Goal: Task Accomplishment & Management: Manage account settings

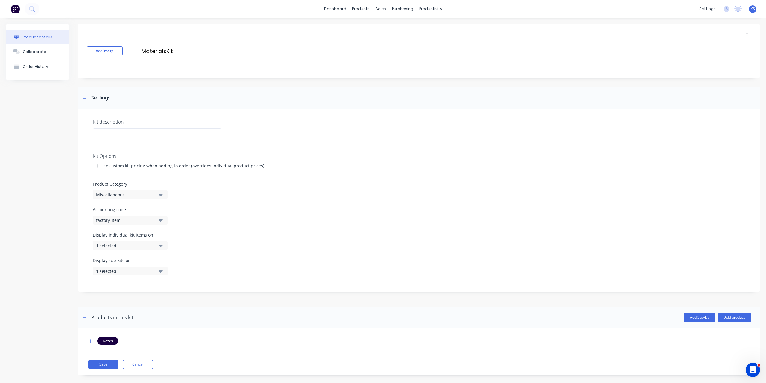
click at [157, 273] on button "1 selected" at bounding box center [130, 270] width 75 height 9
click at [201, 271] on div "Display sub-kits on 1 selected" at bounding box center [419, 269] width 652 height 25
click at [529, 209] on label "Accounting code" at bounding box center [419, 209] width 652 height 6
click at [32, 8] on icon at bounding box center [32, 9] width 6 height 6
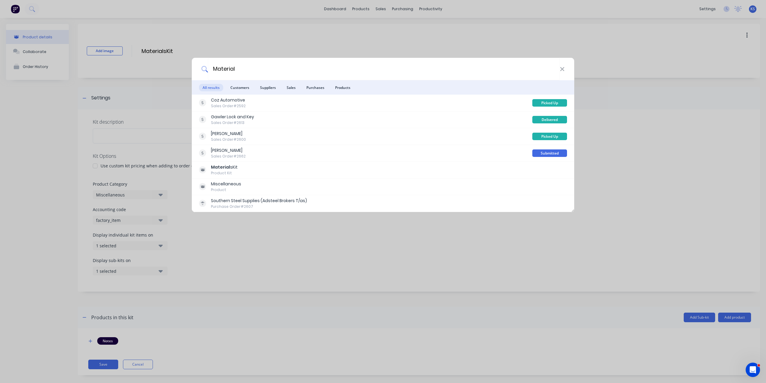
drag, startPoint x: 433, startPoint y: 73, endPoint x: 60, endPoint y: 56, distance: 373.2
click at [60, 56] on div "Material All results Customers Suppliers Sales Purchases Products Coz Automotiv…" at bounding box center [383, 191] width 766 height 383
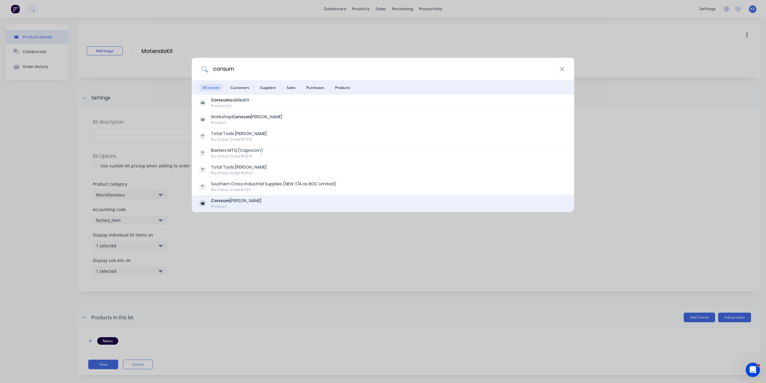
type input "consum"
click at [239, 204] on div "Product" at bounding box center [236, 206] width 50 height 5
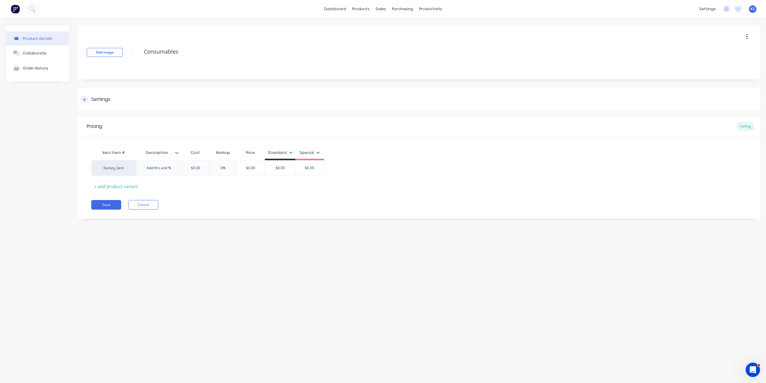
click at [86, 98] on icon at bounding box center [85, 100] width 4 height 4
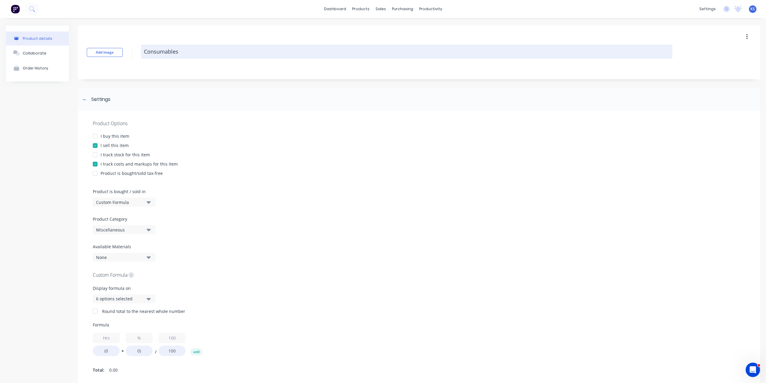
click at [183, 51] on textarea "Consumables" at bounding box center [406, 52] width 531 height 14
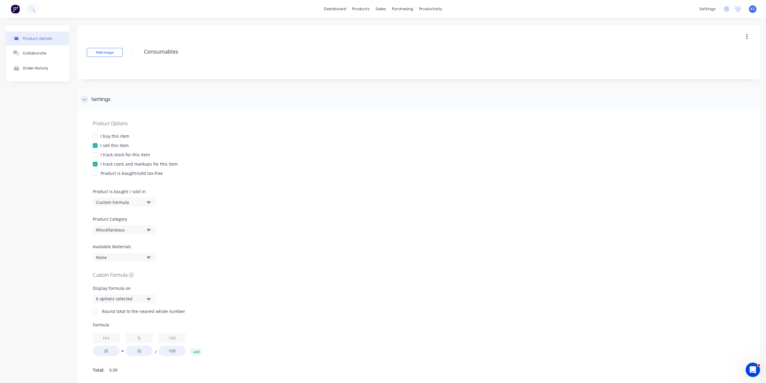
type textarea "x"
type textarea "Consumables"
type textarea "x"
type textarea "Consumables n"
type textarea "x"
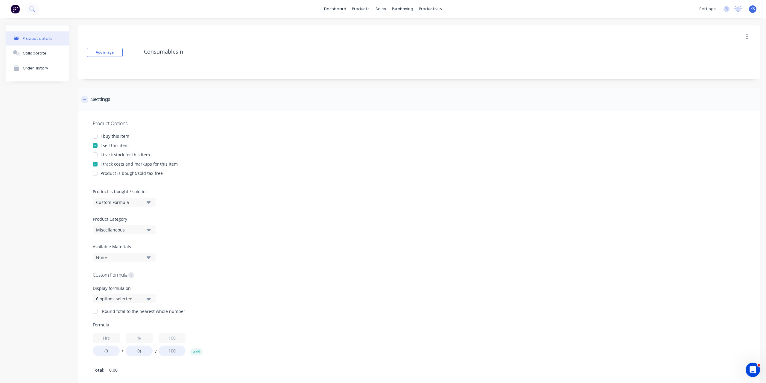
type textarea "Consumables no"
type textarea "x"
type textarea "Consumables not"
type textarea "x"
type textarea "Consumables not"
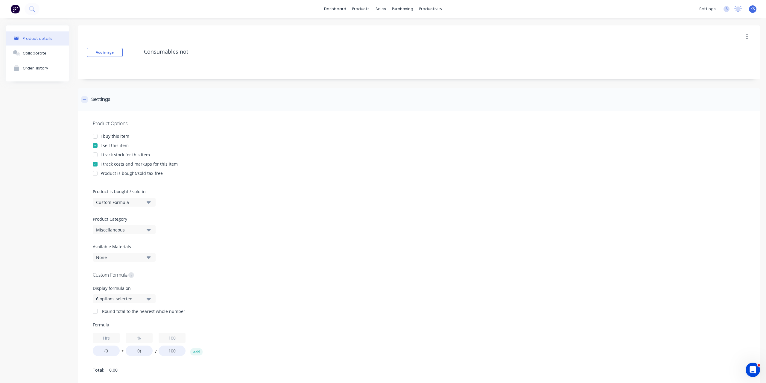
type textarea "x"
type textarea "Consumables not w"
type textarea "x"
type textarea "Consumables not wo"
type textarea "x"
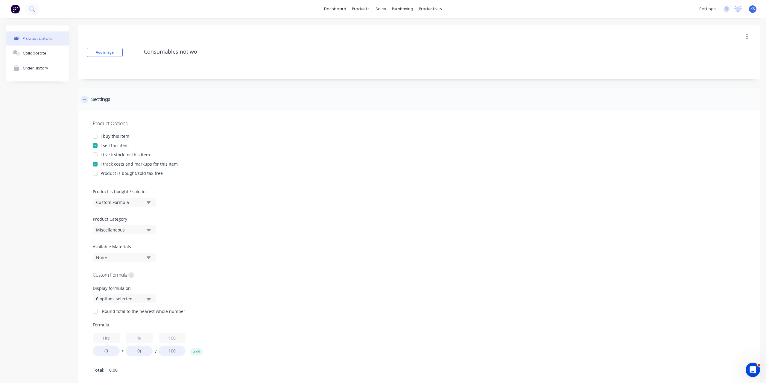
type textarea "Consumables not wor"
type textarea "x"
type textarea "Consumables not work"
type textarea "x"
type textarea "Consumables not worki"
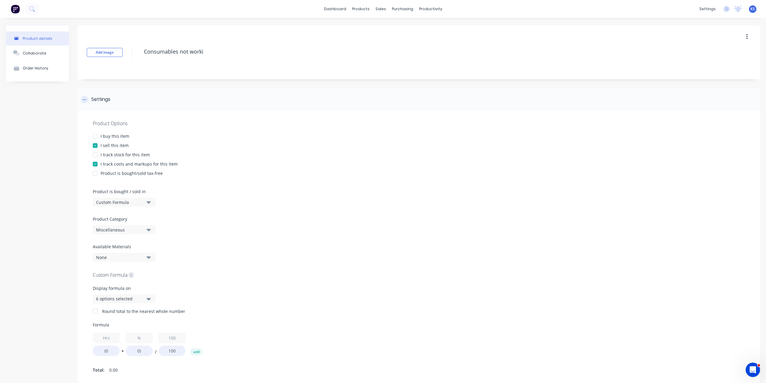
type textarea "x"
type textarea "Consumables not workin"
type textarea "x"
type textarea "Consumables not working"
type textarea "x"
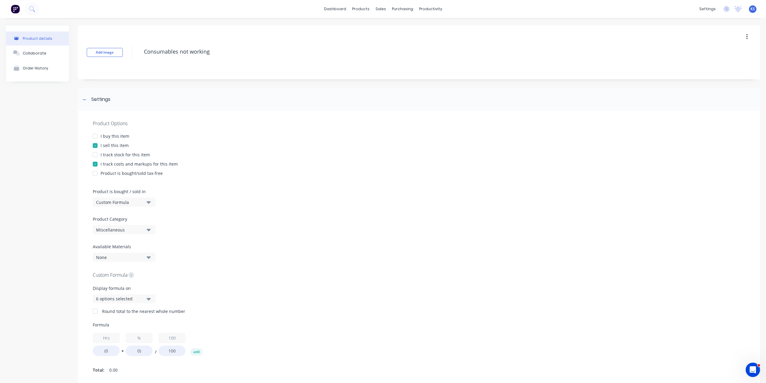
type textarea "Consumables not working"
click at [321, 76] on div "Add image Consumables not working" at bounding box center [419, 52] width 682 height 54
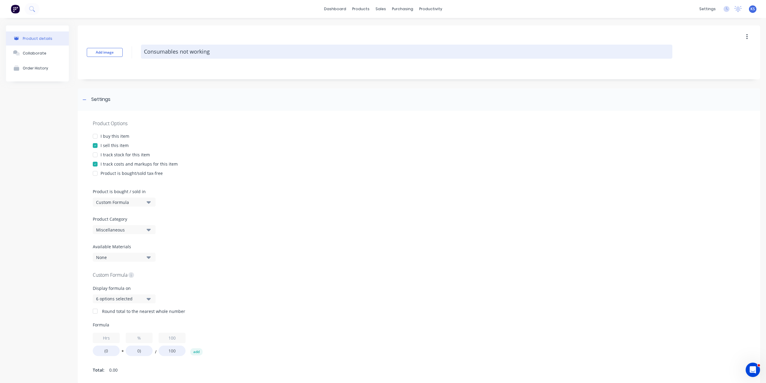
click at [177, 53] on textarea "Consumables not working" at bounding box center [406, 52] width 531 height 14
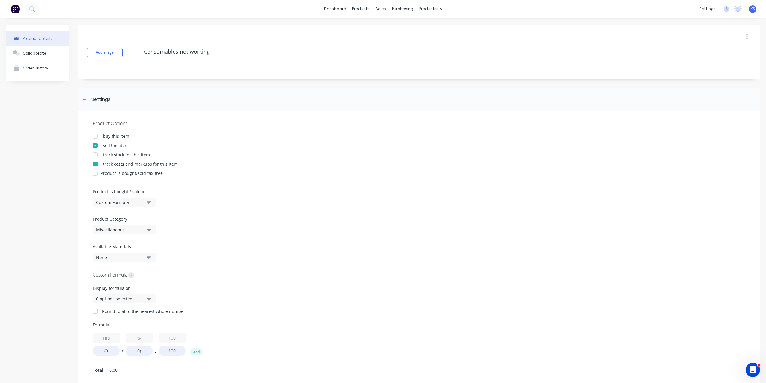
type textarea "x"
type textarea "Consumables not working"
type textarea "x"
type textarea "Consumables - not working"
type textarea "x"
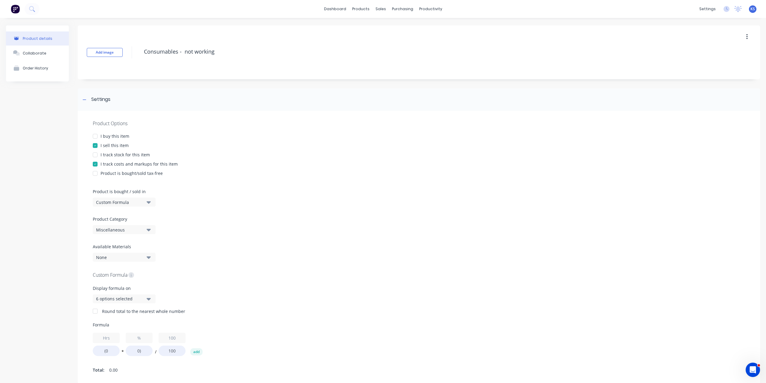
type textarea "Consumables - not working"
type textarea "x"
type textarea "Consumables - not working"
click at [642, 16] on div "dashboard products sales purchasing productivity dashboard products Product Cat…" at bounding box center [383, 9] width 766 height 18
click at [361, 11] on div "products" at bounding box center [360, 8] width 23 height 9
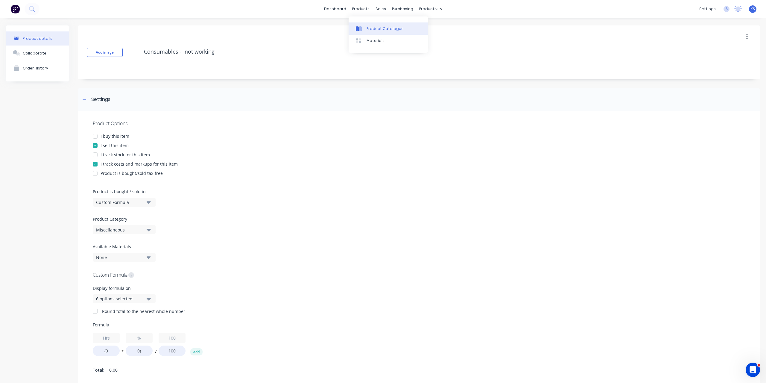
click at [376, 28] on div "Product Catalogue" at bounding box center [385, 28] width 37 height 5
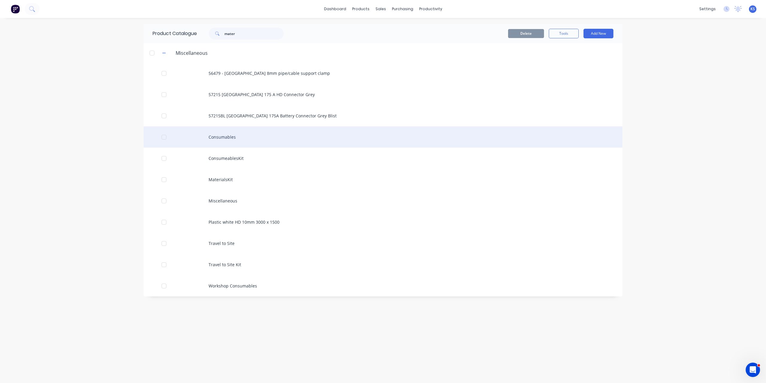
click at [223, 139] on div "Consumables" at bounding box center [383, 136] width 479 height 21
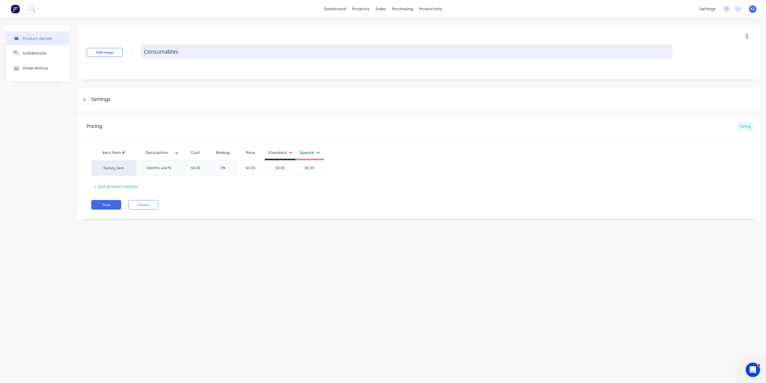
click at [216, 55] on textarea "Consumables" at bounding box center [406, 52] width 531 height 14
type textarea "x"
type textarea "Consumables"
type textarea "x"
type textarea "Consumables -"
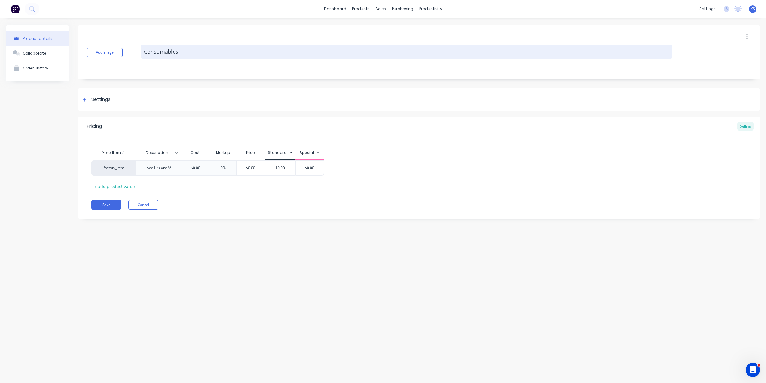
type textarea "x"
type textarea "Consumables -"
type textarea "x"
type textarea "Consumables -"
type textarea "x"
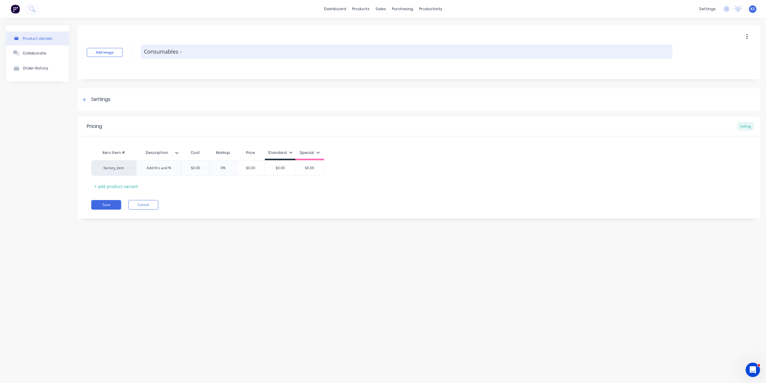
type textarea "Consumables"
type textarea "x"
type textarea "Consumables F"
type textarea "x"
type textarea "Consumables Fo"
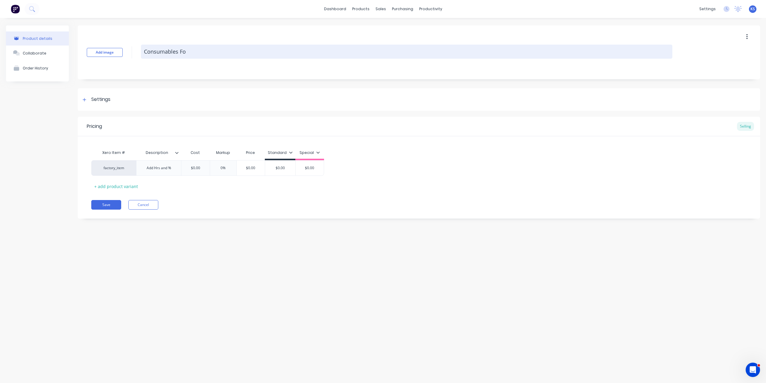
type textarea "x"
type textarea "Consumables For"
type textarea "x"
type textarea "Consumables Form"
type textarea "x"
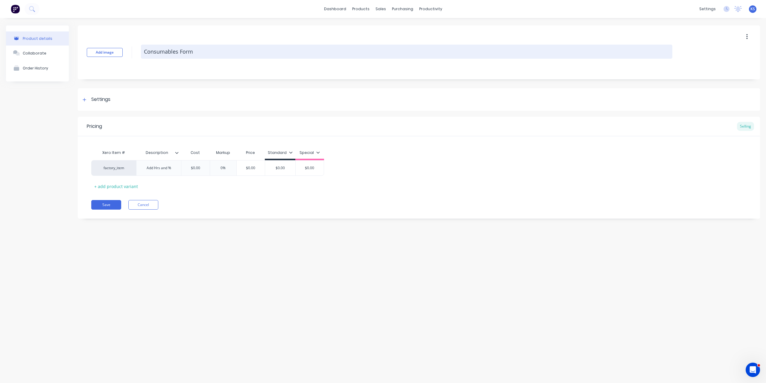
type textarea "Consumables Formu"
type textarea "x"
type textarea "Consumables Formul"
type textarea "x"
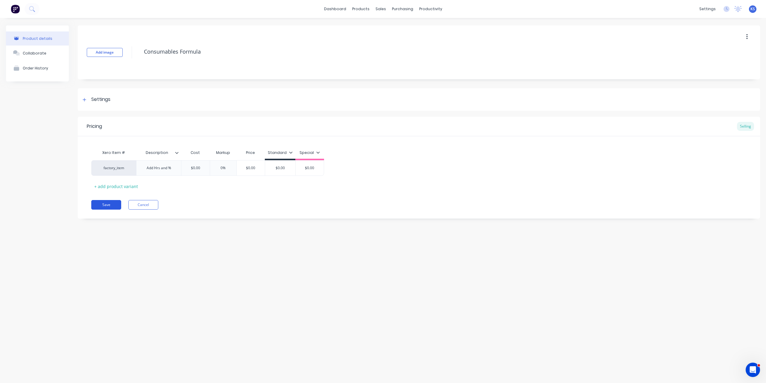
type textarea "Consumables Formula"
type textarea "x"
type textarea "Consumables Formula"
click at [111, 208] on button "Save" at bounding box center [106, 205] width 30 height 10
type textarea "x"
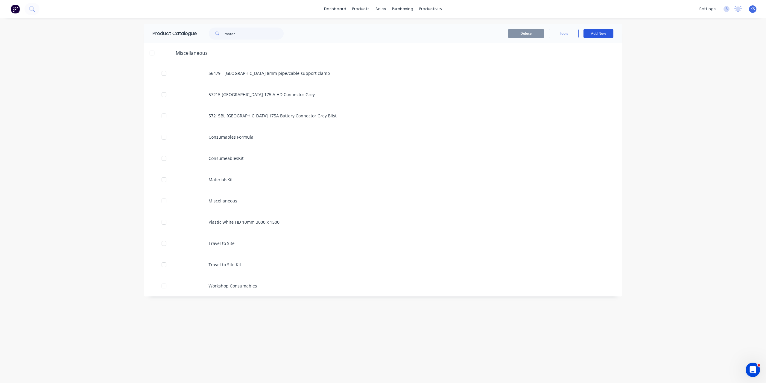
click at [606, 35] on button "Add New" at bounding box center [598, 34] width 30 height 10
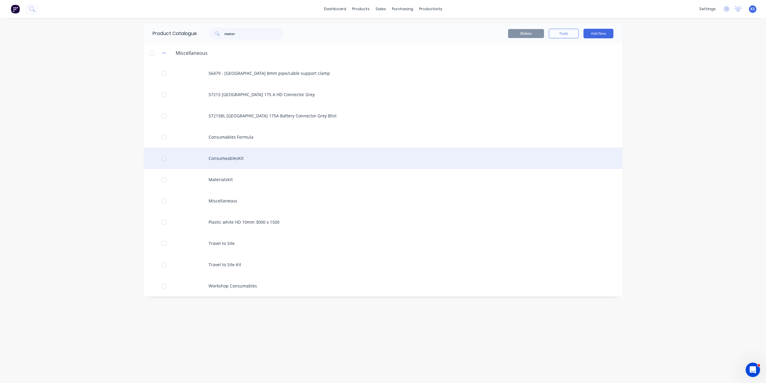
click at [224, 160] on div "ConsumeablesKit" at bounding box center [383, 158] width 479 height 21
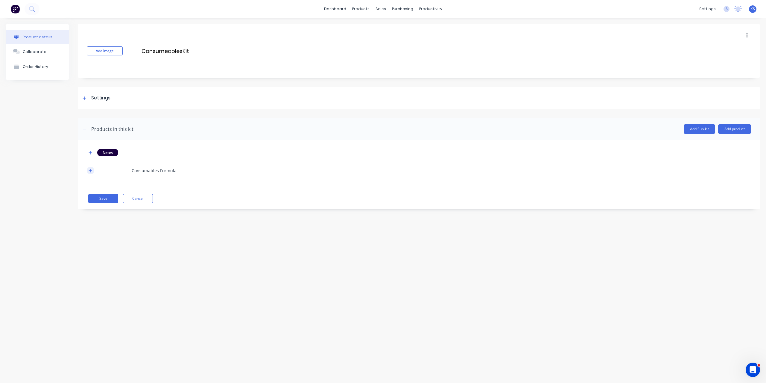
click at [89, 171] on icon "button" at bounding box center [91, 170] width 4 height 4
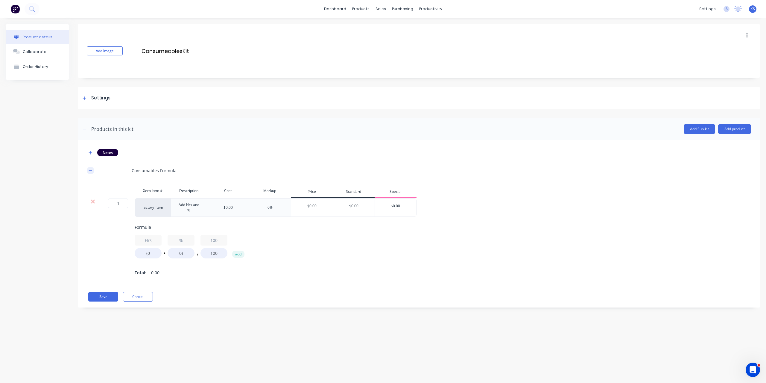
click at [89, 171] on icon "button" at bounding box center [91, 170] width 4 height 4
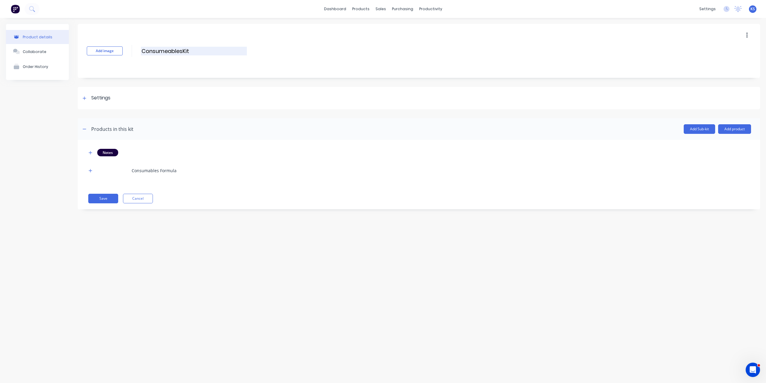
click at [192, 54] on input "ConsumeablesKit" at bounding box center [194, 51] width 106 height 9
click at [182, 48] on input "ConsumeablesKit" at bounding box center [194, 51] width 106 height 9
type input "Consumeables Formula Kit"
click at [49, 83] on div "Product details Collaborate Order History" at bounding box center [37, 121] width 63 height 194
click at [97, 192] on div "Notes Consumables Formula Save Cancel" at bounding box center [419, 174] width 682 height 69
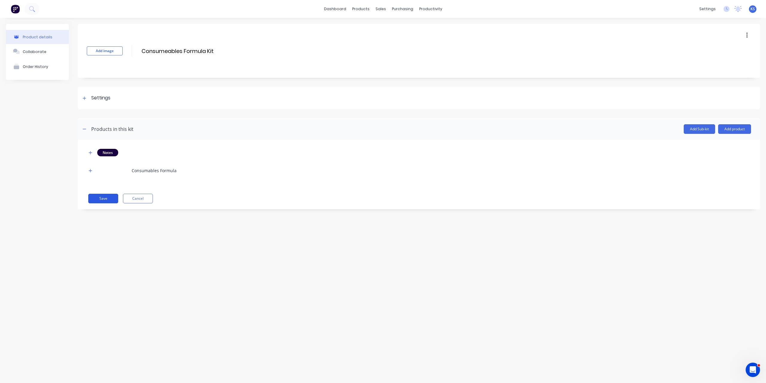
click at [97, 198] on button "Save" at bounding box center [103, 199] width 30 height 10
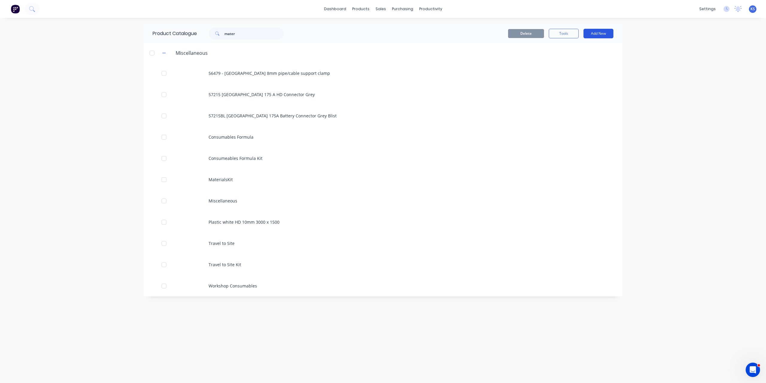
click at [601, 34] on button "Add New" at bounding box center [598, 34] width 30 height 10
click at [574, 58] on div "Product" at bounding box center [585, 61] width 46 height 9
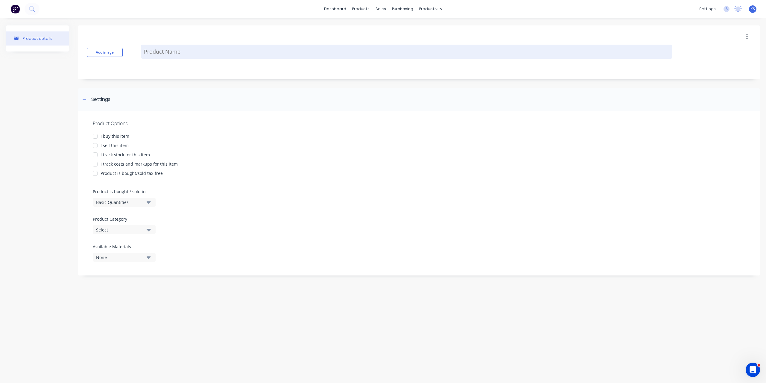
click at [153, 46] on textarea at bounding box center [406, 52] width 531 height 14
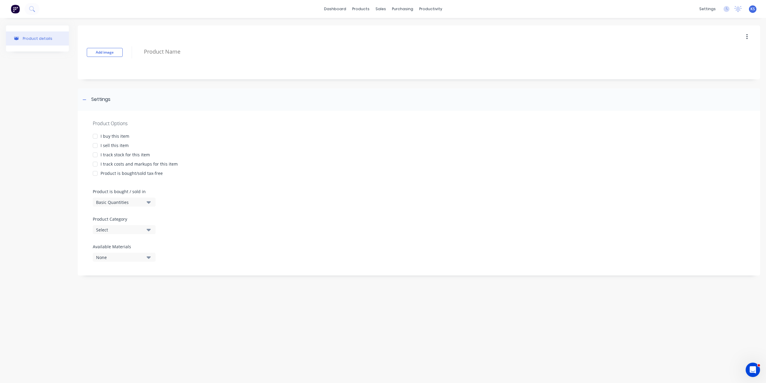
type textarea "x"
type textarea "C"
type textarea "x"
type textarea "Co"
type textarea "x"
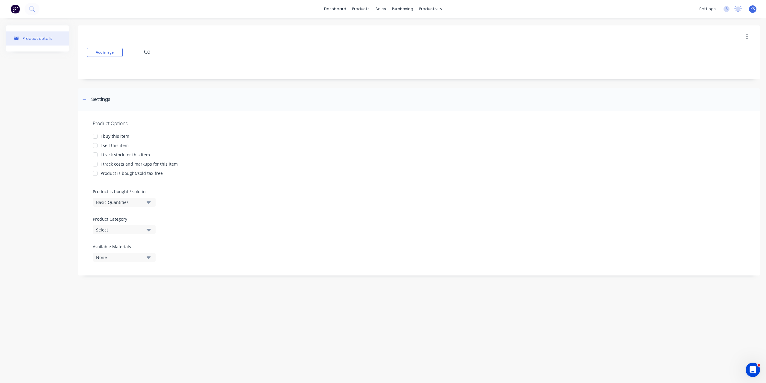
type textarea "Con"
type textarea "x"
type textarea "Cons"
type textarea "x"
type textarea "Consu"
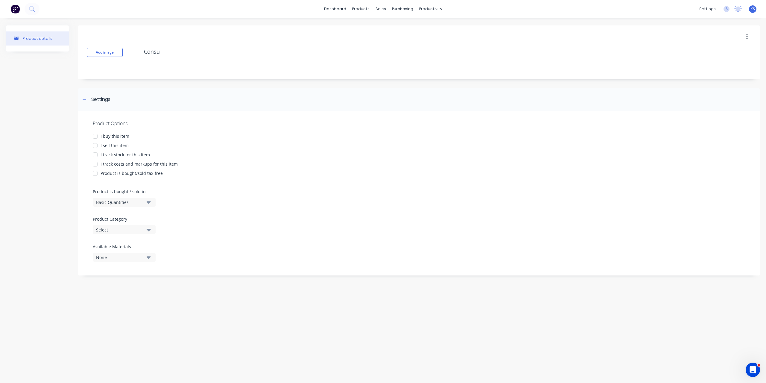
type textarea "x"
type textarea "Consum"
type textarea "x"
type textarea "Consuma"
type textarea "x"
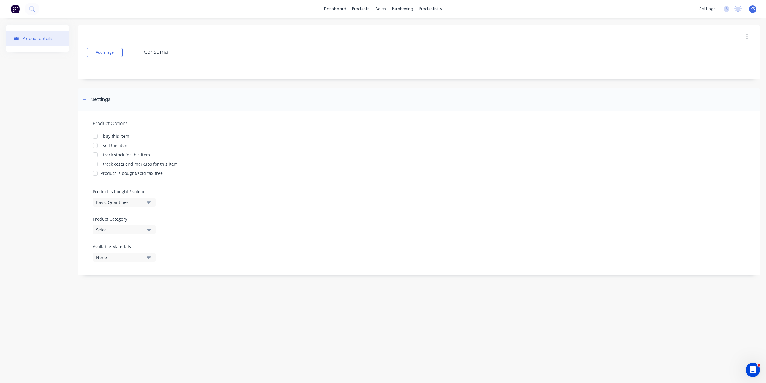
type textarea "Consumab"
type textarea "x"
type textarea "Consumabl"
type textarea "x"
type textarea "Consumable"
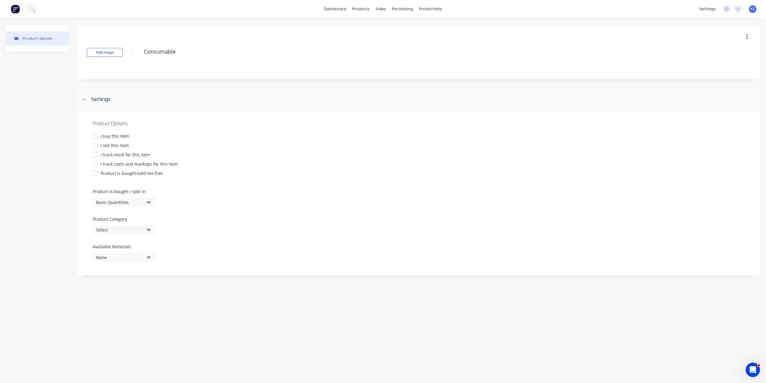
type textarea "x"
type textarea "Consumables"
click at [95, 145] on div at bounding box center [95, 145] width 12 height 12
type textarea "x"
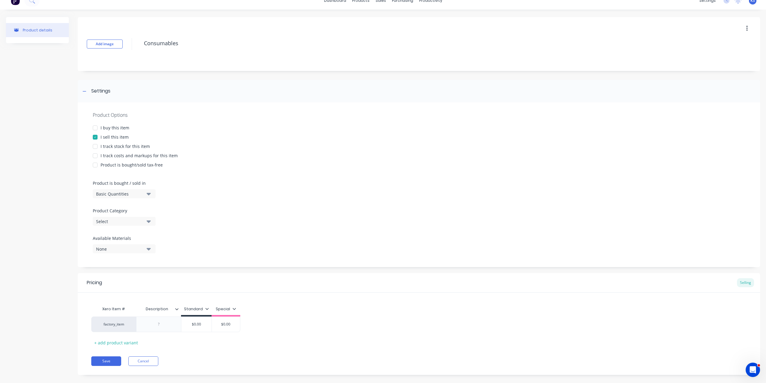
scroll to position [16, 0]
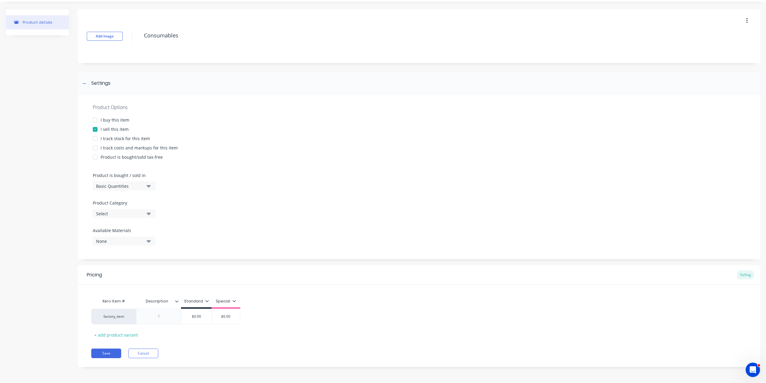
type textarea "Consumables"
type textarea "x"
type textarea "Consumables"
click at [120, 188] on div "Basic Quantities" at bounding box center [120, 186] width 48 height 6
click at [121, 197] on div "Basic Quantities" at bounding box center [138, 201] width 90 height 12
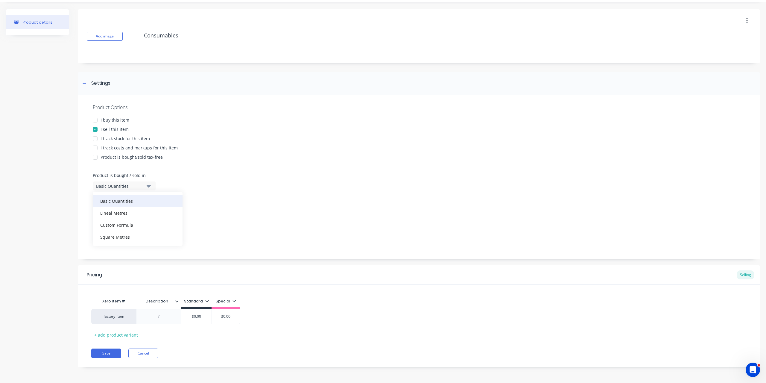
type textarea "x"
click at [123, 212] on div "Select" at bounding box center [120, 213] width 48 height 6
click at [116, 242] on div "None" at bounding box center [120, 241] width 48 height 6
click at [113, 263] on Materials "text" at bounding box center [141, 259] width 63 height 12
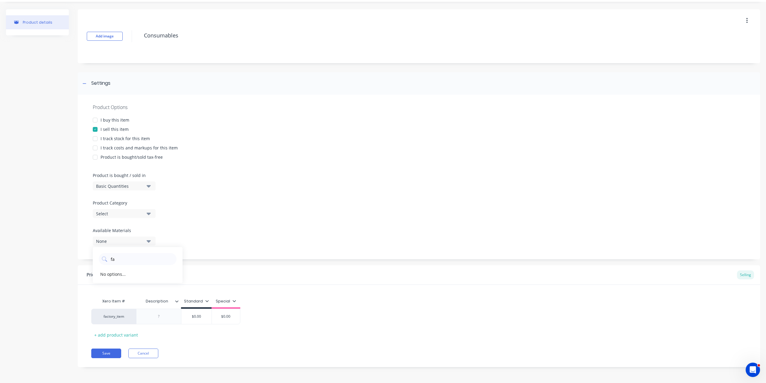
type Materials "f"
type Materials "consum"
drag, startPoint x: 136, startPoint y: 262, endPoint x: 95, endPoint y: 260, distance: 41.6
click at [95, 260] on div "consum" at bounding box center [138, 257] width 90 height 15
click at [113, 237] on button "None" at bounding box center [124, 240] width 63 height 9
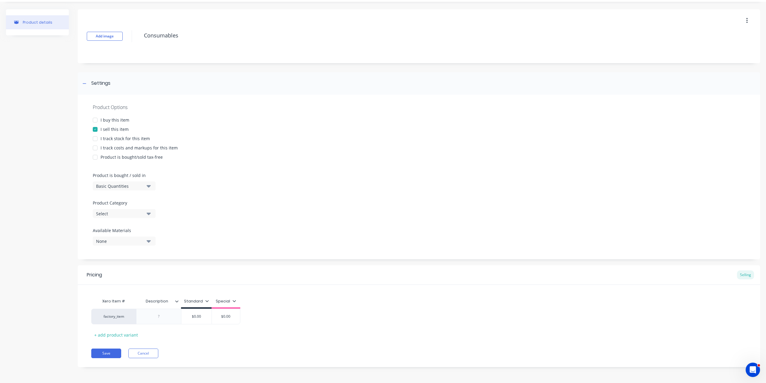
click at [111, 240] on div "None" at bounding box center [120, 241] width 48 height 6
click at [109, 260] on div at bounding box center [138, 259] width 78 height 12
click at [112, 258] on Materials "text" at bounding box center [141, 259] width 63 height 12
paste Materials "factory_consumables"
type Materials "factory_consumables"
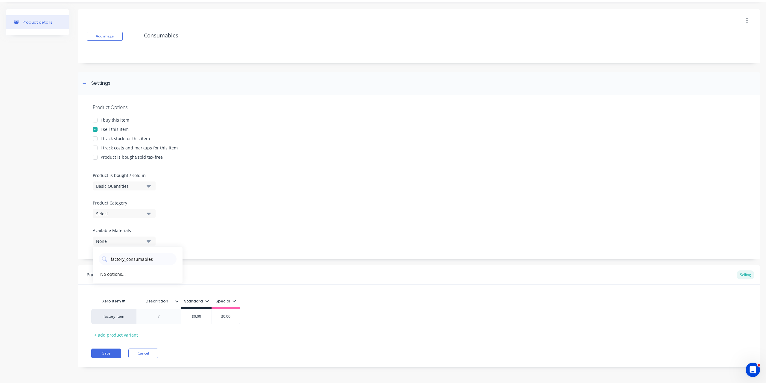
drag, startPoint x: 162, startPoint y: 258, endPoint x: 96, endPoint y: 255, distance: 65.9
click at [96, 255] on div "factory_consumables" at bounding box center [138, 257] width 90 height 15
click at [57, 239] on div "Product details" at bounding box center [37, 192] width 63 height 367
click at [135, 241] on div "None" at bounding box center [120, 241] width 48 height 6
click at [128, 243] on div "None" at bounding box center [120, 241] width 48 height 6
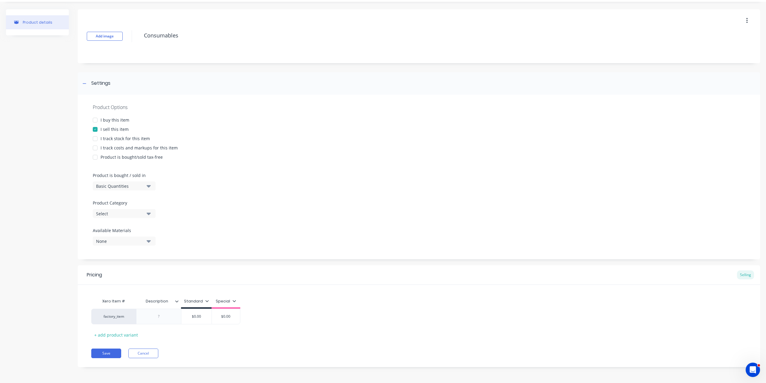
click at [135, 214] on div "Select" at bounding box center [120, 213] width 48 height 6
click at [120, 228] on Category "text" at bounding box center [141, 231] width 63 height 12
paste Category "factory_consumables"
type Category "factory_consumables"
drag, startPoint x: 159, startPoint y: 229, endPoint x: 62, endPoint y: 227, distance: 97.9
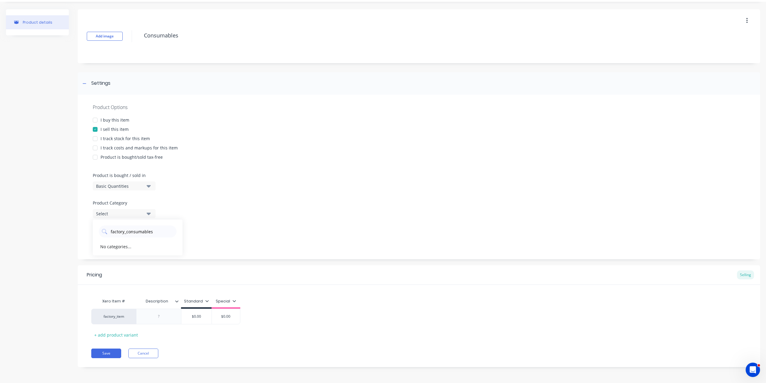
click at [62, 227] on div "Product details Add image Consumables Settings Product Options I buy this item …" at bounding box center [383, 192] width 754 height 367
click at [147, 355] on button "Cancel" at bounding box center [143, 353] width 30 height 10
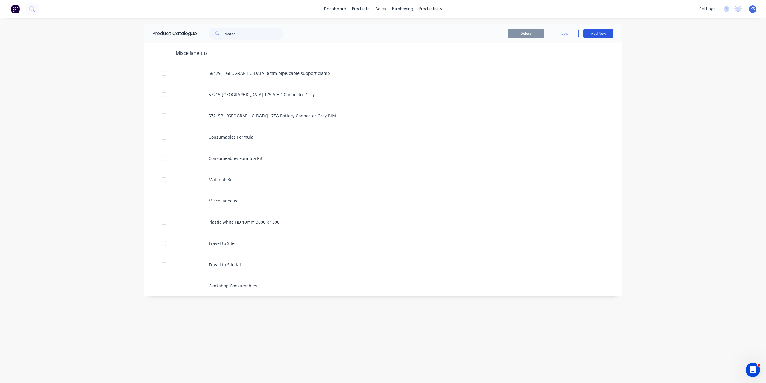
click at [598, 33] on button "Add New" at bounding box center [598, 34] width 30 height 10
click at [572, 72] on div "Product Kit" at bounding box center [585, 73] width 46 height 9
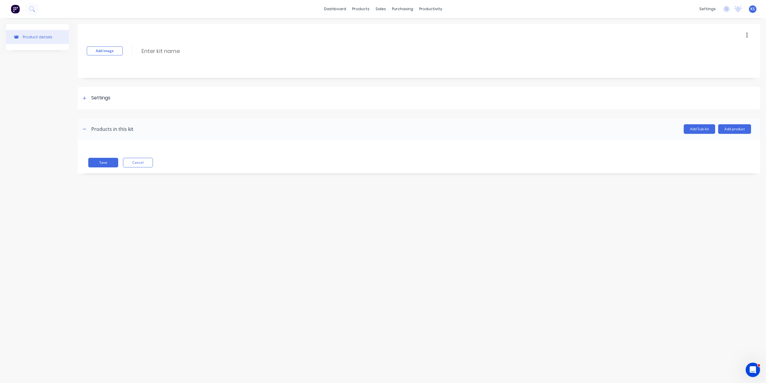
click at [159, 44] on div "Add image Enter kit name" at bounding box center [419, 51] width 682 height 54
click at [155, 52] on input at bounding box center [194, 51] width 106 height 9
type input "Consumables"
click at [84, 98] on icon at bounding box center [84, 97] width 3 height 3
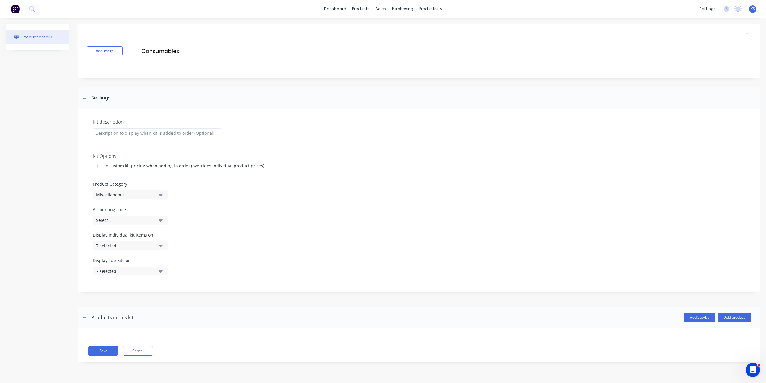
click at [156, 271] on button "7 selected" at bounding box center [130, 270] width 75 height 9
click at [171, 286] on div "button" at bounding box center [173, 286] width 12 height 12
click at [161, 244] on icon "button" at bounding box center [161, 245] width 4 height 7
click at [168, 259] on div "button" at bounding box center [173, 260] width 12 height 12
click at [168, 275] on div "button" at bounding box center [173, 272] width 12 height 12
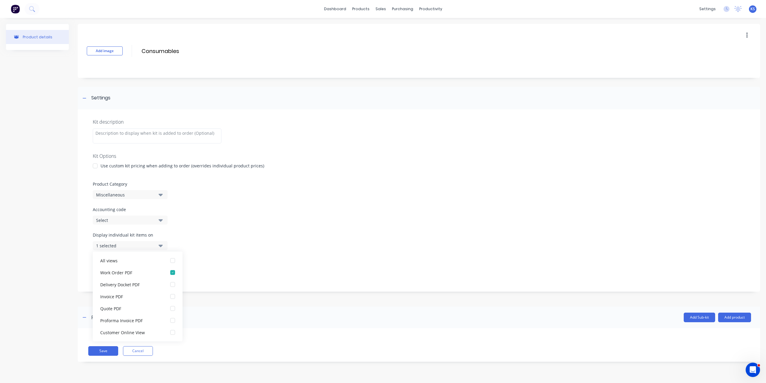
click at [148, 218] on div "Select" at bounding box center [125, 220] width 58 height 6
click at [115, 237] on code "text" at bounding box center [141, 238] width 63 height 12
paste code "factory_consumables"
type code "factory_consumables"
click at [121, 256] on div "factory_consumables" at bounding box center [138, 253] width 90 height 12
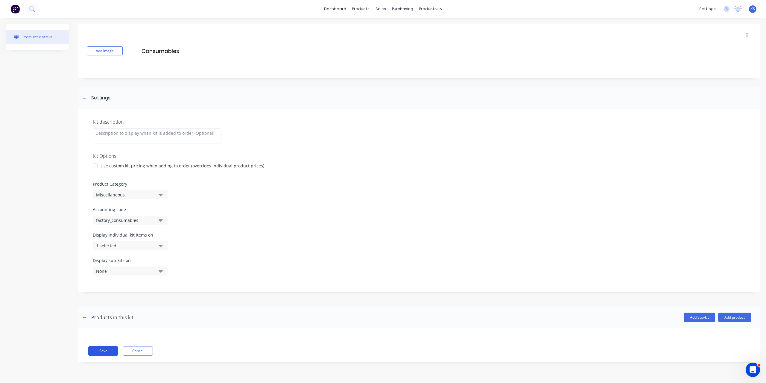
click at [100, 352] on button "Save" at bounding box center [103, 351] width 30 height 10
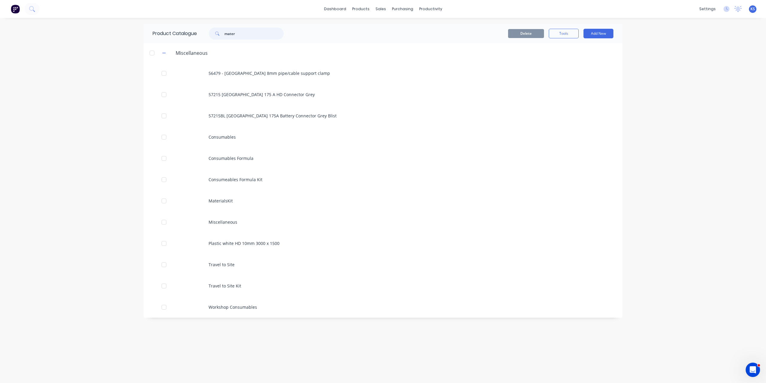
drag, startPoint x: 237, startPoint y: 31, endPoint x: 178, endPoint y: 28, distance: 59.3
click at [178, 28] on div "Product Catalogue mater" at bounding box center [221, 33] width 155 height 19
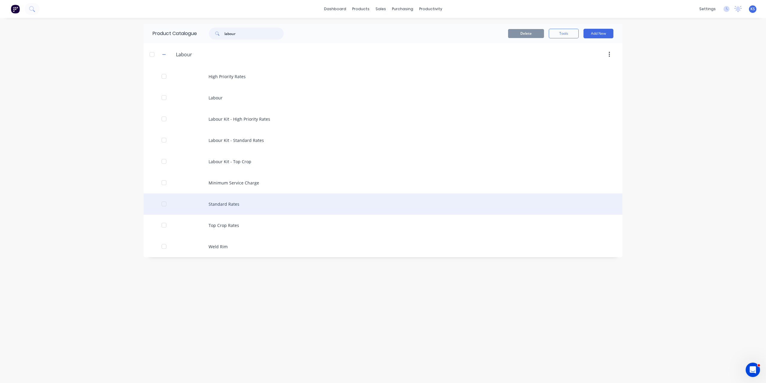
type input "labour"
click at [224, 203] on div "Standard Rates" at bounding box center [383, 203] width 479 height 21
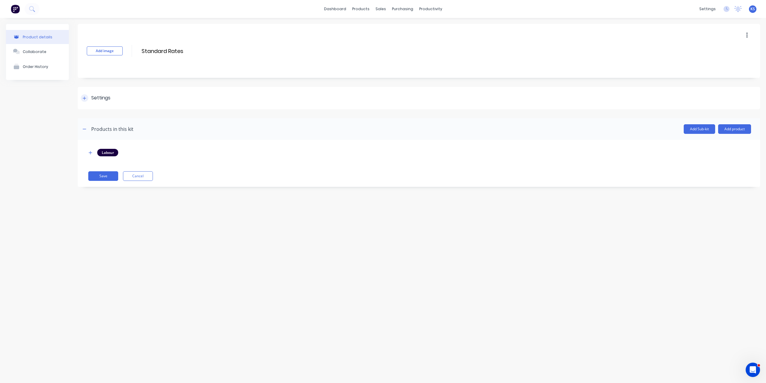
click at [85, 99] on icon at bounding box center [85, 98] width 4 height 4
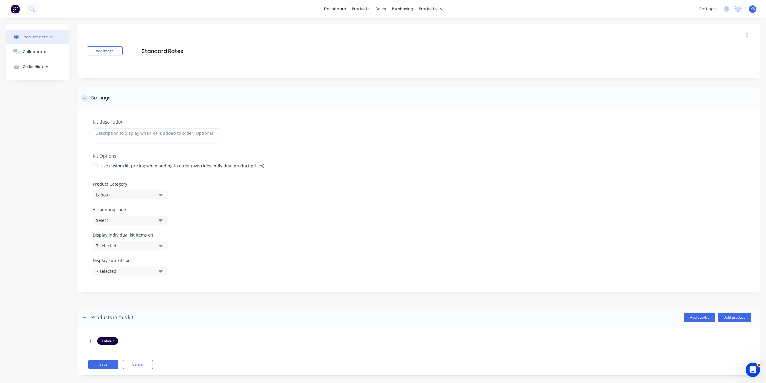
click at [85, 99] on icon at bounding box center [85, 98] width 4 height 4
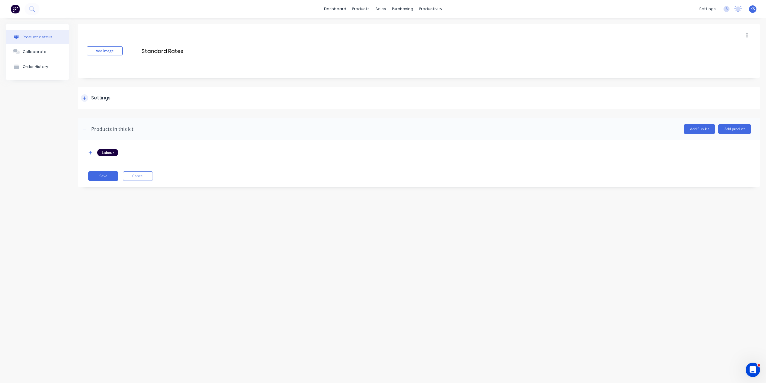
click at [86, 99] on icon at bounding box center [85, 98] width 4 height 4
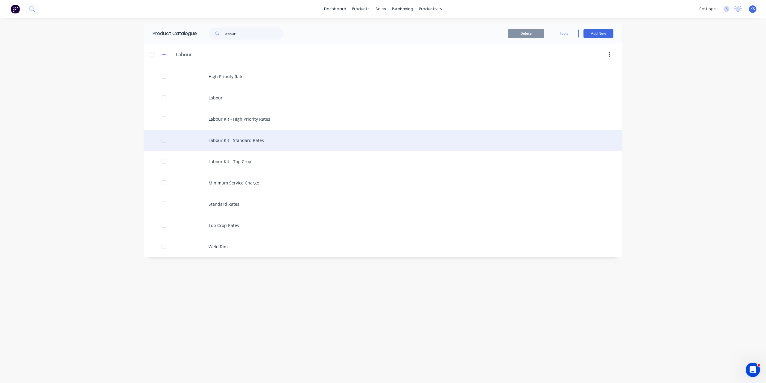
click at [229, 139] on div "Labour Kit - Standard Rates" at bounding box center [383, 140] width 479 height 21
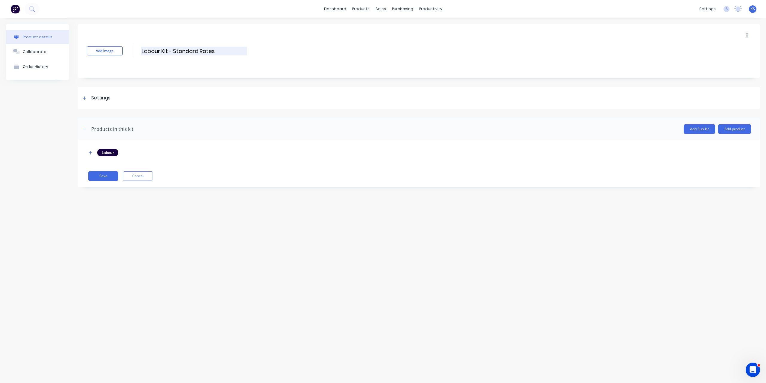
drag, startPoint x: 160, startPoint y: 50, endPoint x: 169, endPoint y: 50, distance: 8.4
click at [169, 50] on input "Labour Kit - Standard Rates" at bounding box center [194, 51] width 106 height 9
type input "Labour - Standard Rates"
click at [109, 176] on button "Save" at bounding box center [103, 176] width 30 height 10
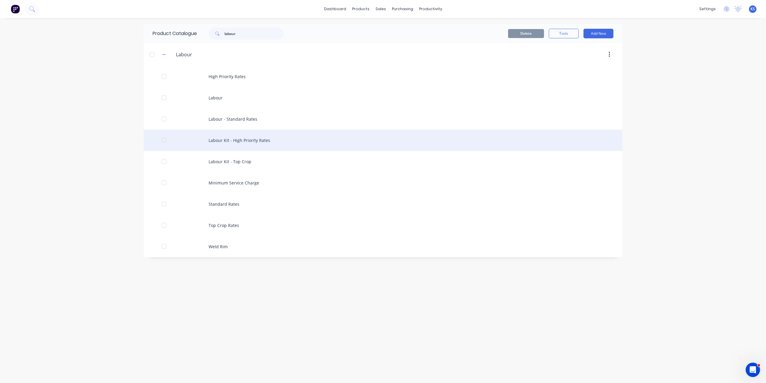
click at [228, 137] on div "Labour Kit - High Priority Rates" at bounding box center [383, 140] width 479 height 21
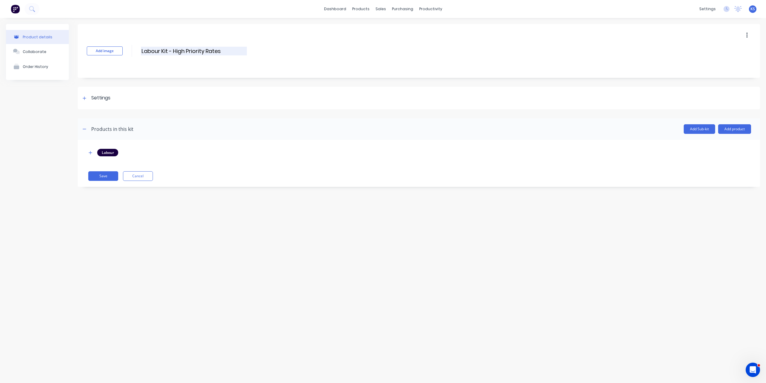
drag, startPoint x: 162, startPoint y: 51, endPoint x: 167, endPoint y: 50, distance: 4.6
click at [167, 50] on input "Labour Kit - High Priority Rates" at bounding box center [194, 51] width 106 height 9
type input "Labour - High Priority Rates"
click at [101, 176] on button "Save" at bounding box center [103, 176] width 30 height 10
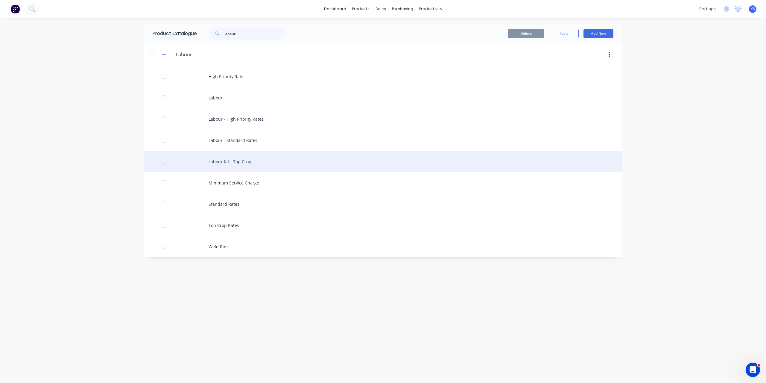
click at [232, 161] on div "Labour Kit - Top Crop" at bounding box center [383, 161] width 479 height 21
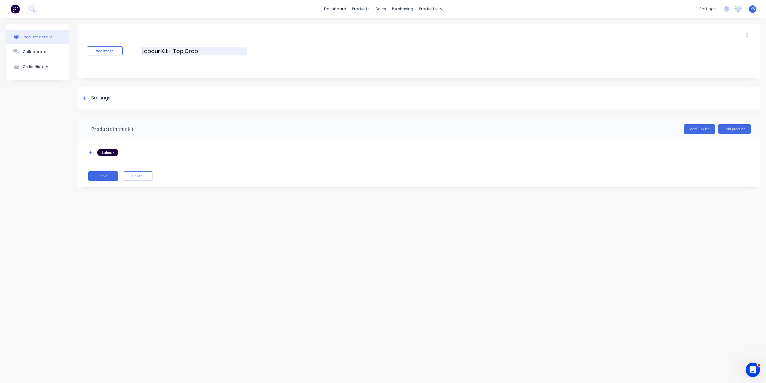
drag, startPoint x: 162, startPoint y: 50, endPoint x: 170, endPoint y: 51, distance: 8.7
click at [170, 51] on input "Labour Kit - Top Crop" at bounding box center [194, 51] width 106 height 9
type input "Labour - Top Crop"
click at [97, 175] on button "Save" at bounding box center [103, 176] width 30 height 10
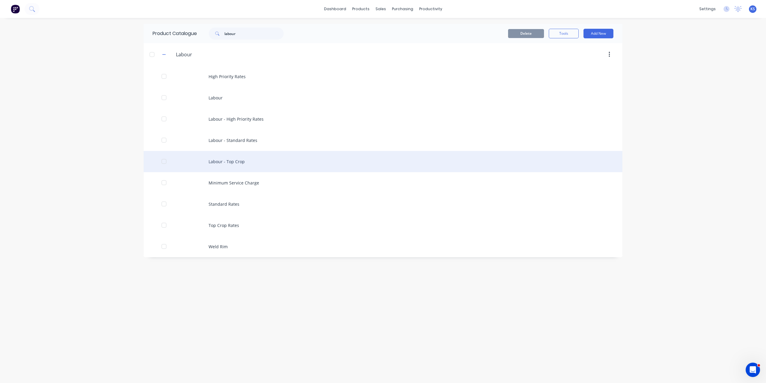
click at [229, 162] on div "Labour - Top Crop" at bounding box center [383, 161] width 479 height 21
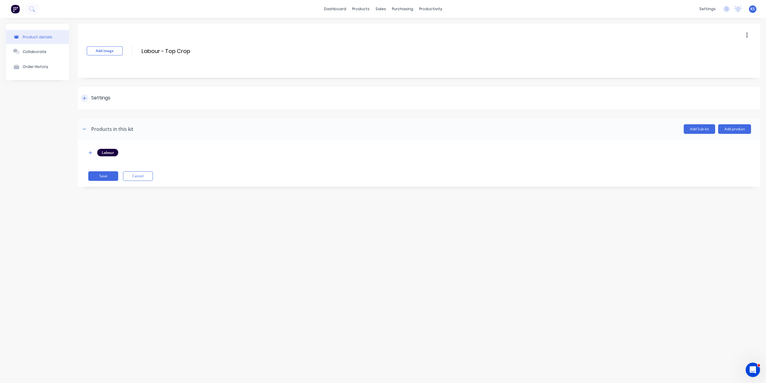
click at [84, 99] on icon at bounding box center [84, 97] width 3 height 3
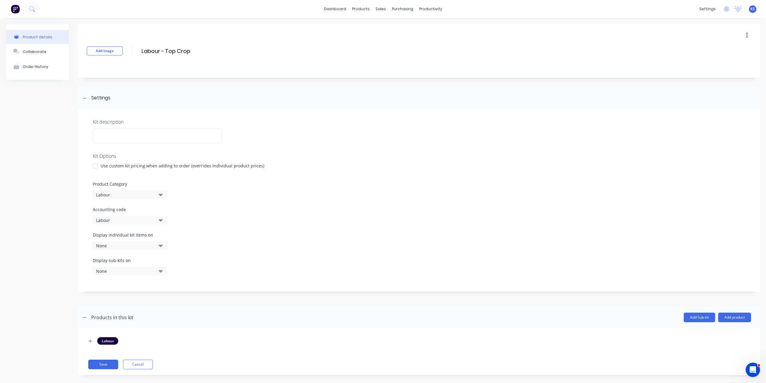
click at [160, 246] on icon "button" at bounding box center [161, 245] width 4 height 2
click at [144, 246] on div "None" at bounding box center [125, 245] width 58 height 6
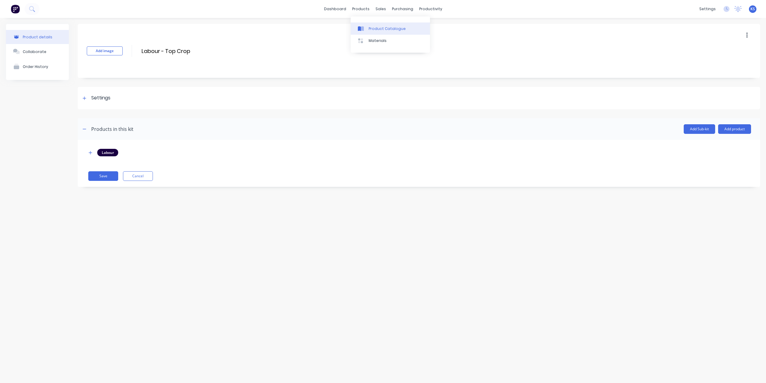
click at [371, 28] on div "Product Catalogue" at bounding box center [387, 28] width 37 height 5
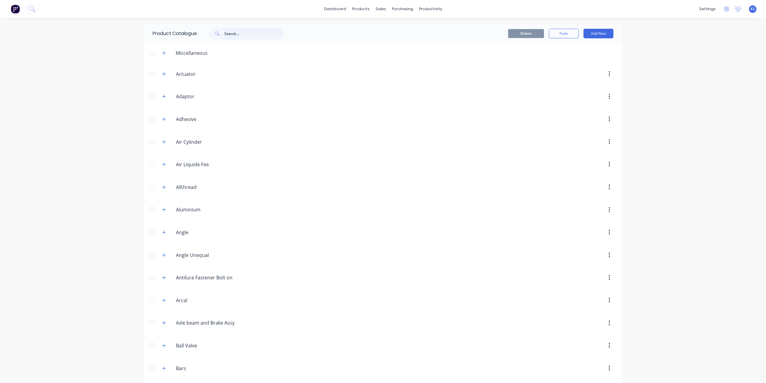
click at [254, 31] on input "text" at bounding box center [253, 34] width 59 height 12
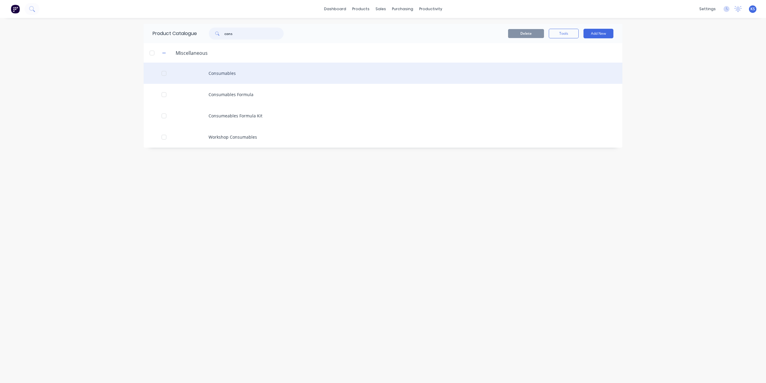
type input "cons"
click at [227, 75] on div "Consumables" at bounding box center [383, 73] width 479 height 21
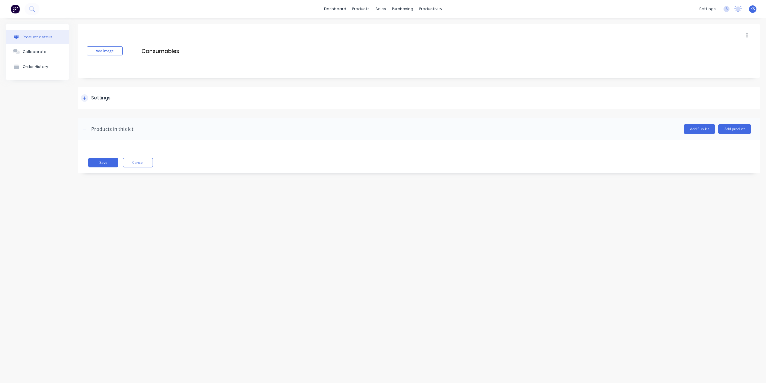
click at [87, 99] on div at bounding box center [84, 97] width 7 height 7
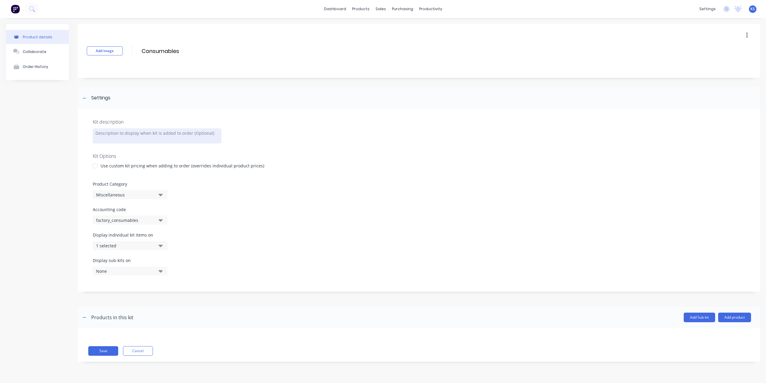
click at [98, 133] on div at bounding box center [157, 135] width 129 height 15
click at [94, 166] on div at bounding box center [95, 166] width 12 height 12
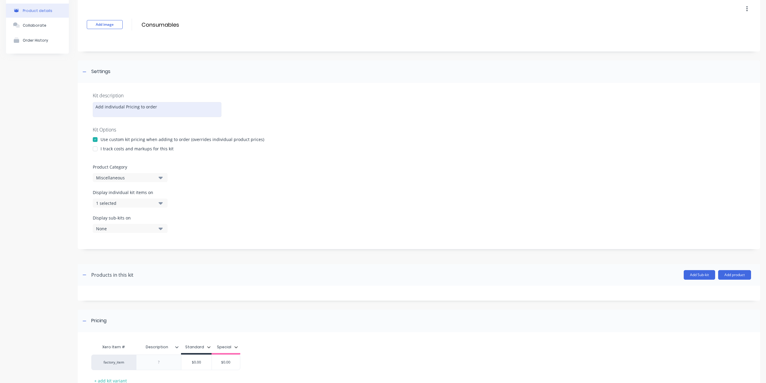
scroll to position [71, 0]
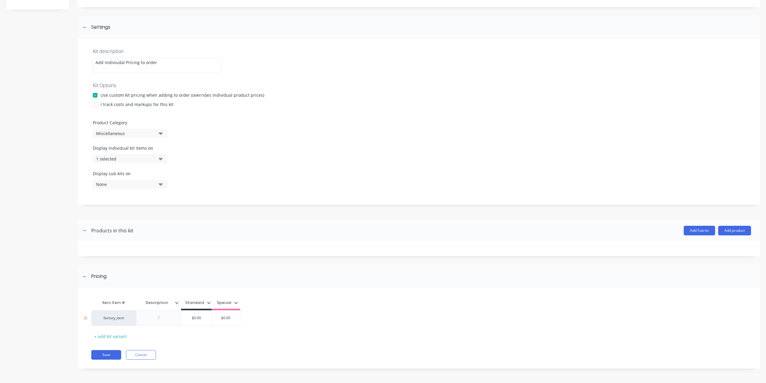
click at [161, 319] on div at bounding box center [159, 318] width 30 height 8
click at [157, 319] on div at bounding box center [159, 318] width 30 height 8
click at [160, 321] on div at bounding box center [159, 318] width 30 height 8
type input "$0.00"
click at [104, 356] on button "Save" at bounding box center [106, 355] width 30 height 10
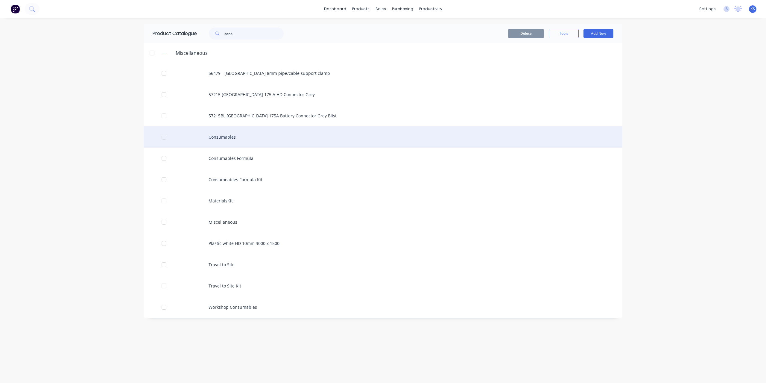
click at [227, 141] on div "Consumables" at bounding box center [383, 136] width 479 height 21
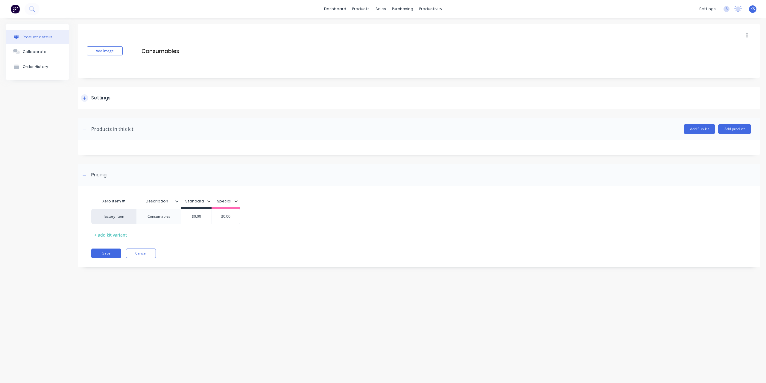
click at [85, 97] on icon at bounding box center [85, 98] width 4 height 4
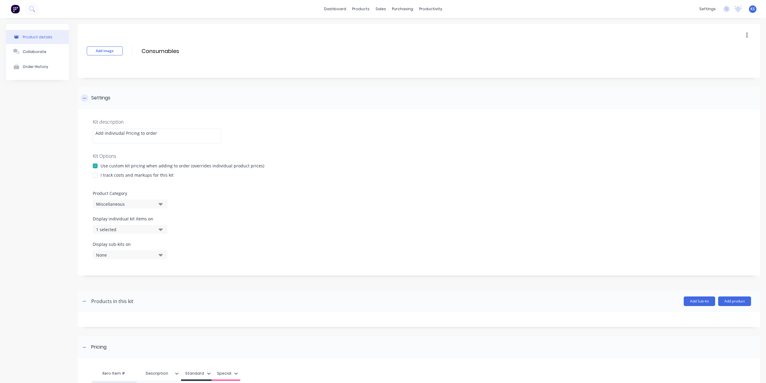
click at [85, 97] on icon at bounding box center [85, 98] width 4 height 4
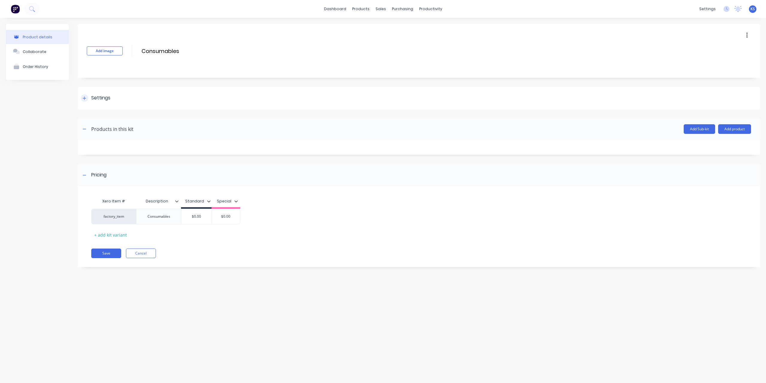
click at [83, 95] on div at bounding box center [84, 97] width 7 height 7
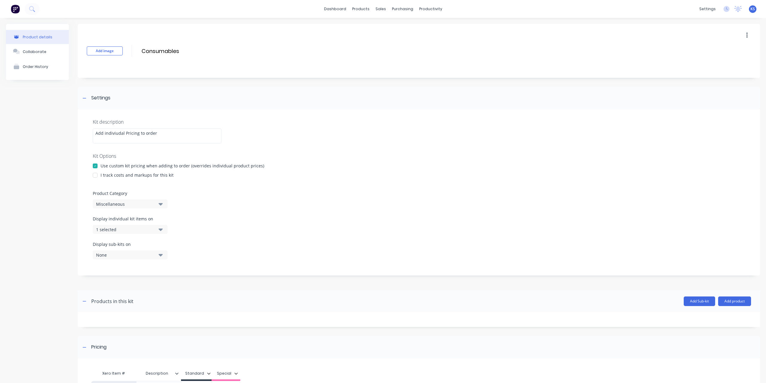
click at [143, 206] on div "Miscellaneous" at bounding box center [125, 204] width 58 height 6
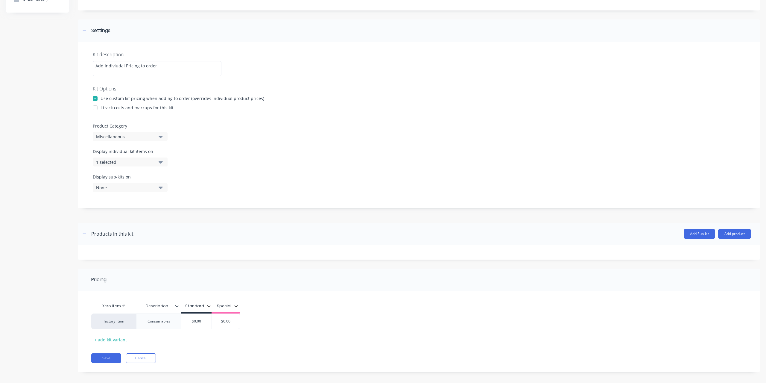
scroll to position [71, 0]
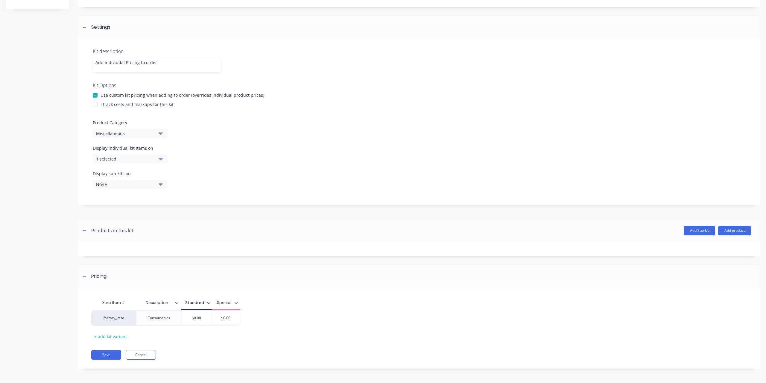
click at [157, 158] on button "1 selected" at bounding box center [130, 158] width 75 height 9
click at [149, 186] on div "None" at bounding box center [125, 184] width 58 height 6
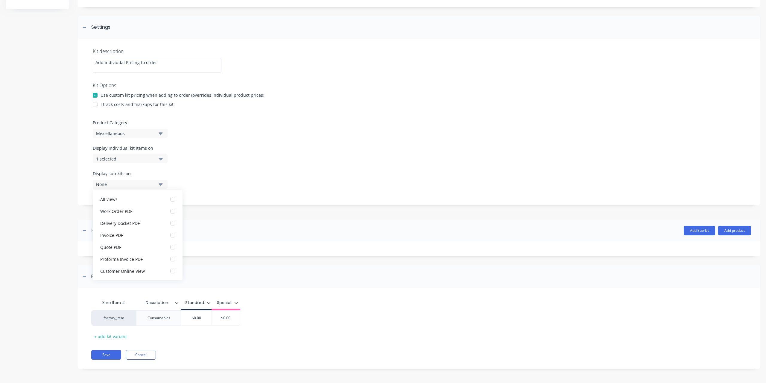
click at [149, 186] on div "None" at bounding box center [125, 184] width 58 height 6
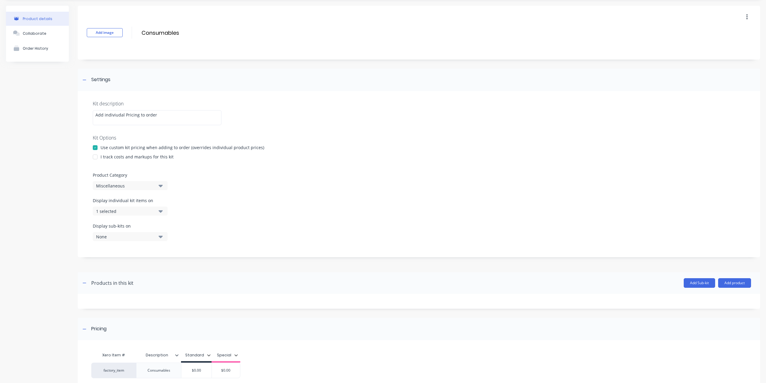
scroll to position [0, 0]
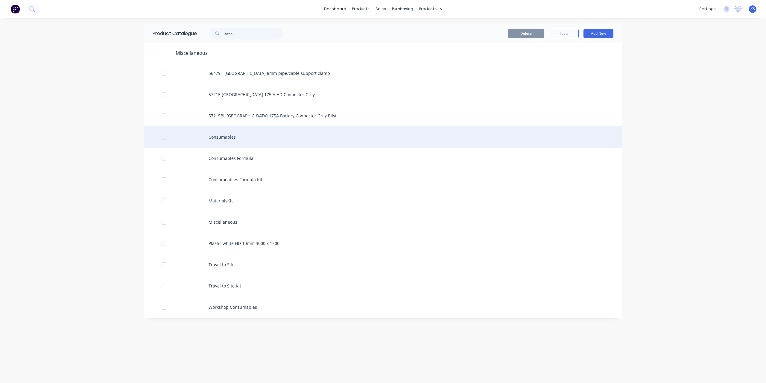
click at [219, 139] on div "Consumables" at bounding box center [383, 136] width 479 height 21
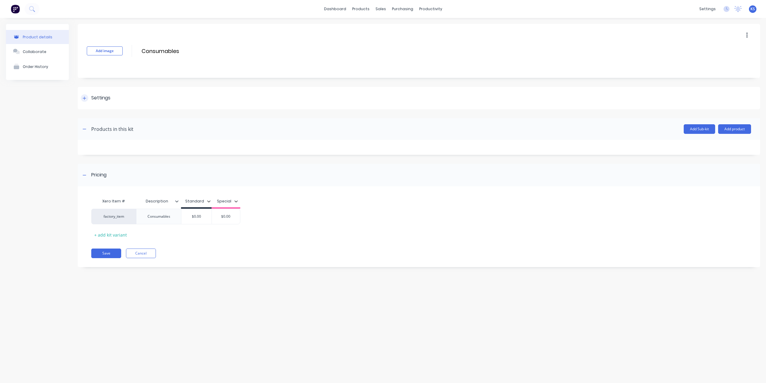
click at [88, 98] on div at bounding box center [84, 97] width 7 height 7
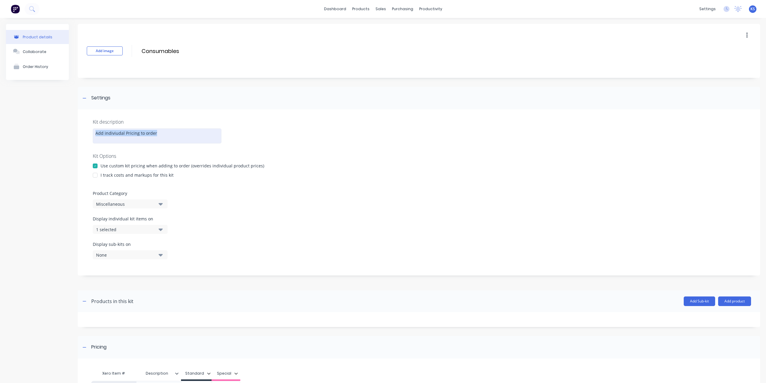
drag, startPoint x: 171, startPoint y: 133, endPoint x: 55, endPoint y: 126, distance: 116.6
click at [55, 126] on div "Product details Collaborate Order History Add image Consumables Consumables Ent…" at bounding box center [383, 236] width 754 height 424
click at [38, 153] on div "Product details Collaborate Order History" at bounding box center [37, 236] width 63 height 424
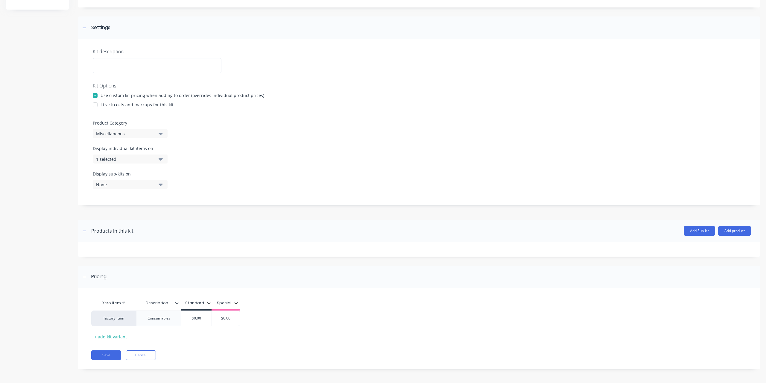
scroll to position [71, 0]
click at [107, 352] on button "Save" at bounding box center [106, 355] width 30 height 10
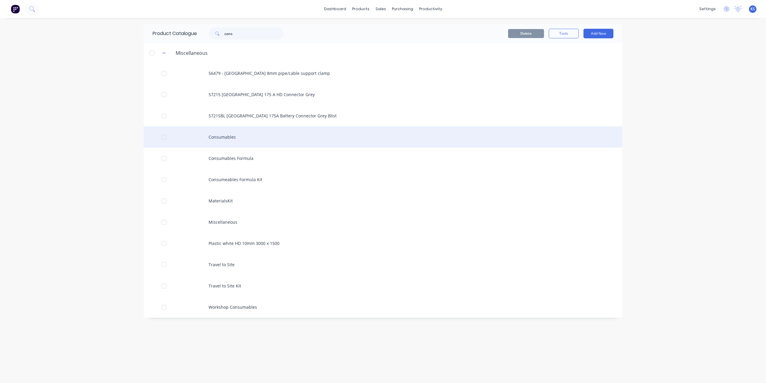
click at [218, 135] on div "Consumables" at bounding box center [383, 136] width 479 height 21
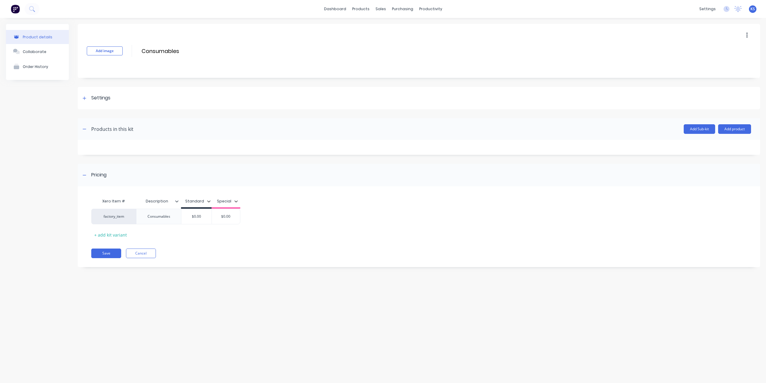
click at [140, 51] on div "Add image Consumables Consumables Enter kit name" at bounding box center [419, 51] width 682 height 54
drag, startPoint x: 144, startPoint y: 51, endPoint x: 217, endPoint y: 60, distance: 73.3
click at [217, 60] on div "Add image Consumables Consumables Enter kit name" at bounding box center [419, 51] width 682 height 54
type input "CONSUMABLES"
click at [110, 253] on button "Save" at bounding box center [106, 253] width 30 height 10
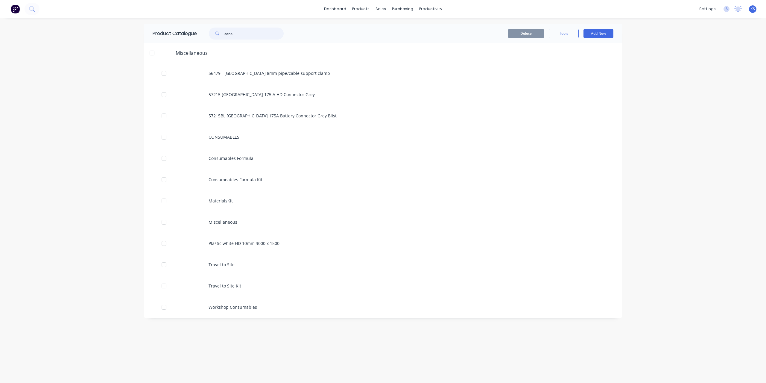
drag, startPoint x: 197, startPoint y: 41, endPoint x: 131, endPoint y: 43, distance: 65.9
click at [131, 42] on div "dashboard products sales purchasing productivity dashboard products Product Cat…" at bounding box center [383, 191] width 766 height 383
type input "labour"
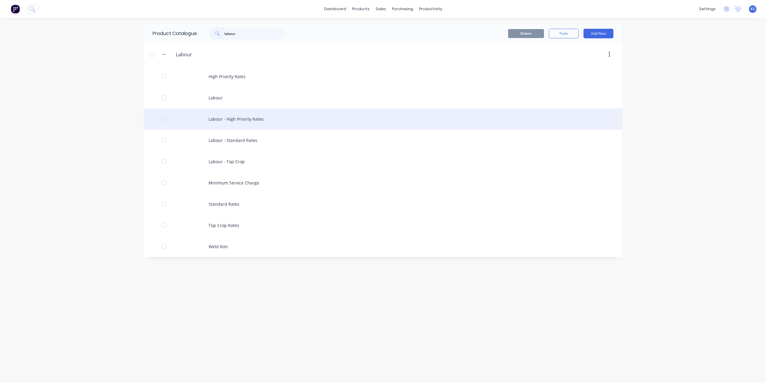
click at [213, 118] on div "Labour - High Priority Rates" at bounding box center [383, 118] width 479 height 21
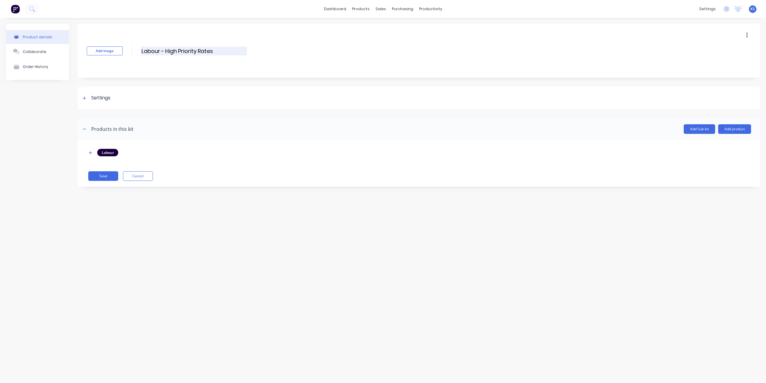
drag, startPoint x: 145, startPoint y: 50, endPoint x: 156, endPoint y: 49, distance: 10.8
click at [155, 49] on input "Labour - High Priority Rates" at bounding box center [194, 51] width 106 height 9
click at [158, 49] on input "Labour - High Priority Rates" at bounding box center [194, 51] width 106 height 9
click at [160, 48] on input "Labour - High Priority Rates" at bounding box center [194, 51] width 106 height 9
type input "LABOUR - High Priority Rates"
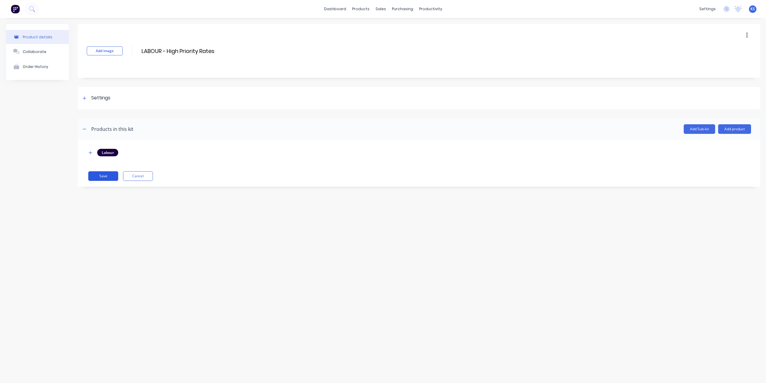
click at [110, 179] on button "Save" at bounding box center [103, 176] width 30 height 10
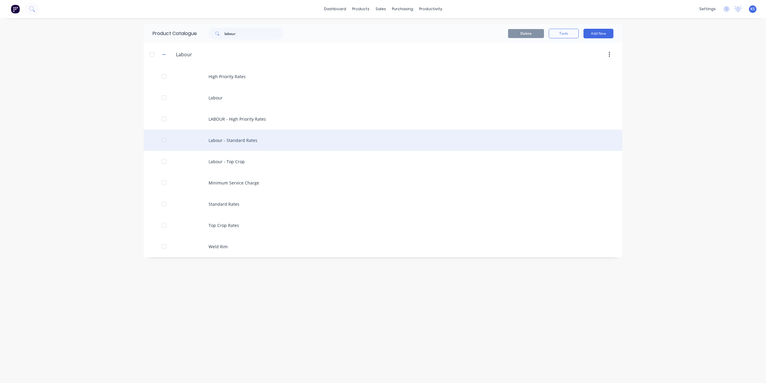
click at [224, 141] on div "Labour - Standard Rates" at bounding box center [383, 140] width 479 height 21
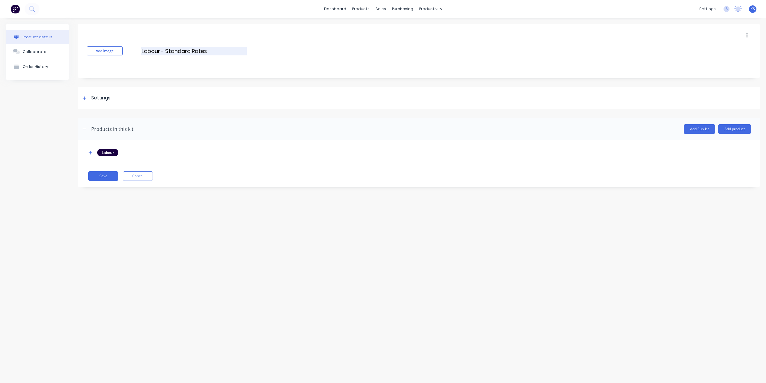
drag, startPoint x: 144, startPoint y: 49, endPoint x: 160, endPoint y: 46, distance: 15.8
click at [160, 47] on input "Labour - Standard Rates" at bounding box center [194, 51] width 106 height 9
type input "LABOUR - Standard Rates"
click at [110, 174] on button "Save" at bounding box center [103, 176] width 30 height 10
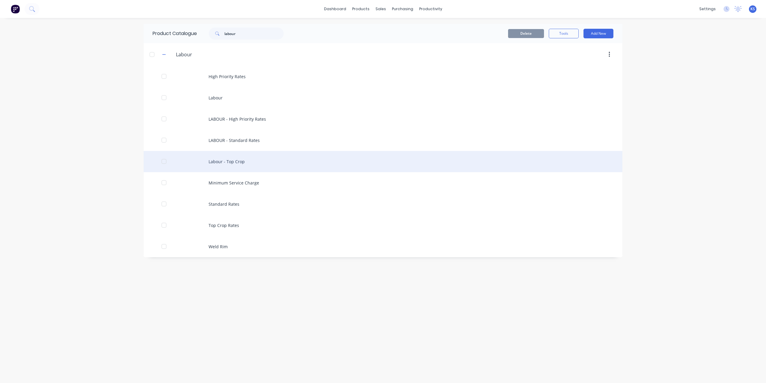
click at [214, 157] on div "Labour - Top Crop" at bounding box center [383, 161] width 479 height 21
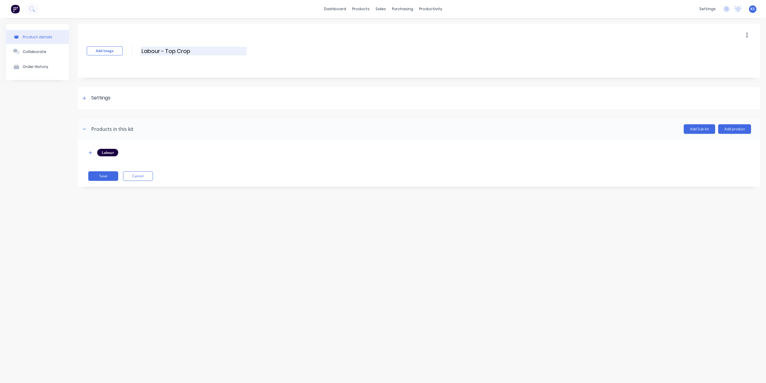
drag, startPoint x: 144, startPoint y: 48, endPoint x: 159, endPoint y: 48, distance: 15.6
click at [159, 48] on input "Labour - Top Crop" at bounding box center [194, 51] width 106 height 9
type input "LABOUR - Top Crop"
click at [106, 175] on button "Save" at bounding box center [103, 176] width 30 height 10
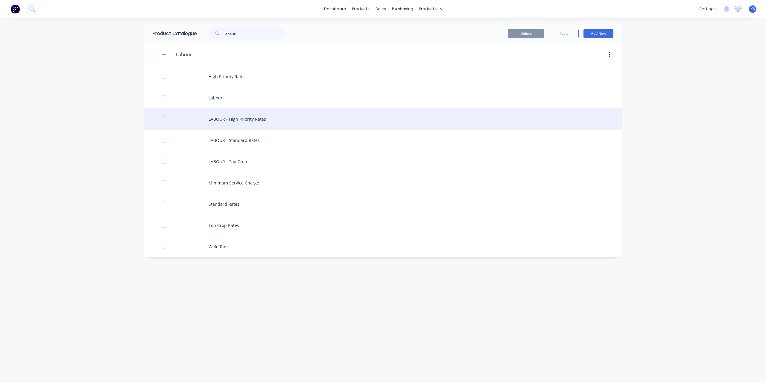
click at [226, 119] on div "LABOUR - High Priority Rates" at bounding box center [383, 118] width 479 height 21
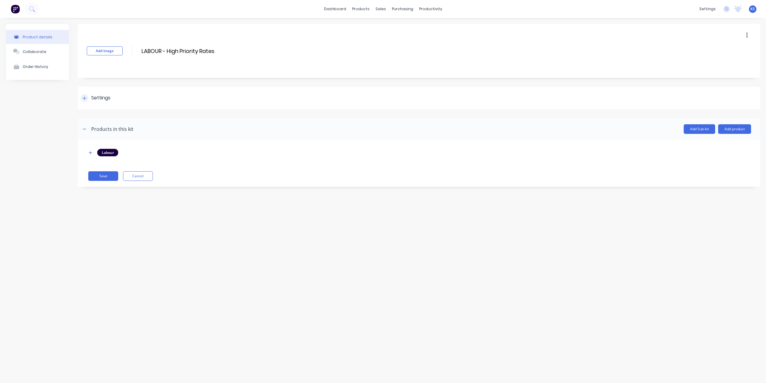
click at [86, 98] on div at bounding box center [84, 97] width 7 height 7
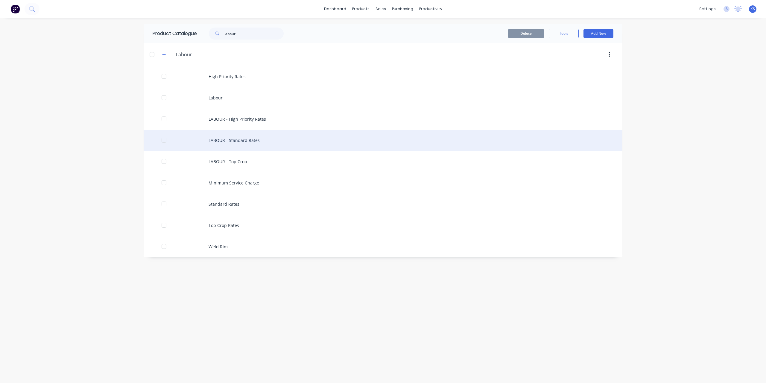
click at [226, 140] on div "LABOUR - Standard Rates" at bounding box center [383, 140] width 479 height 21
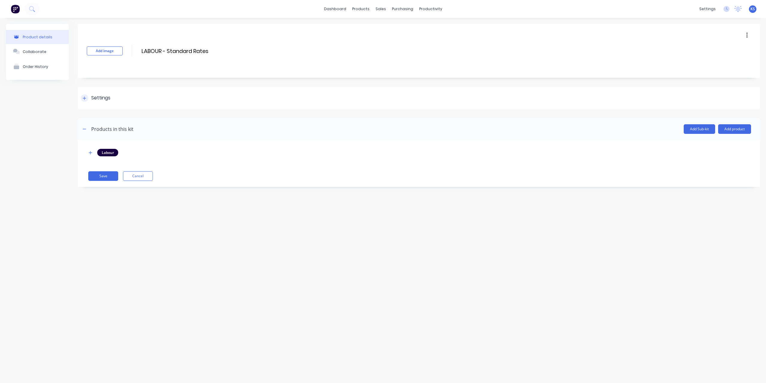
click at [87, 100] on div at bounding box center [84, 97] width 7 height 7
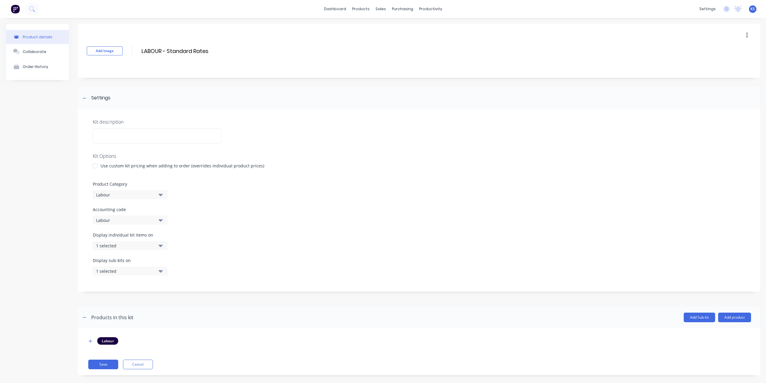
click at [143, 243] on div "1 selected" at bounding box center [125, 245] width 58 height 6
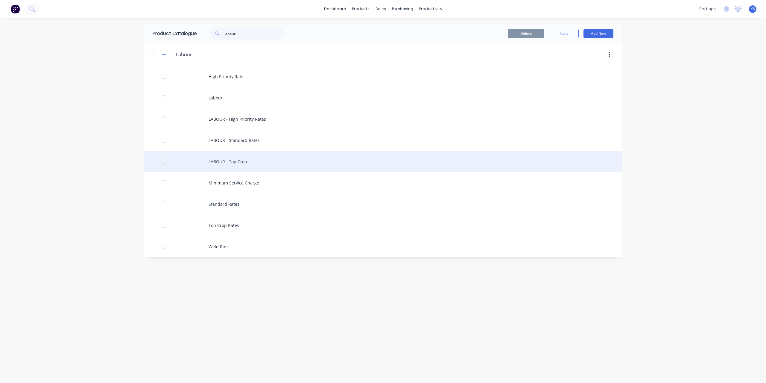
click at [217, 164] on div "LABOUR - Top Crop" at bounding box center [383, 161] width 479 height 21
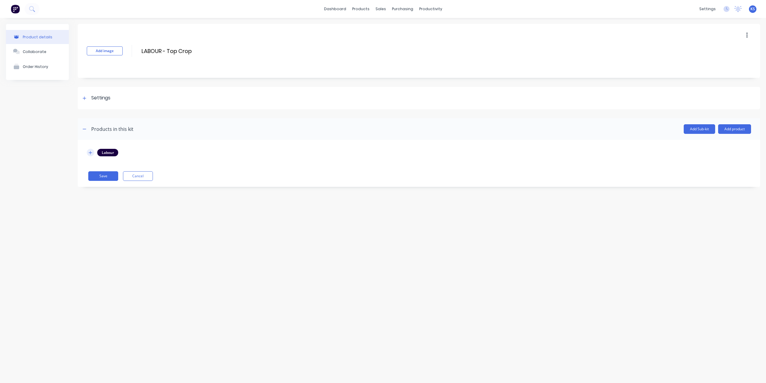
click at [90, 153] on icon "button" at bounding box center [91, 153] width 4 height 4
click at [83, 101] on div at bounding box center [84, 97] width 7 height 7
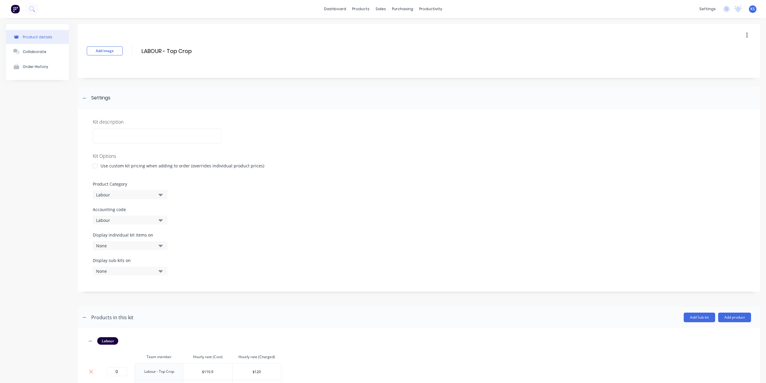
click at [163, 195] on button "Labour" at bounding box center [130, 194] width 75 height 9
click at [159, 245] on icon "button" at bounding box center [161, 245] width 4 height 7
click at [168, 273] on div "button" at bounding box center [173, 272] width 12 height 12
click at [167, 295] on div "button" at bounding box center [173, 296] width 12 height 12
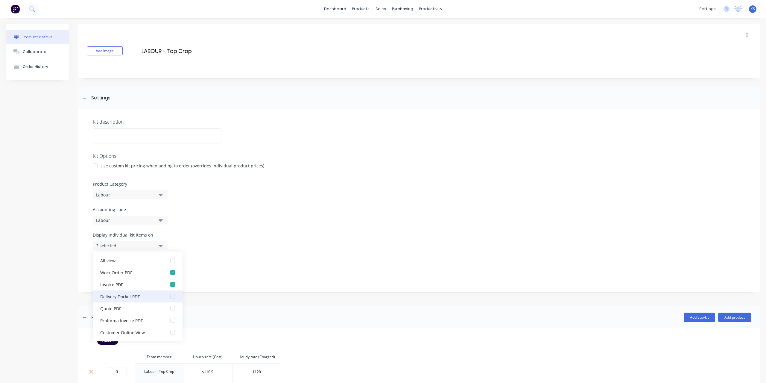
scroll to position [12, 0]
click at [171, 330] on div "button" at bounding box center [173, 332] width 12 height 12
click at [218, 244] on div "Display individual kit items on 3 selected" at bounding box center [419, 244] width 652 height 25
click at [159, 243] on icon "button" at bounding box center [161, 245] width 4 height 7
click at [159, 269] on icon "button" at bounding box center [161, 270] width 4 height 7
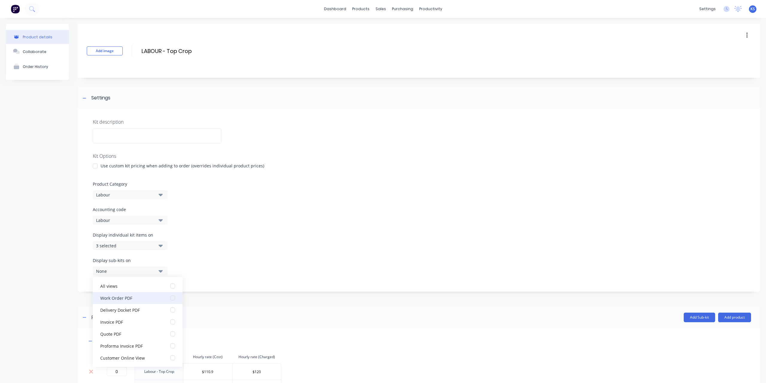
click at [167, 295] on div "button" at bounding box center [173, 298] width 12 height 12
click at [170, 323] on div "button" at bounding box center [173, 322] width 12 height 12
click at [170, 358] on div "button" at bounding box center [173, 358] width 12 height 12
click at [245, 274] on div "Display sub-kits on 3 selected" at bounding box center [419, 269] width 652 height 25
click at [363, 240] on div "Display individual kit items on 3 selected" at bounding box center [419, 244] width 652 height 25
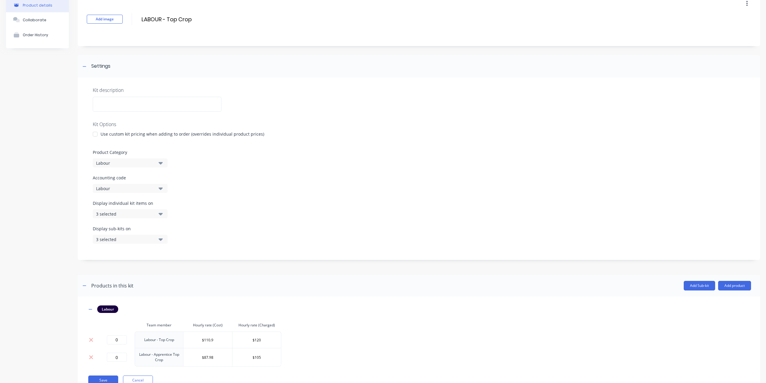
scroll to position [54, 0]
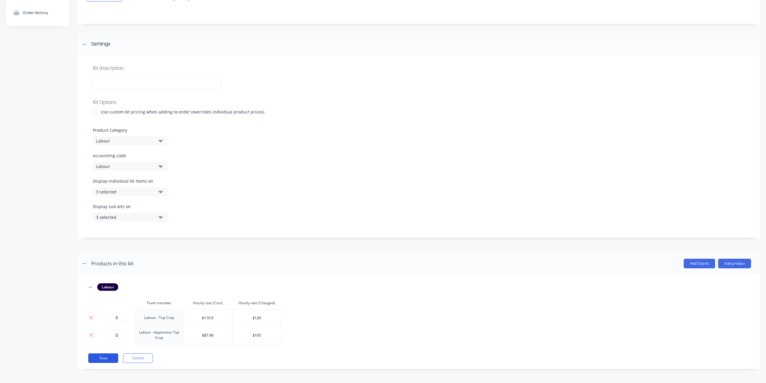
click at [105, 360] on button "Save" at bounding box center [103, 358] width 30 height 10
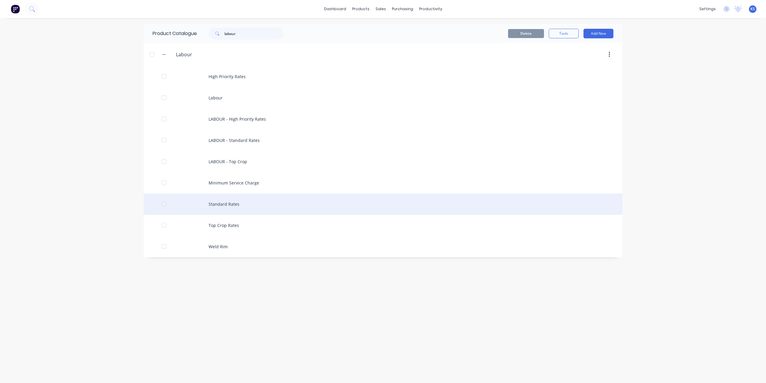
click at [224, 202] on div "Standard Rates" at bounding box center [383, 203] width 479 height 21
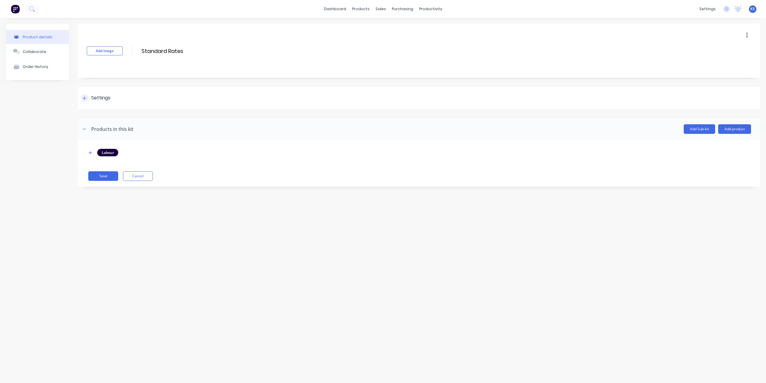
click at [86, 98] on icon at bounding box center [85, 98] width 4 height 4
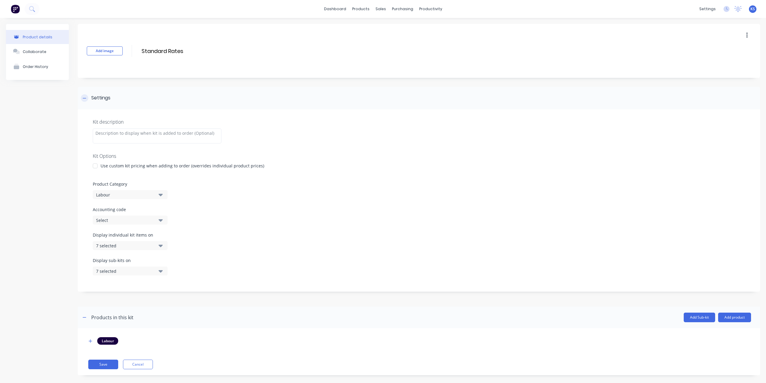
click at [86, 98] on icon at bounding box center [85, 98] width 4 height 4
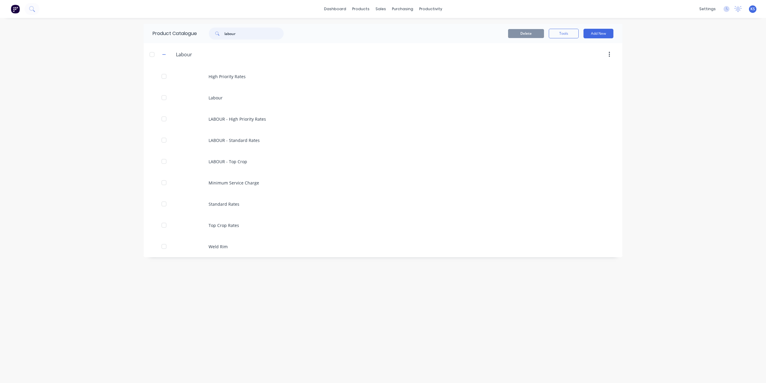
drag, startPoint x: 243, startPoint y: 33, endPoint x: 187, endPoint y: 40, distance: 56.4
click at [187, 40] on div "Product Catalogue labour" at bounding box center [221, 33] width 155 height 19
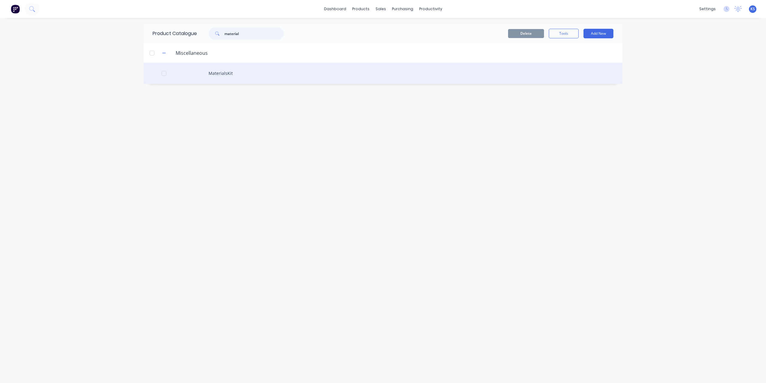
type input "material"
click at [216, 72] on div "MaterialsKit" at bounding box center [383, 73] width 479 height 21
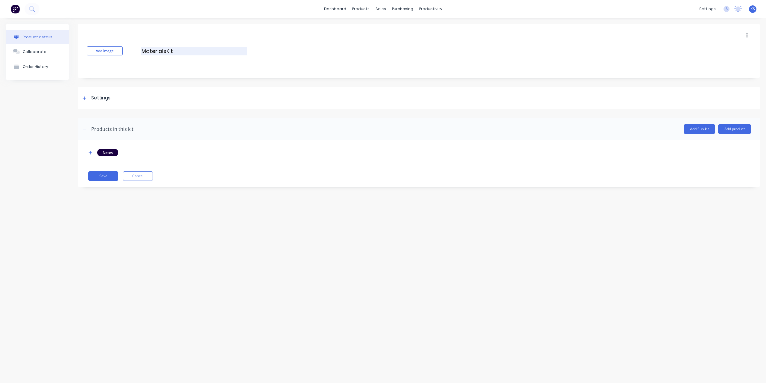
click at [148, 52] on input "MaterialsKit" at bounding box center [194, 51] width 106 height 9
drag, startPoint x: 146, startPoint y: 51, endPoint x: 231, endPoint y: 53, distance: 84.4
click at [231, 53] on input "MaterialsKit" at bounding box center [194, 51] width 106 height 9
type input "MATERIALS"
click at [107, 178] on button "Save" at bounding box center [103, 176] width 30 height 10
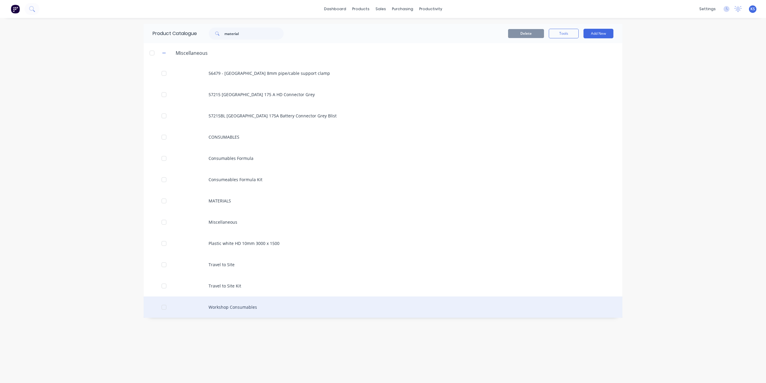
click at [232, 306] on div "Workshop Consumables" at bounding box center [383, 306] width 479 height 21
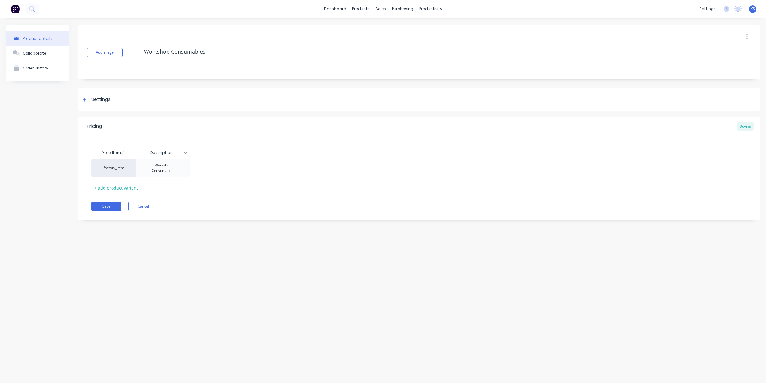
type textarea "x"
click at [86, 98] on div at bounding box center [84, 99] width 7 height 7
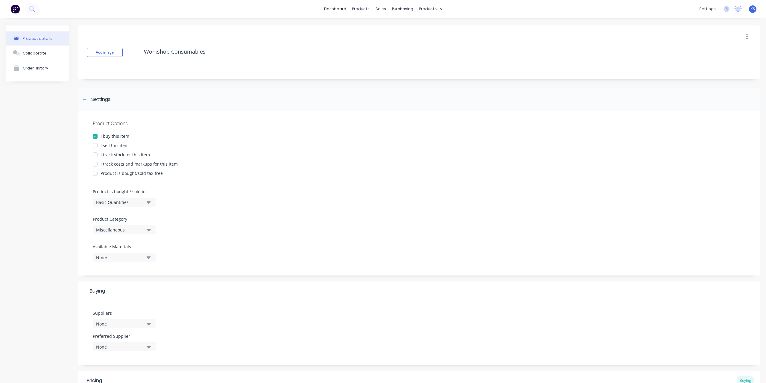
click at [118, 233] on button "Miscellaneous" at bounding box center [124, 229] width 63 height 9
click at [115, 247] on Category "text" at bounding box center [141, 247] width 63 height 12
type Category "consu"
click at [132, 251] on Category "consu" at bounding box center [141, 247] width 63 height 12
drag, startPoint x: 132, startPoint y: 251, endPoint x: 60, endPoint y: 242, distance: 72.3
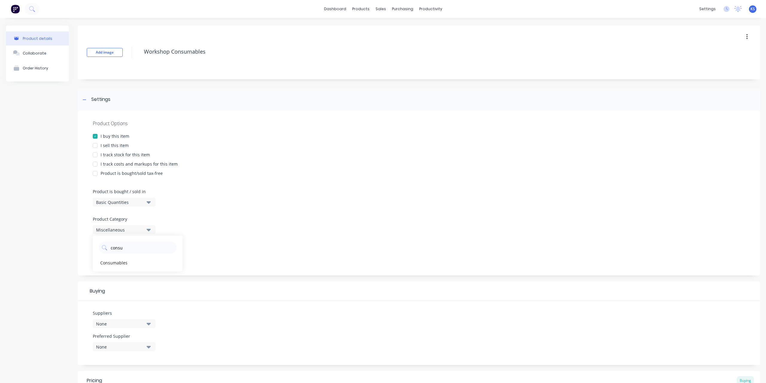
click at [60, 242] on div "Product details Collaborate Order History Add image Workshop Consumables Settin…" at bounding box center [383, 253] width 754 height 457
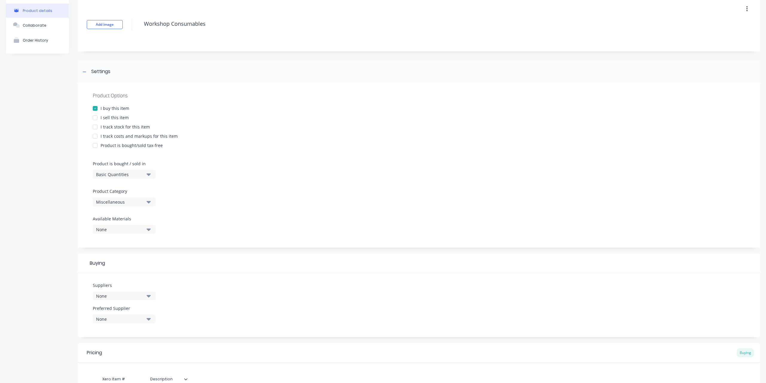
scroll to position [90, 0]
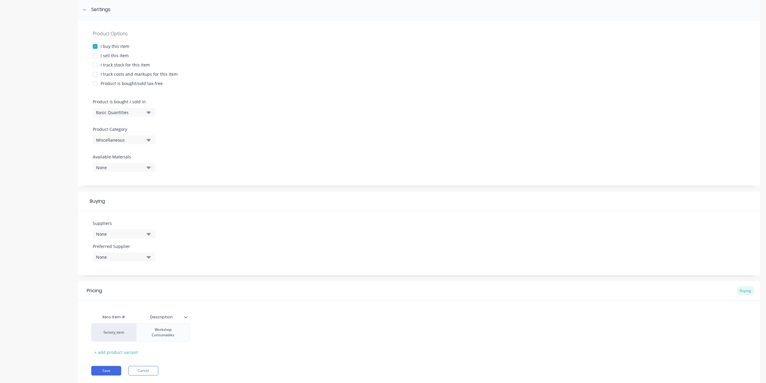
click at [134, 231] on div "None" at bounding box center [120, 234] width 48 height 6
click at [125, 255] on div "None" at bounding box center [120, 257] width 48 height 6
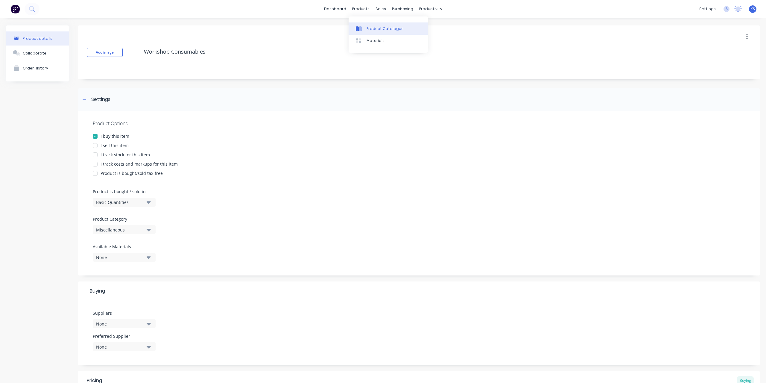
click at [374, 30] on div "Product Catalogue" at bounding box center [385, 28] width 37 height 5
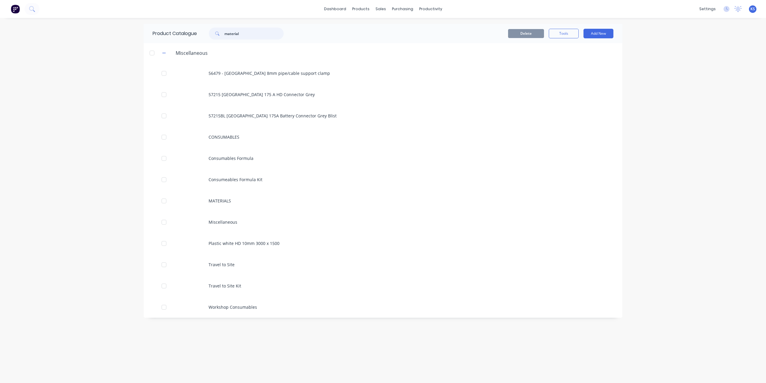
drag, startPoint x: 257, startPoint y: 31, endPoint x: 113, endPoint y: 24, distance: 143.8
click at [113, 24] on div "dashboard products sales purchasing productivity dashboard products Product Cat…" at bounding box center [383, 191] width 766 height 383
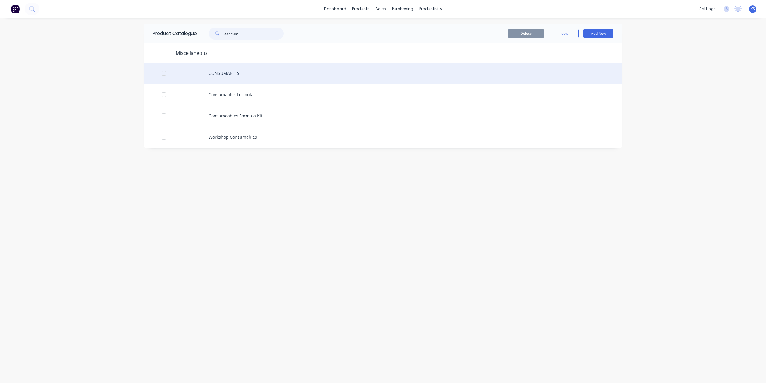
type input "consum"
click at [220, 73] on div "CONSUMABLES" at bounding box center [383, 73] width 479 height 21
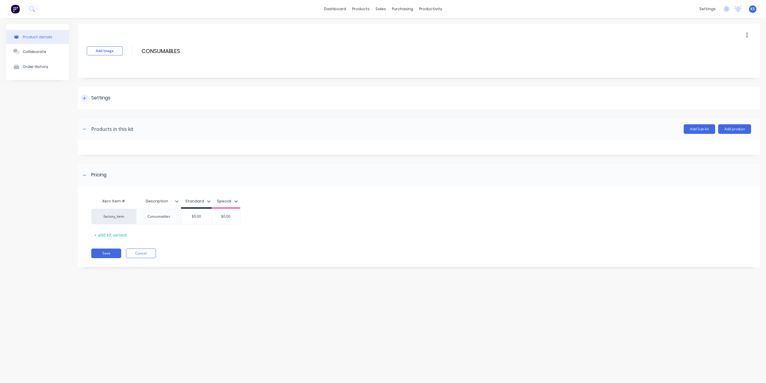
click at [86, 101] on div at bounding box center [84, 97] width 7 height 7
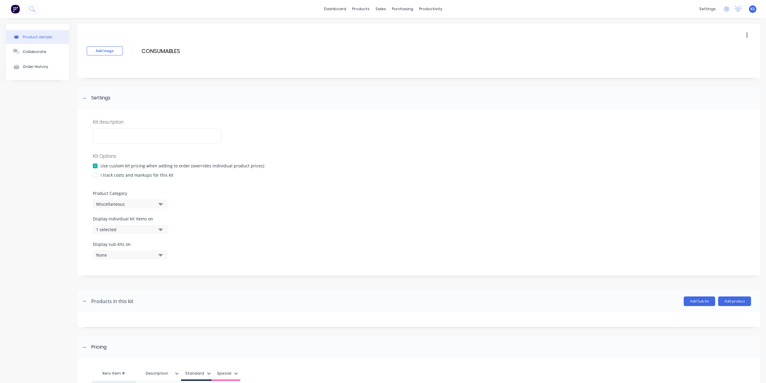
click at [162, 230] on icon "button" at bounding box center [161, 229] width 4 height 2
click at [167, 243] on div "button" at bounding box center [173, 244] width 12 height 12
click at [215, 218] on div "Display individual kit items on None" at bounding box center [419, 227] width 652 height 25
click at [350, 299] on div "Add Sub-kit Add product" at bounding box center [442, 301] width 618 height 10
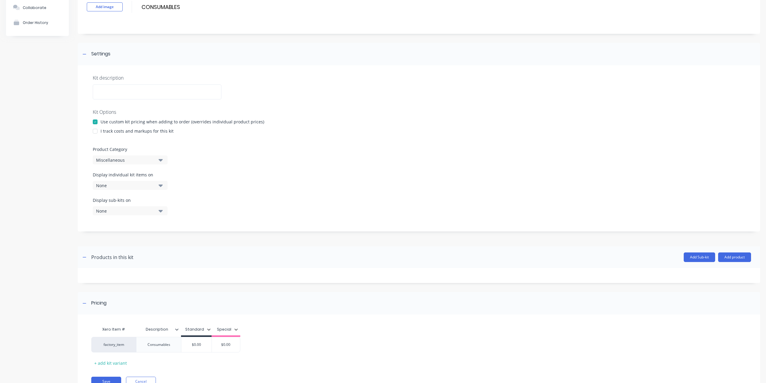
scroll to position [71, 0]
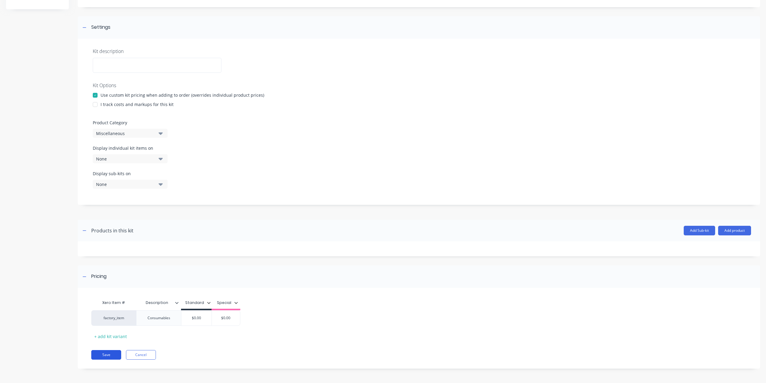
click at [107, 355] on button "Save" at bounding box center [106, 355] width 30 height 10
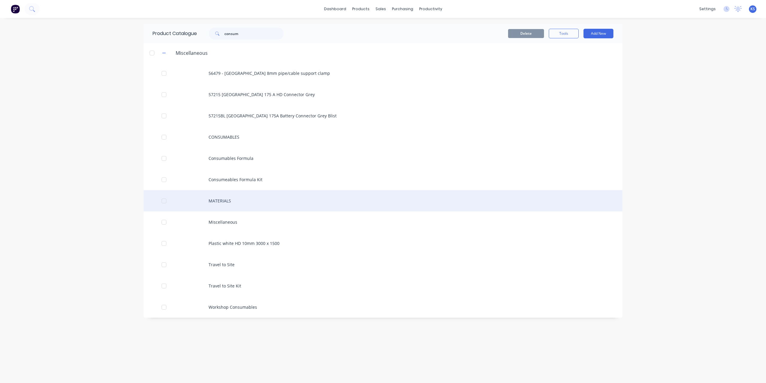
click at [214, 205] on div "MATERIALS" at bounding box center [383, 200] width 479 height 21
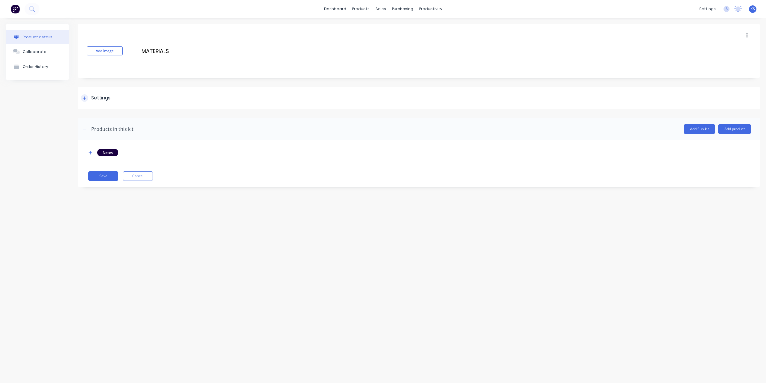
click at [85, 99] on icon at bounding box center [85, 98] width 4 height 4
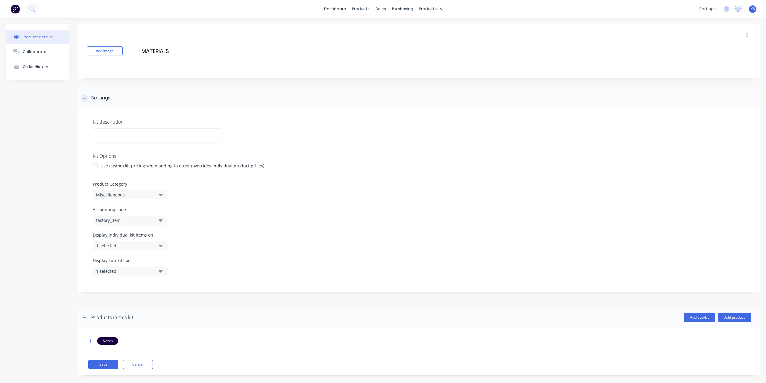
click at [85, 99] on icon at bounding box center [85, 98] width 4 height 4
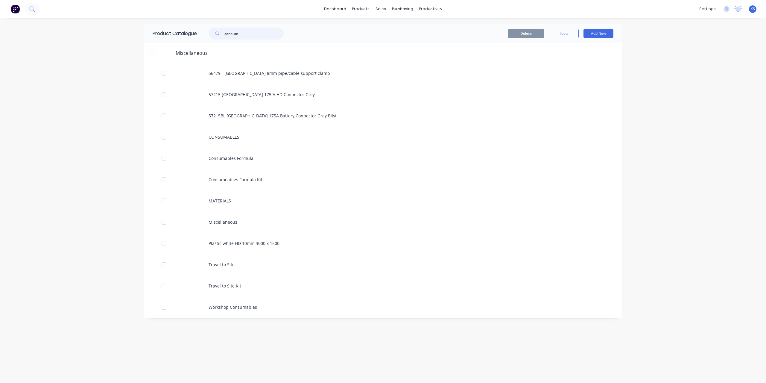
drag, startPoint x: 242, startPoint y: 31, endPoint x: 190, endPoint y: 27, distance: 52.2
click at [190, 27] on div "Product Catalogue consum" at bounding box center [221, 33] width 155 height 19
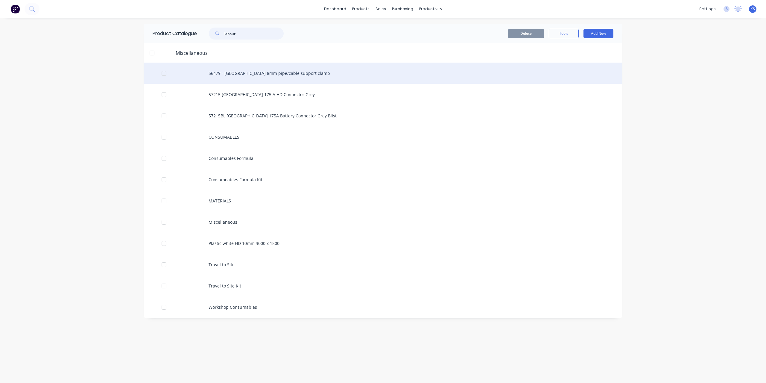
type input "labour"
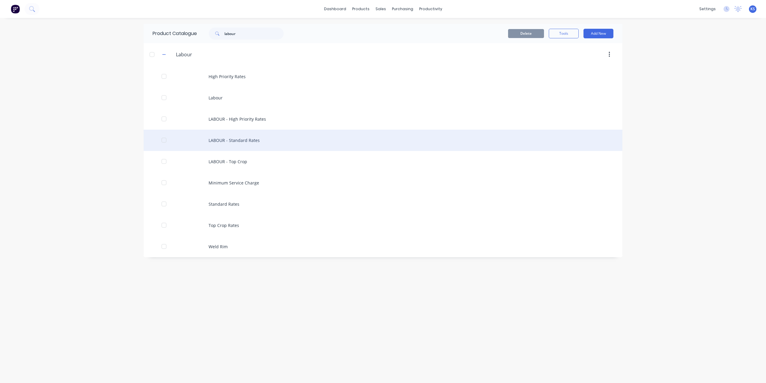
click at [224, 143] on div "LABOUR - Standard Rates" at bounding box center [383, 140] width 479 height 21
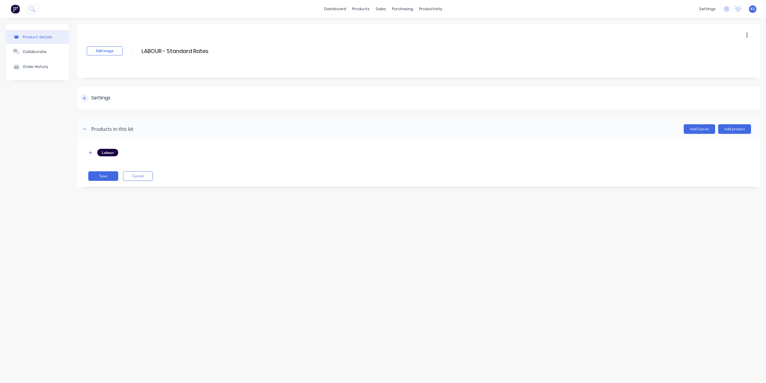
click at [90, 100] on div "Settings" at bounding box center [96, 97] width 30 height 7
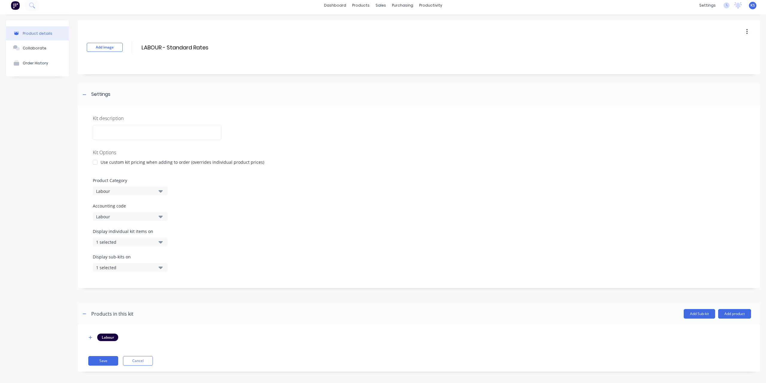
scroll to position [7, 0]
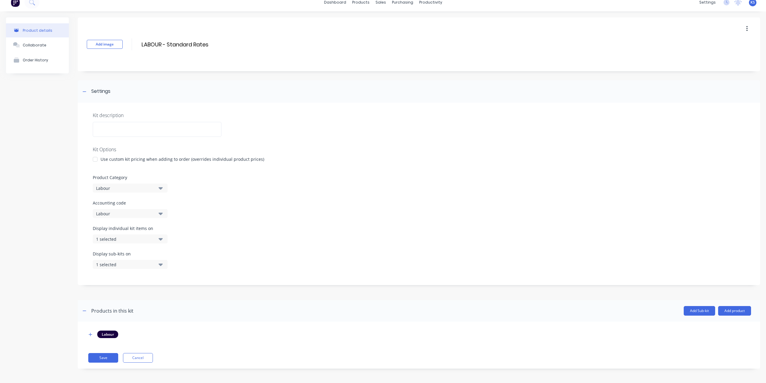
click at [142, 239] on div "1 selected" at bounding box center [125, 239] width 58 height 6
click at [91, 334] on icon "button" at bounding box center [91, 334] width 4 height 4
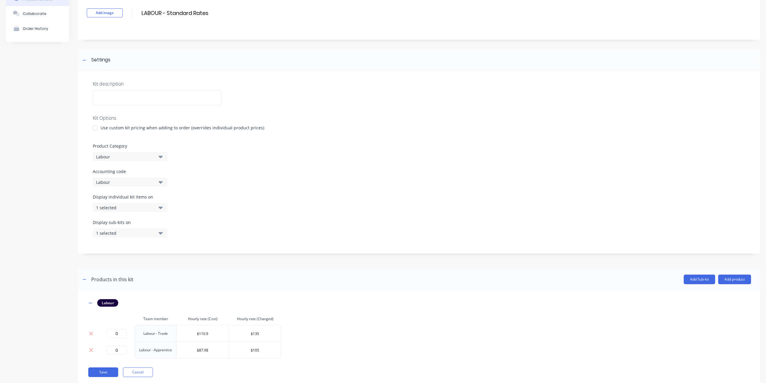
scroll to position [52, 0]
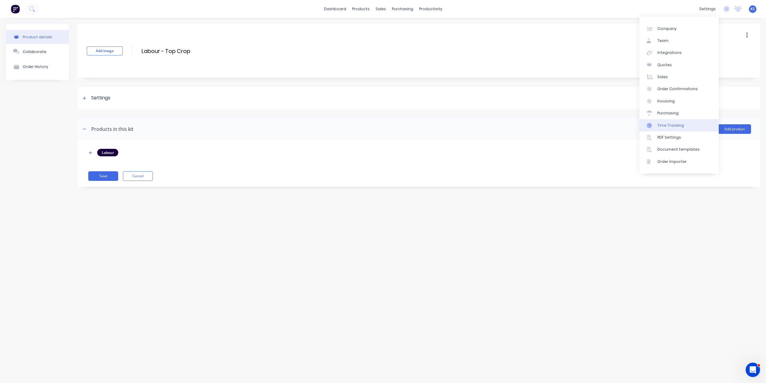
click at [670, 124] on div "Time Tracking" at bounding box center [670, 125] width 27 height 5
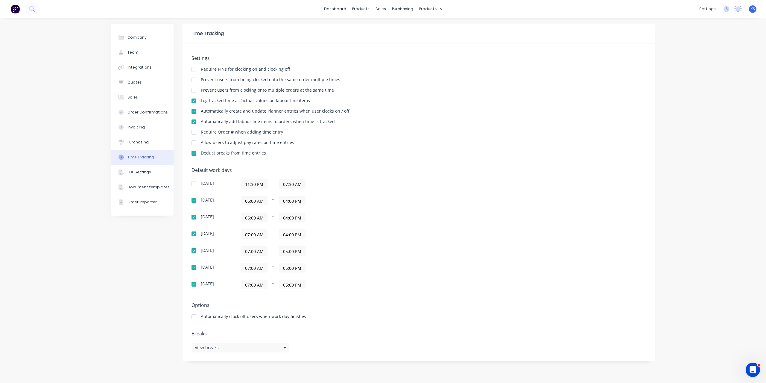
click at [305, 201] on label "04:00 PM" at bounding box center [292, 201] width 27 height 10
click at [305, 201] on input "04:00 PM" at bounding box center [292, 200] width 26 height 9
click at [295, 252] on div "05" at bounding box center [291, 252] width 15 height 10
type input "05:00 PM"
click at [360, 189] on div "Sunday 11:30 PM - 07:30 AM Monday 06:00 AM - 05:00 PM Tuesday 06:00 AM - 04:00 …" at bounding box center [295, 234] width 209 height 110
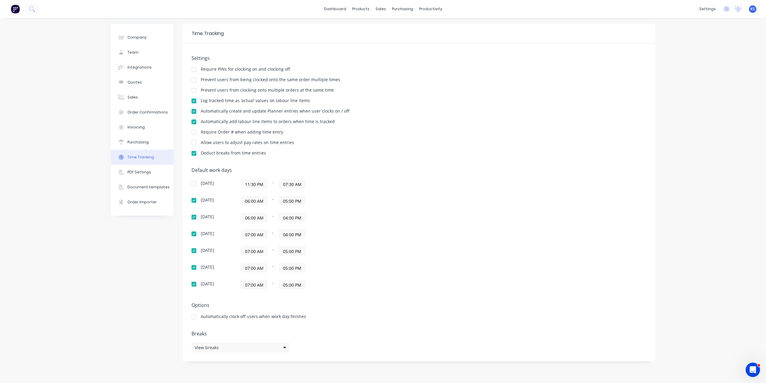
click at [298, 217] on input "04:00 PM" at bounding box center [292, 217] width 26 height 9
click at [293, 266] on div "05" at bounding box center [291, 269] width 15 height 10
type input "05:00 PM"
click at [372, 189] on div "Sunday 11:30 PM - 07:30 AM Monday 06:00 AM - 05:00 PM Tuesday 06:00 AM - 05:00 …" at bounding box center [295, 234] width 209 height 110
click at [304, 235] on input "04:00 PM" at bounding box center [292, 233] width 26 height 9
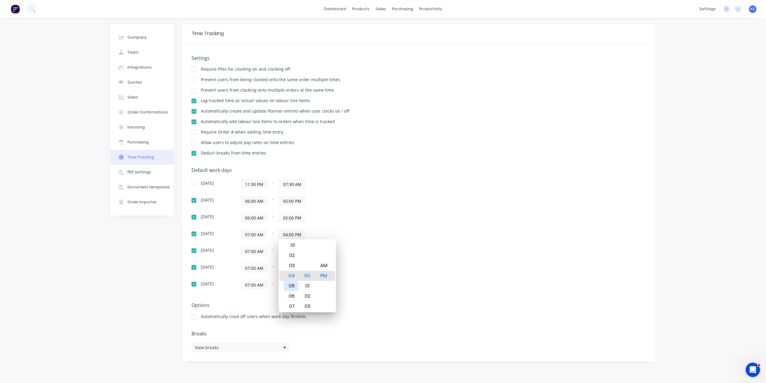
click at [292, 286] on div "05" at bounding box center [291, 286] width 15 height 10
type input "05:00 PM"
click at [403, 207] on div "Default work days Sunday 11:30 PM - 07:30 AM Monday 06:00 AM - 05:00 PM Tuesday…" at bounding box center [418, 231] width 455 height 129
click at [378, 214] on div "06:00 AM - 05:00 PM" at bounding box center [316, 217] width 150 height 10
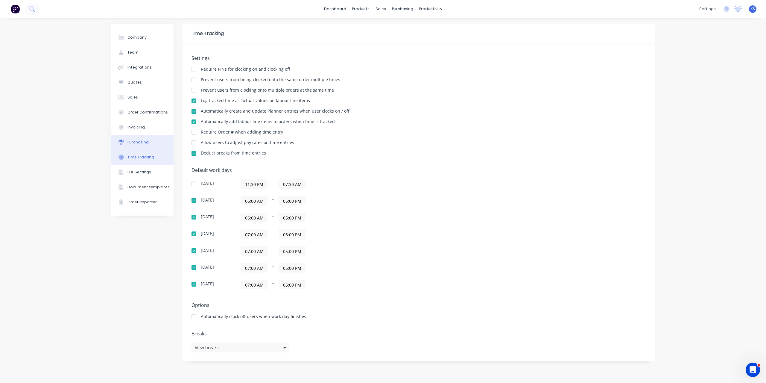
click at [154, 144] on button "Purchasing" at bounding box center [142, 142] width 63 height 15
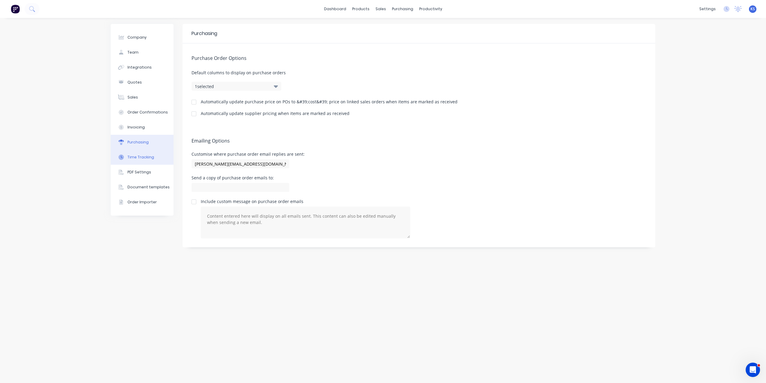
click at [149, 159] on div "Time Tracking" at bounding box center [140, 156] width 27 height 5
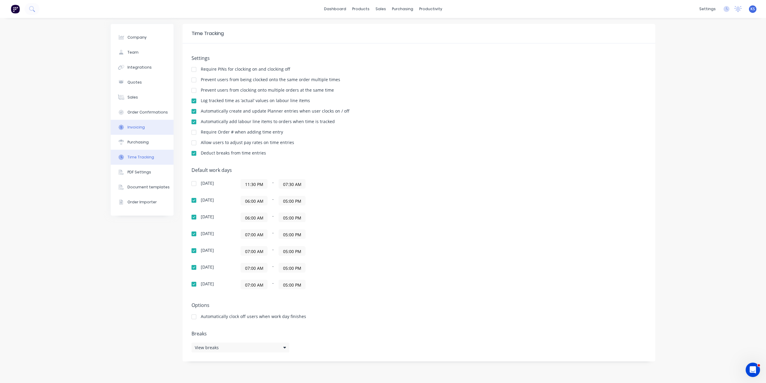
click at [138, 132] on button "Invoicing" at bounding box center [142, 127] width 63 height 15
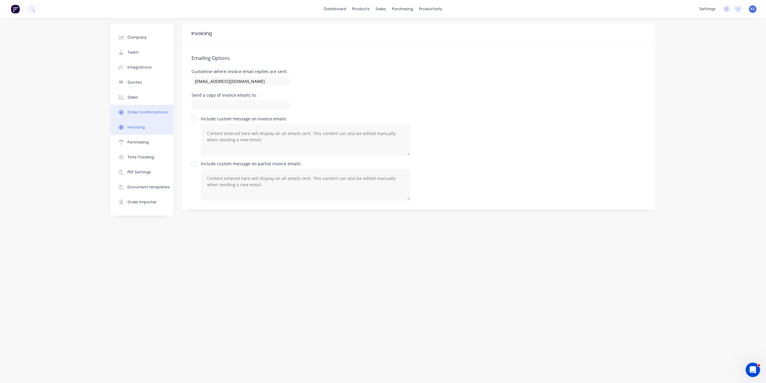
click at [144, 110] on div "Order Confirmations" at bounding box center [147, 112] width 40 height 5
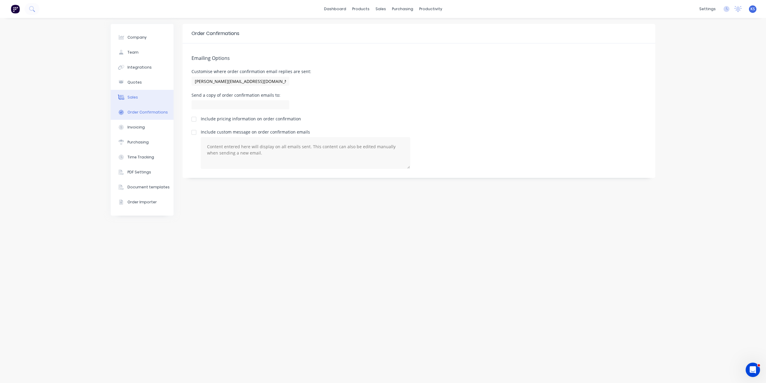
click at [145, 94] on button "Sales" at bounding box center [142, 97] width 63 height 15
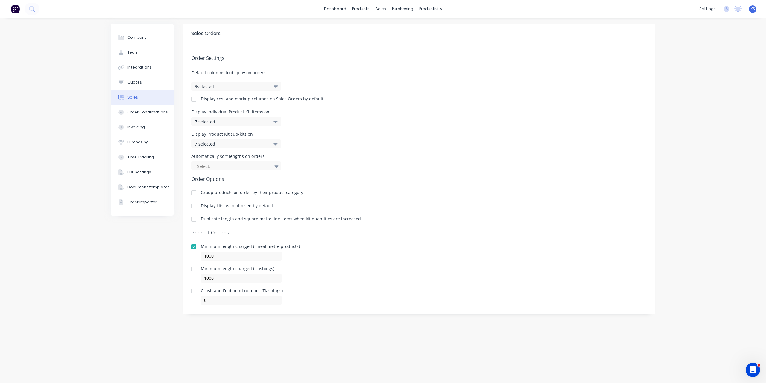
click at [273, 122] on div "7 selected" at bounding box center [236, 121] width 90 height 9
click at [265, 137] on div at bounding box center [271, 136] width 12 height 12
click at [268, 149] on div at bounding box center [271, 148] width 12 height 12
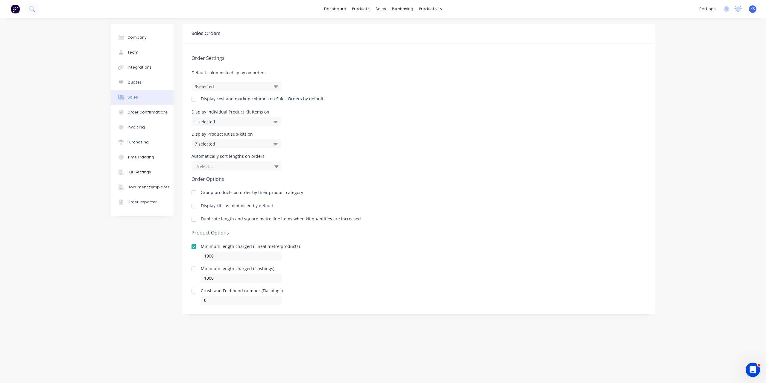
click at [328, 137] on div "Display Product Kit sub-kits on 7 selected" at bounding box center [418, 140] width 455 height 16
click at [273, 142] on div "7 selected" at bounding box center [236, 143] width 90 height 9
click at [268, 158] on div at bounding box center [271, 159] width 12 height 12
click at [266, 169] on div at bounding box center [271, 171] width 12 height 12
click at [340, 139] on div "Display Product Kit sub-kits on 1 selected" at bounding box center [418, 140] width 455 height 16
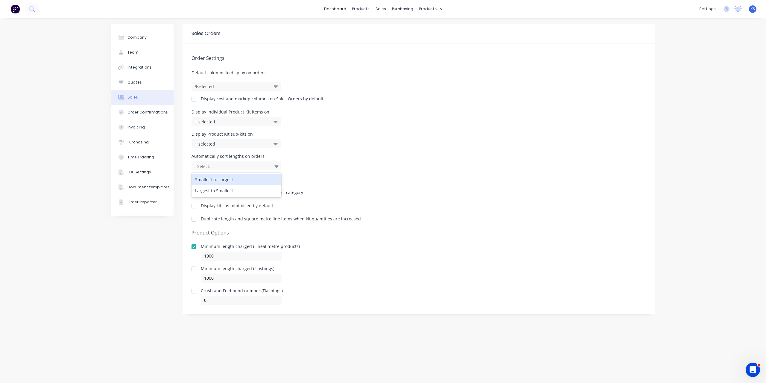
click at [276, 164] on icon at bounding box center [276, 166] width 4 height 7
click at [277, 120] on icon at bounding box center [275, 121] width 4 height 7
click at [275, 143] on icon at bounding box center [275, 144] width 4 height 2
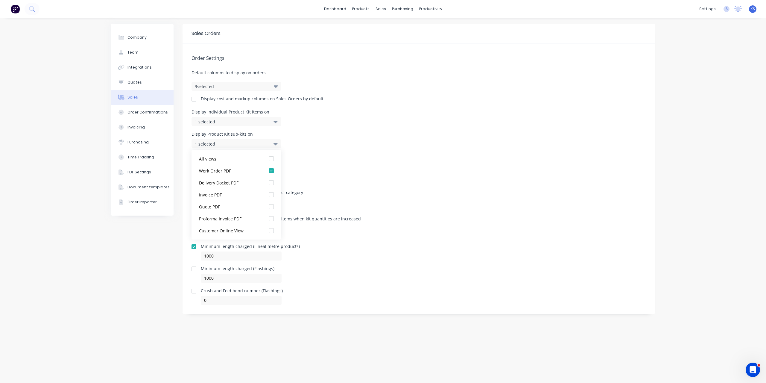
click at [273, 87] on button "3 selected" at bounding box center [236, 86] width 90 height 9
click at [201, 135] on label "Tracking Category" at bounding box center [204, 135] width 10 height 5
click at [199, 133] on input "Tracking Category" at bounding box center [199, 133] width 0 height 0
click at [50, 160] on div "Company Team Integrations Quotes Sales Order Confirmations Invoicing Purchasing…" at bounding box center [383, 200] width 766 height 365
click at [275, 88] on icon "button" at bounding box center [276, 86] width 4 height 7
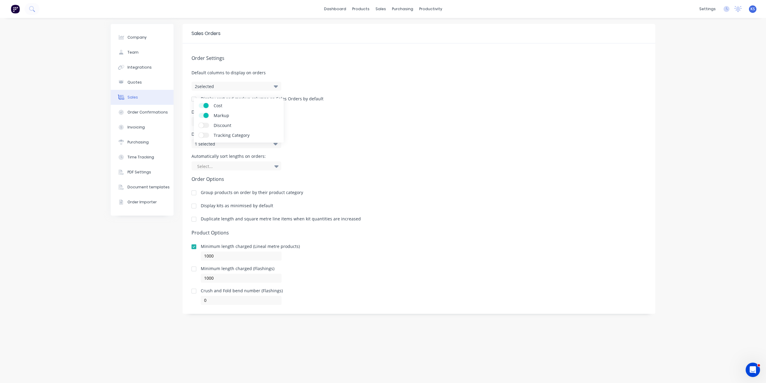
click at [275, 88] on icon "button" at bounding box center [276, 86] width 4 height 7
click at [278, 119] on div "1 selected" at bounding box center [236, 121] width 90 height 9
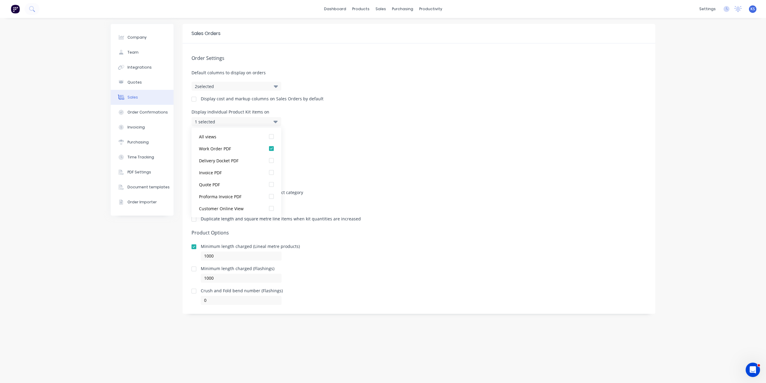
click at [278, 119] on div "1 selected" at bounding box center [236, 121] width 90 height 9
click at [273, 144] on div "1 selected" at bounding box center [236, 143] width 90 height 9
click at [271, 120] on div "1 selected" at bounding box center [236, 121] width 90 height 9
click at [292, 119] on div "Display individual Product Kit items on 1 selected" at bounding box center [418, 118] width 455 height 16
click at [152, 66] on button "Integrations" at bounding box center [142, 67] width 63 height 15
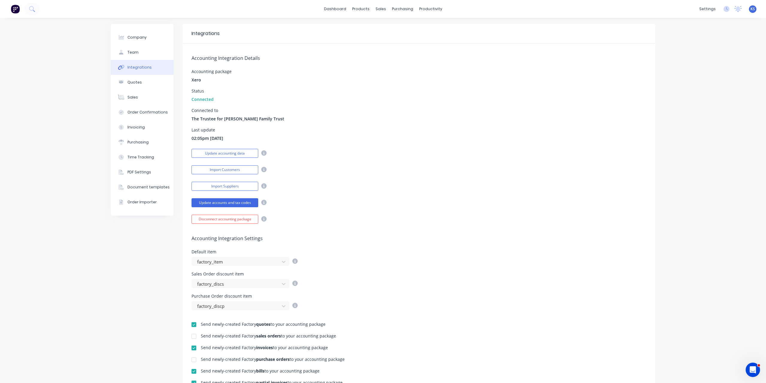
scroll to position [60, 0]
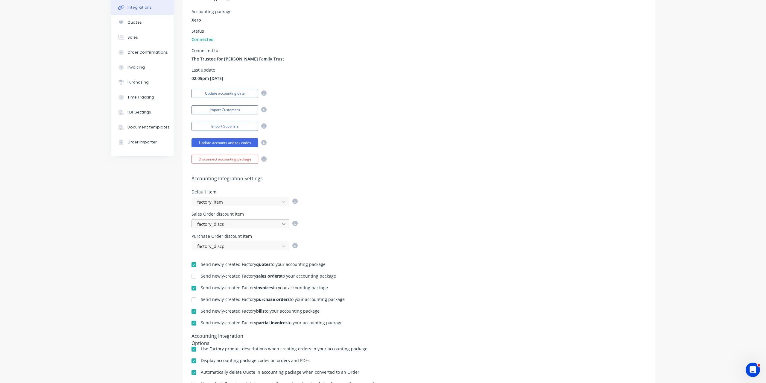
click at [281, 222] on icon at bounding box center [284, 224] width 6 height 6
drag, startPoint x: 200, startPoint y: 213, endPoint x: 243, endPoint y: 211, distance: 42.8
click at [243, 212] on div "Sales Order discount item" at bounding box center [245, 214] width 109 height 4
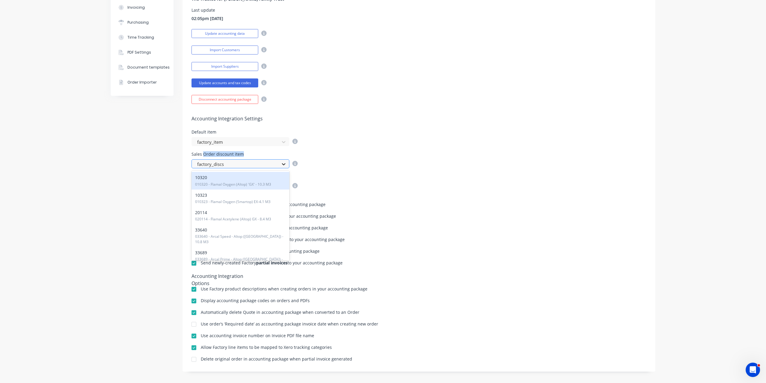
click at [281, 164] on icon at bounding box center [284, 164] width 6 height 6
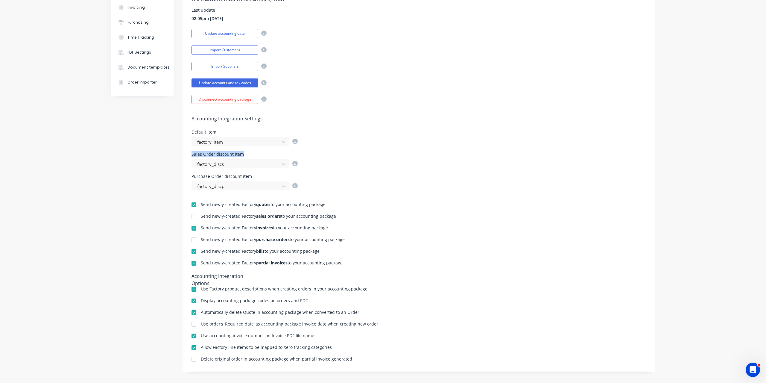
drag, startPoint x: 190, startPoint y: 153, endPoint x: 244, endPoint y: 153, distance: 53.3
click at [244, 153] on div "Sales Order discount item" at bounding box center [245, 154] width 109 height 4
click at [752, 372] on icon "Open Intercom Messenger" at bounding box center [752, 369] width 10 height 10
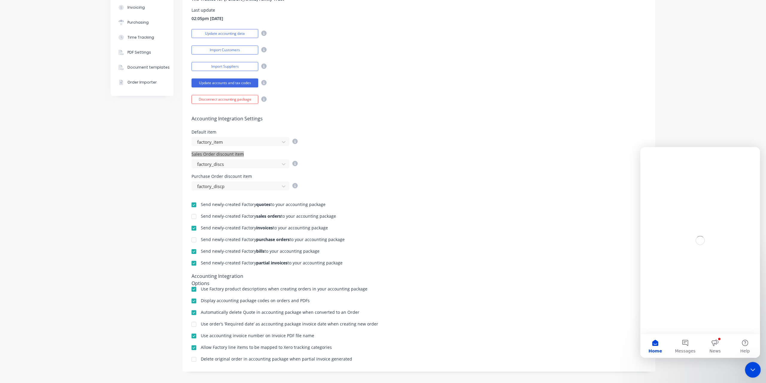
scroll to position [0, 0]
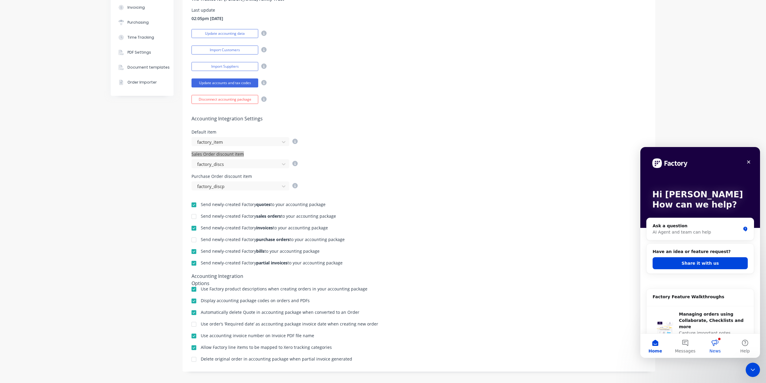
click at [718, 344] on button "News" at bounding box center [715, 346] width 30 height 24
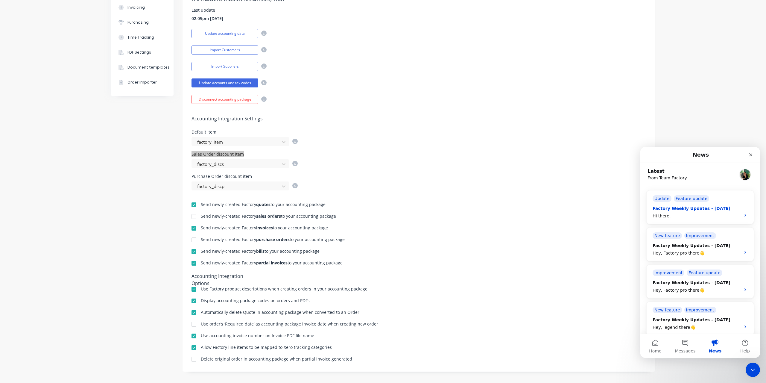
click at [731, 211] on div "Factory Weekly Updates - 10/10/2025" at bounding box center [695, 208] width 84 height 6
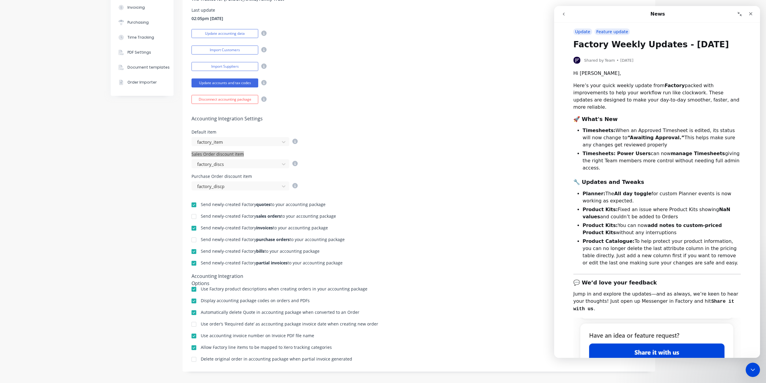
click at [564, 17] on button "go back" at bounding box center [563, 13] width 11 height 11
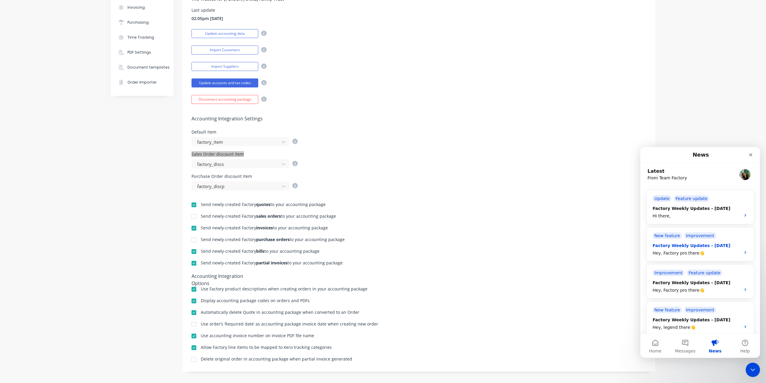
click at [672, 246] on div "Factory Weekly Updates - 25/07/2025" at bounding box center [695, 245] width 84 height 6
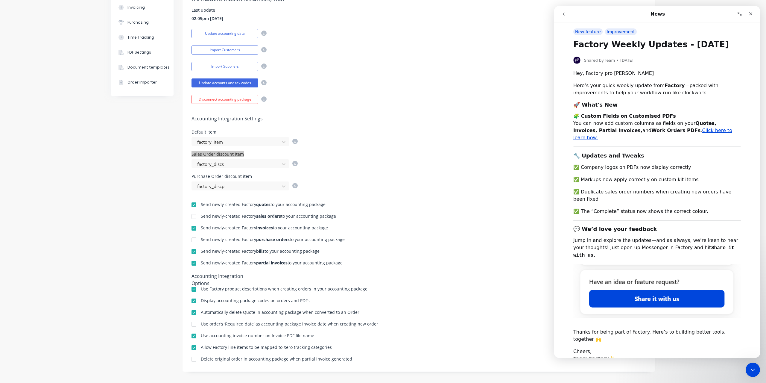
click at [564, 14] on icon "go back" at bounding box center [563, 14] width 5 height 5
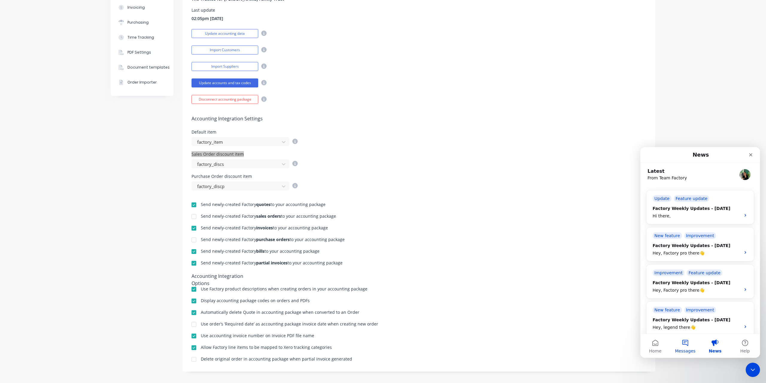
click at [682, 343] on button "Messages" at bounding box center [685, 346] width 30 height 24
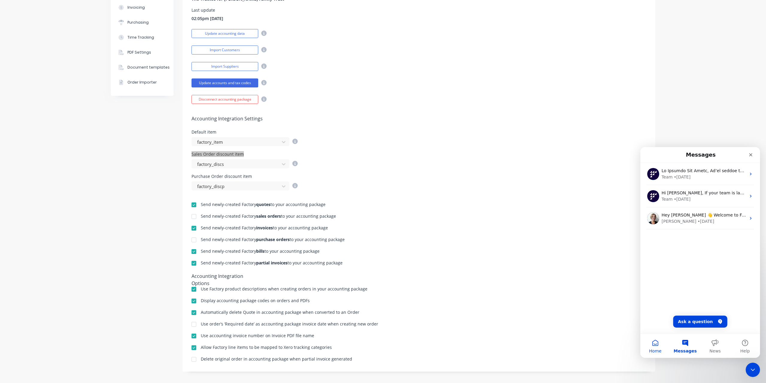
click at [657, 349] on span "Home" at bounding box center [655, 351] width 12 height 4
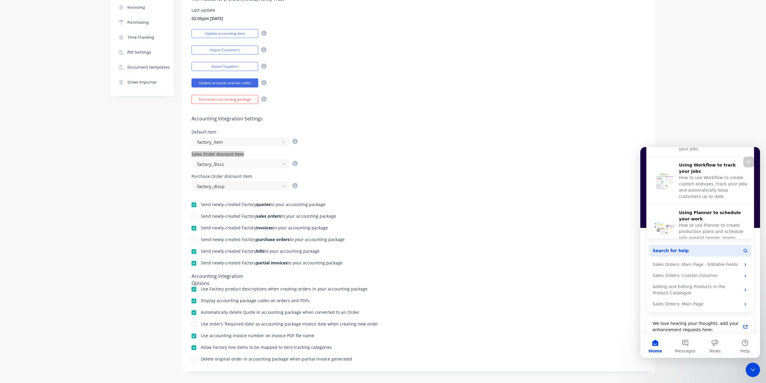
scroll to position [228, 0]
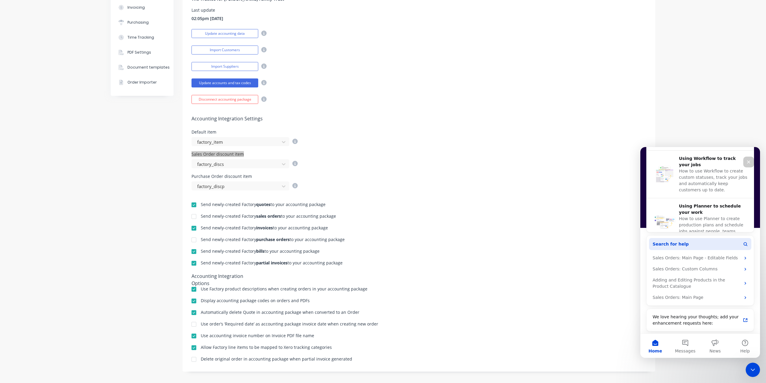
click at [689, 240] on button "Search for help" at bounding box center [700, 244] width 102 height 12
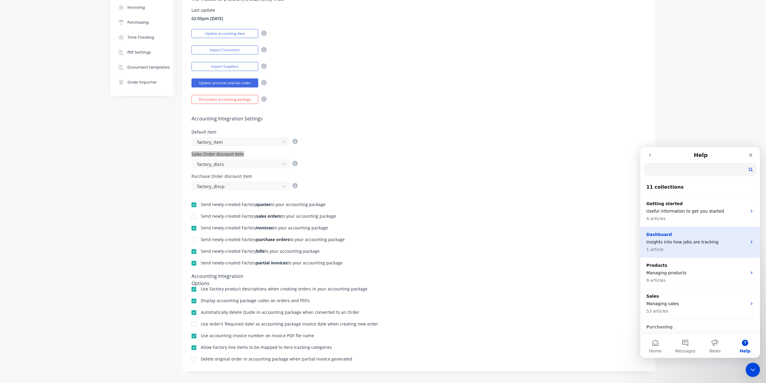
scroll to position [0, 0]
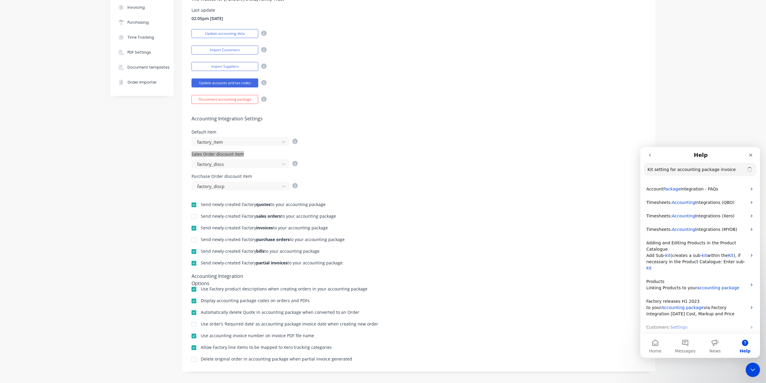
type input "Kit setting for accounting package invoice"
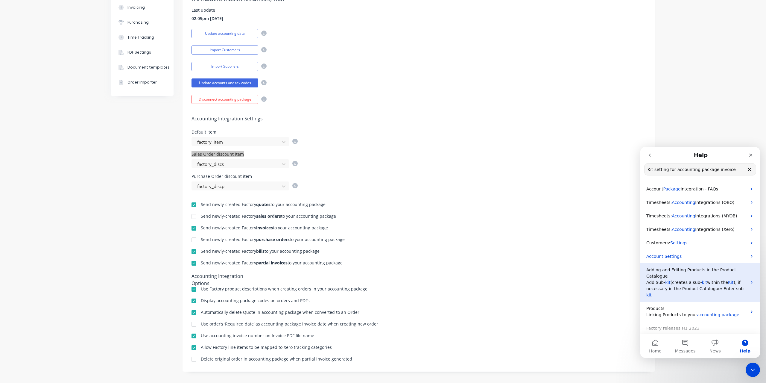
click at [684, 283] on span "(creates a sub-" at bounding box center [686, 282] width 31 height 5
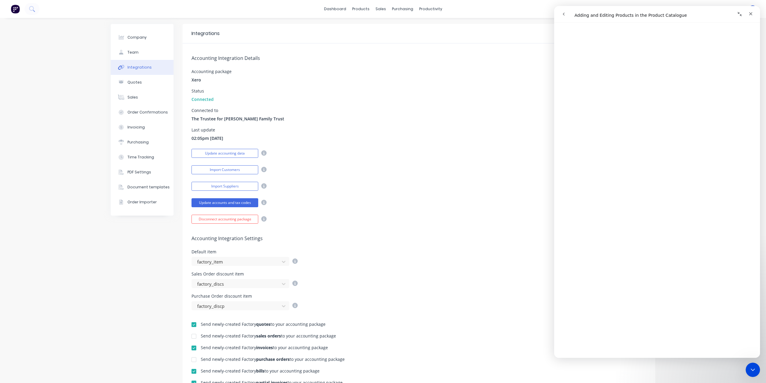
click at [165, 282] on div "Company Team Integrations Quotes Sales Order Confirmations Invoicing Purchasing…" at bounding box center [142, 262] width 63 height 476
drag, startPoint x: 188, startPoint y: 271, endPoint x: 241, endPoint y: 274, distance: 53.0
click at [241, 274] on div "Accounting Integration Settings Default item factory_item Sales Order discount …" at bounding box center [419, 267] width 473 height 86
copy div "Sales Order discount item"
click at [234, 151] on button "Update accounting data" at bounding box center [224, 153] width 67 height 9
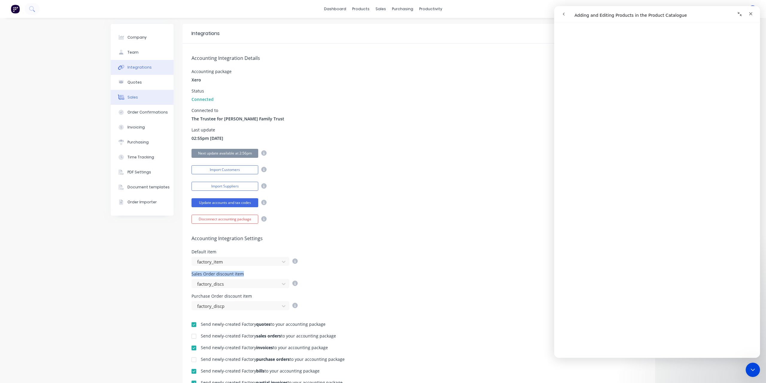
click at [137, 97] on button "Sales" at bounding box center [142, 97] width 63 height 15
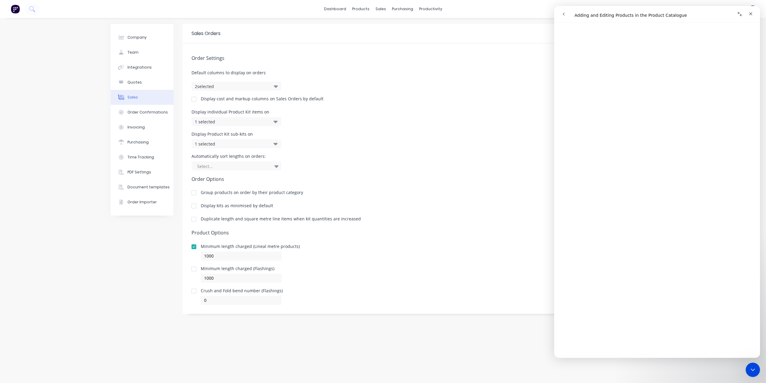
click at [238, 120] on div "1 selected" at bounding box center [230, 121] width 71 height 6
click at [251, 142] on div "1 selected" at bounding box center [230, 144] width 71 height 6
click at [273, 87] on button "2 selected" at bounding box center [236, 86] width 90 height 9
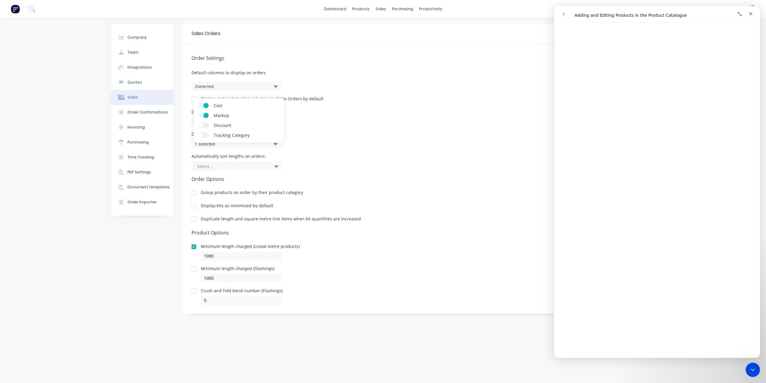
click at [53, 118] on div "Company Team Integrations Quotes Sales Order Confirmations Invoicing Purchasing…" at bounding box center [383, 200] width 766 height 365
click at [144, 110] on div "Order Confirmations" at bounding box center [147, 112] width 40 height 5
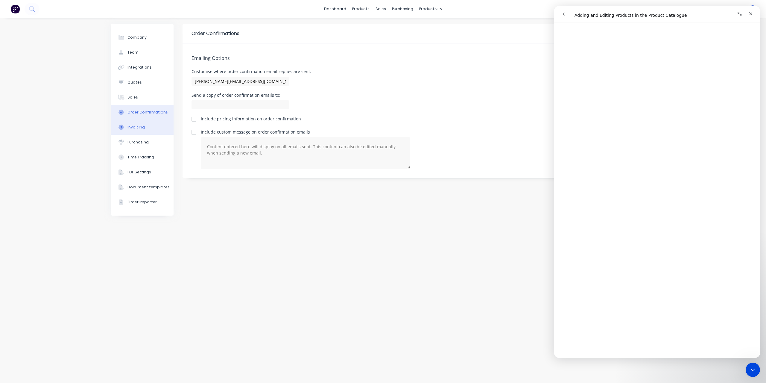
click at [141, 128] on div "Invoicing" at bounding box center [135, 126] width 17 height 5
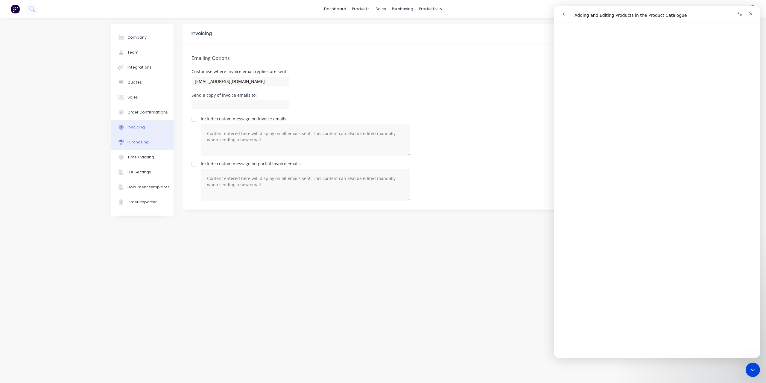
click at [136, 141] on div "Purchasing" at bounding box center [137, 141] width 21 height 5
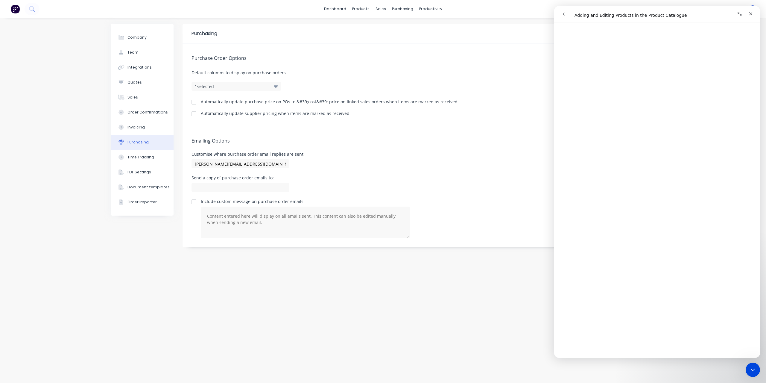
click at [258, 86] on button "1 selected" at bounding box center [236, 86] width 90 height 9
click at [204, 114] on span at bounding box center [205, 115] width 5 height 5
click at [199, 113] on input "Tracking Category" at bounding box center [199, 113] width 0 height 0
click at [199, 114] on span at bounding box center [201, 115] width 5 height 5
click at [199, 113] on input "Tracking Category" at bounding box center [199, 113] width 0 height 0
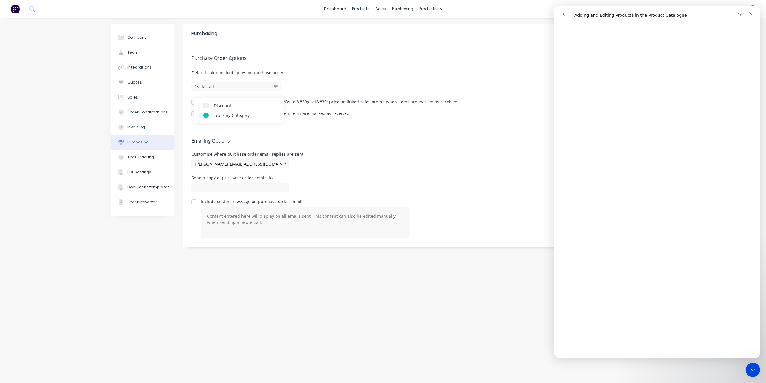
click at [199, 114] on label "Tracking Category" at bounding box center [204, 115] width 10 height 5
click at [199, 113] on input "Tracking Category" at bounding box center [199, 113] width 0 height 0
click at [300, 79] on div "Purchase Order Options Default columns to display on purchase orders 0 selected…" at bounding box center [419, 84] width 473 height 83
click at [195, 101] on div at bounding box center [194, 102] width 12 height 12
click at [194, 112] on div at bounding box center [194, 114] width 12 height 12
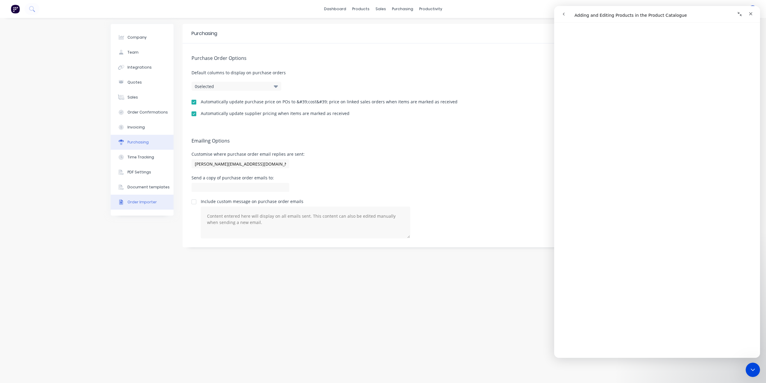
click at [133, 203] on div "Order Importer" at bounding box center [141, 201] width 29 height 5
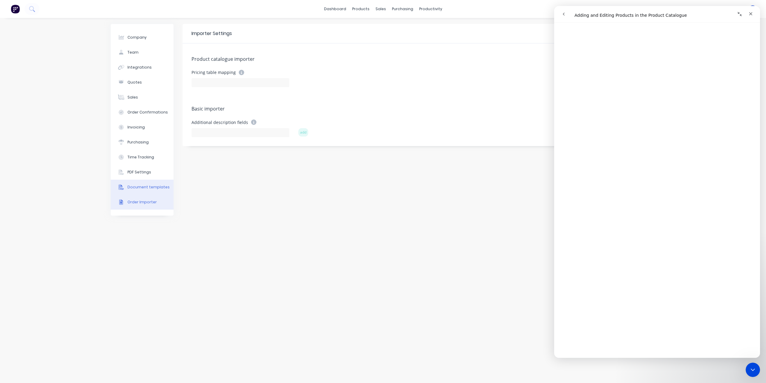
click at [141, 189] on div "Document templates" at bounding box center [148, 186] width 42 height 5
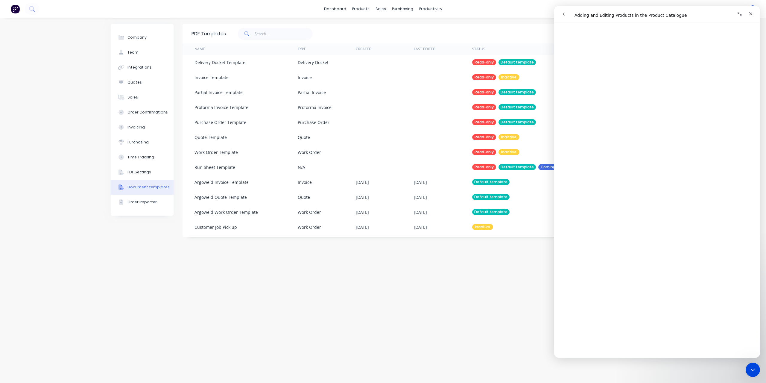
click at [566, 18] on button "go back" at bounding box center [563, 13] width 11 height 11
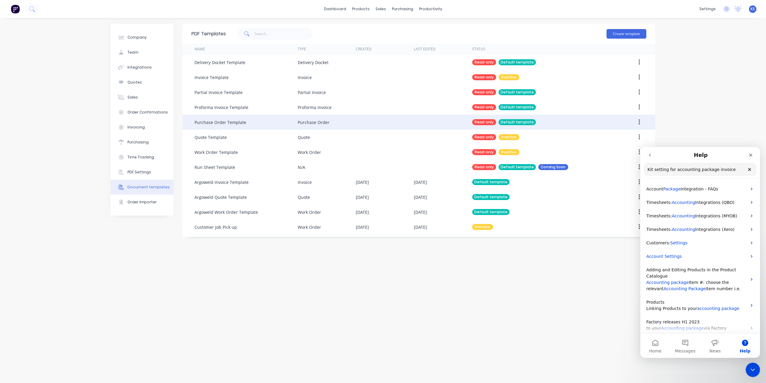
click at [637, 124] on button "button" at bounding box center [639, 122] width 14 height 11
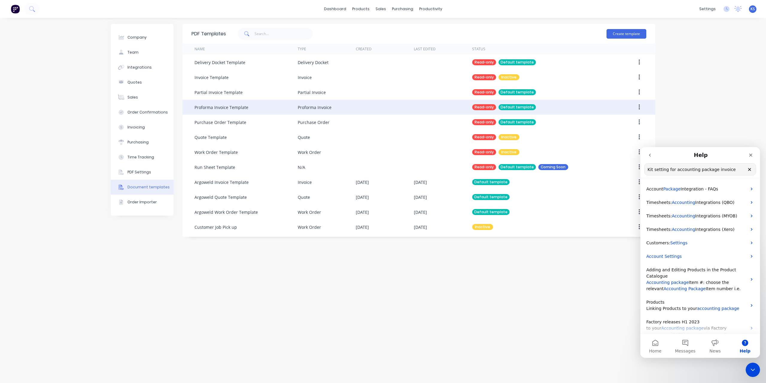
click at [637, 106] on button "button" at bounding box center [639, 107] width 14 height 11
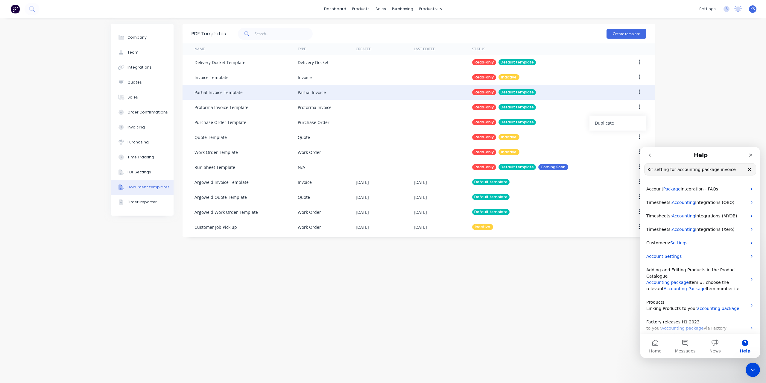
click at [640, 92] on icon "button" at bounding box center [639, 92] width 1 height 7
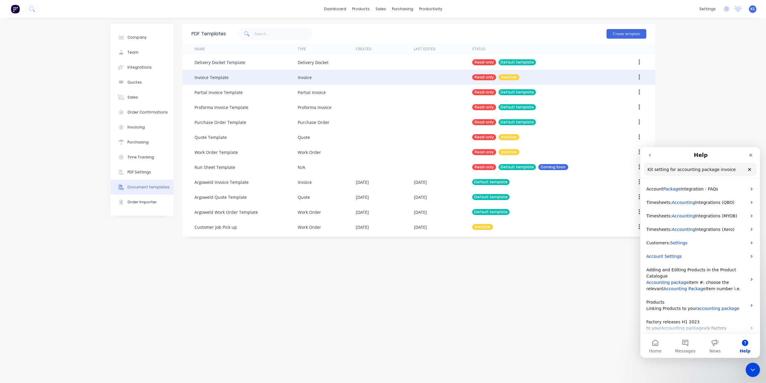
click at [642, 79] on button "button" at bounding box center [639, 77] width 14 height 11
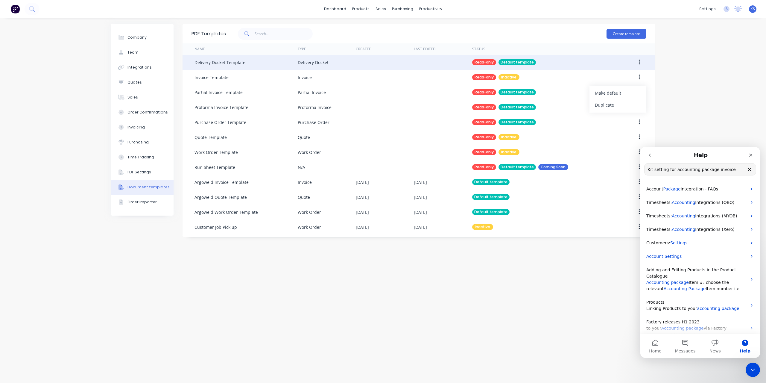
click at [642, 66] on button "button" at bounding box center [639, 62] width 14 height 11
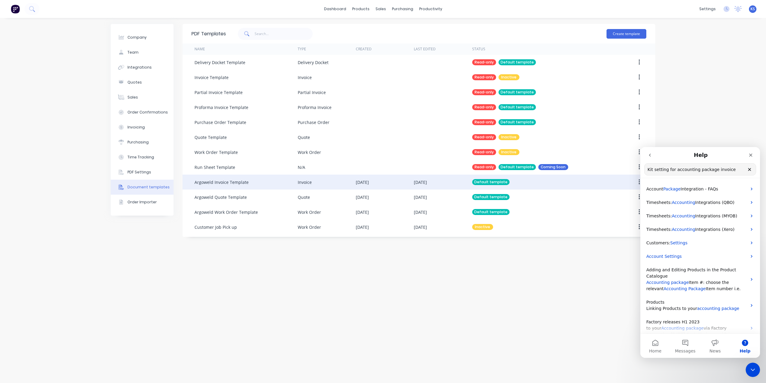
click at [212, 185] on div "Argoweld Invoice Template" at bounding box center [221, 182] width 54 height 6
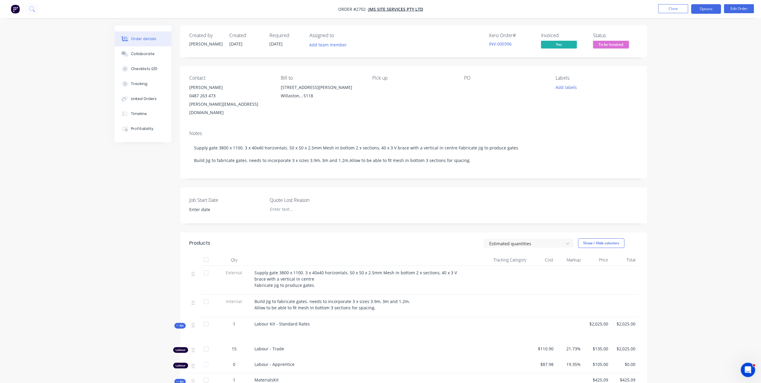
click at [701, 10] on button "Options" at bounding box center [706, 9] width 30 height 10
click at [681, 38] on div "Invoice" at bounding box center [688, 36] width 55 height 9
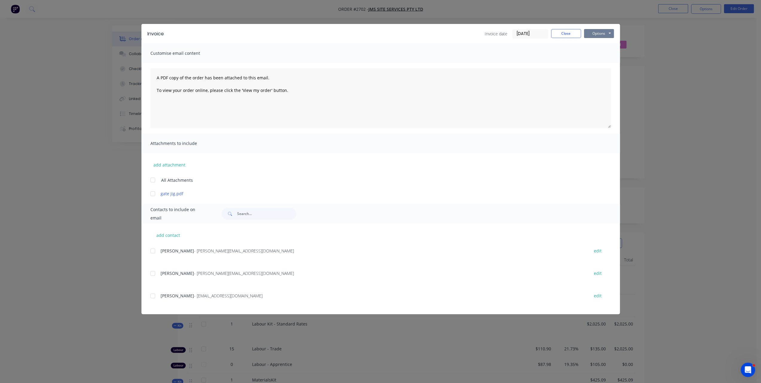
click at [601, 32] on button "Options" at bounding box center [599, 33] width 30 height 9
click at [592, 43] on button "Preview" at bounding box center [603, 44] width 38 height 10
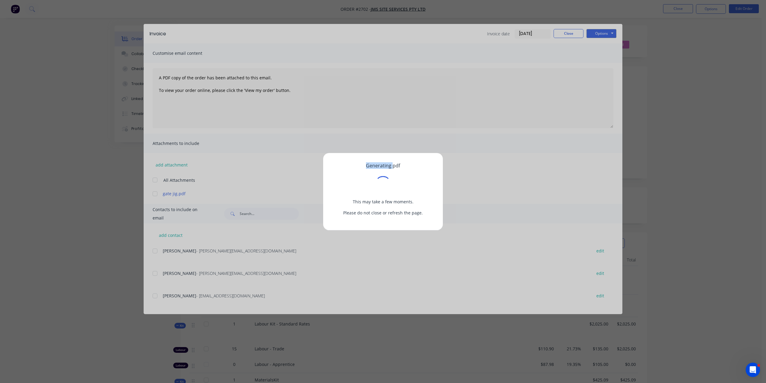
click at [592, 43] on div "Generating pdf This may take a few moments. Please do not close or refresh the …" at bounding box center [383, 191] width 766 height 383
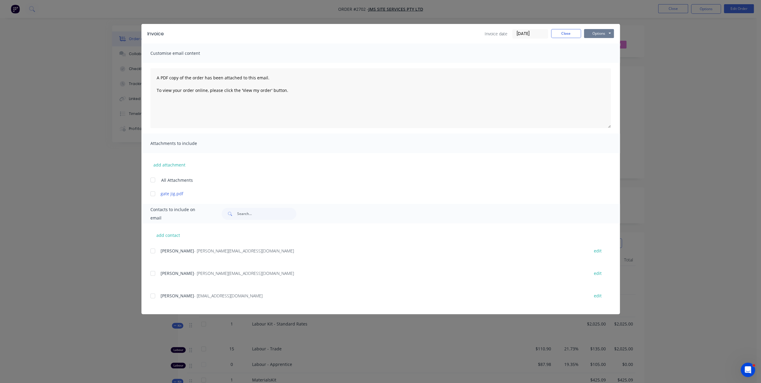
click at [589, 31] on button "Options" at bounding box center [599, 33] width 30 height 9
click at [594, 54] on button "Print" at bounding box center [603, 54] width 38 height 10
click at [575, 33] on button "Close" at bounding box center [566, 33] width 30 height 9
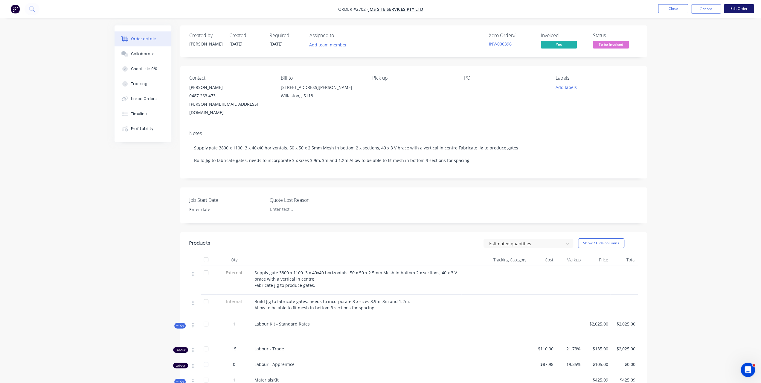
click at [748, 13] on button "Edit Order" at bounding box center [739, 8] width 30 height 9
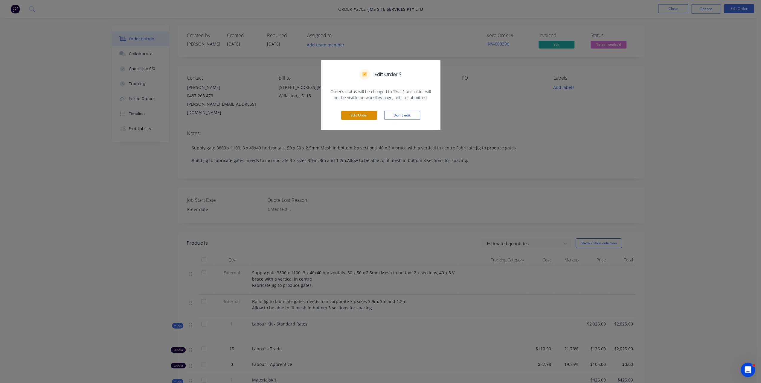
click at [364, 114] on button "Edit Order" at bounding box center [359, 115] width 36 height 9
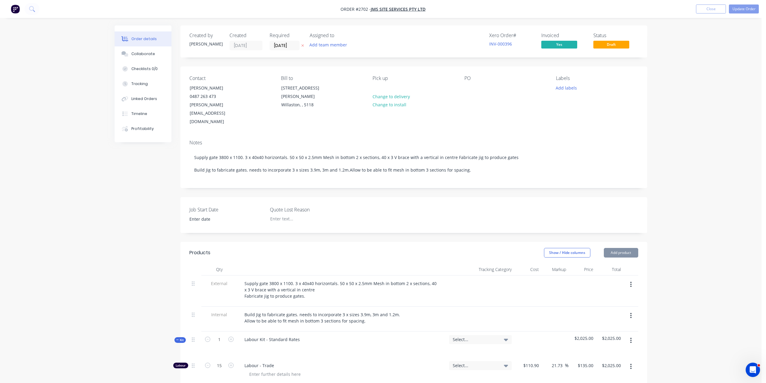
type input "$110.90"
type input "21.73"
type input "$135.00"
type input "$2,025.00"
type input "$87.98"
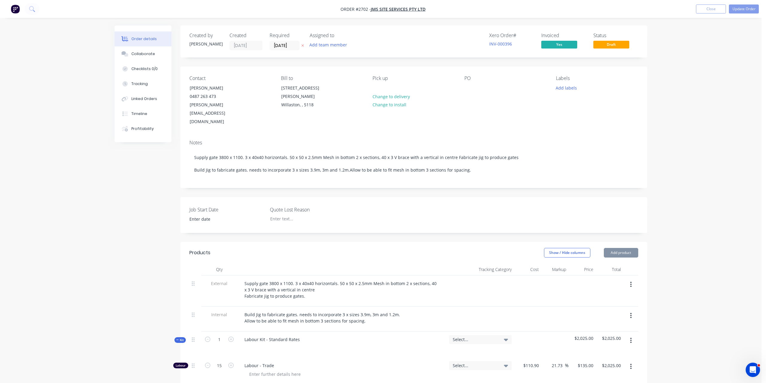
type input "19.35"
type input "$105.00"
type input "$7.20"
type input "40"
type input "$10.08"
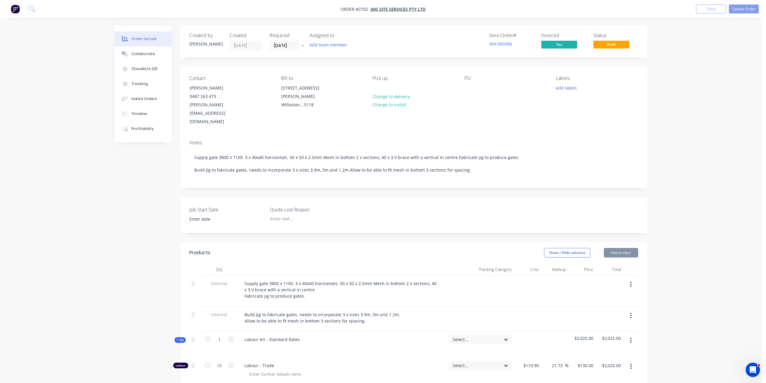
type input "$226.80"
type input "$6.30"
type input "40"
type input "$8.82"
type input "$101.43"
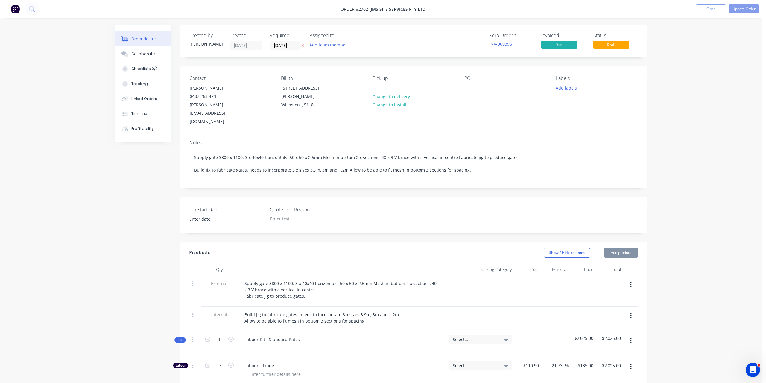
type input "$4.85"
type input "40"
type input "$6.79"
type input "$33.95"
type input "$2.92"
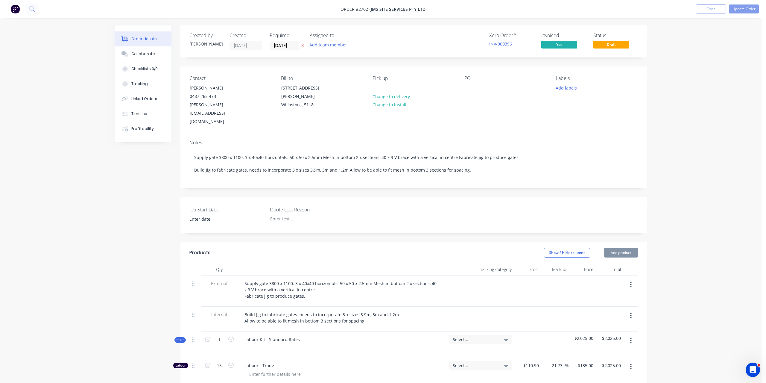
type input "40"
type input "$4.088"
type input "$6.13"
type input "$5.12"
type input "40"
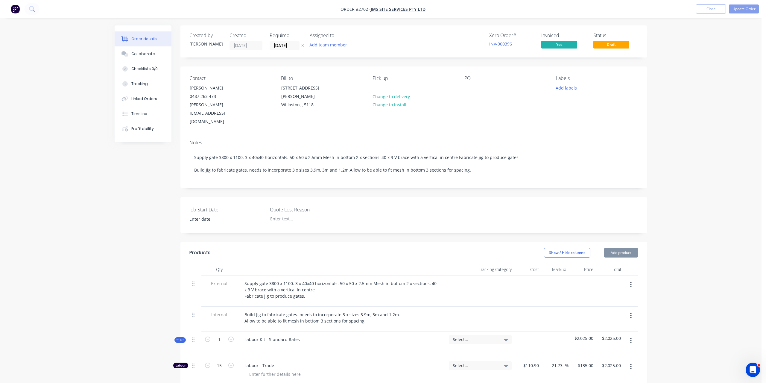
type input "$7.168"
type input "$17.92"
type input "$13.88"
type input "40"
type input "$19.432"
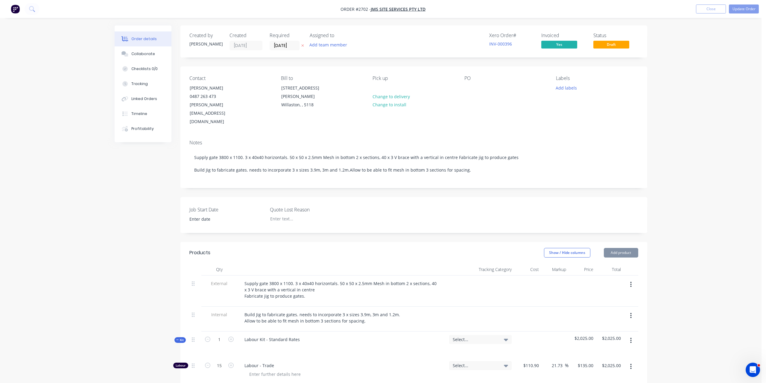
type input "$38.86"
type input "$25.00"
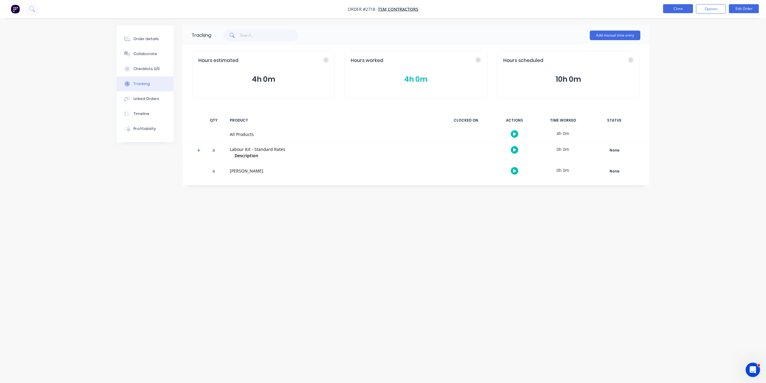
click at [685, 7] on button "Close" at bounding box center [678, 8] width 30 height 9
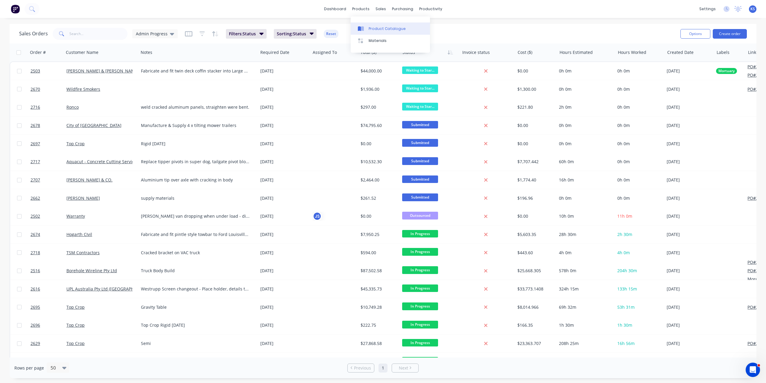
click at [366, 23] on link "Product Catalogue" at bounding box center [390, 28] width 79 height 12
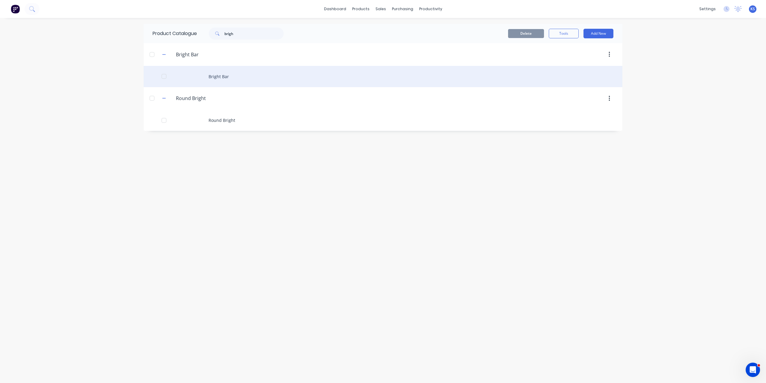
click at [235, 81] on div "Bright Bar" at bounding box center [383, 76] width 479 height 21
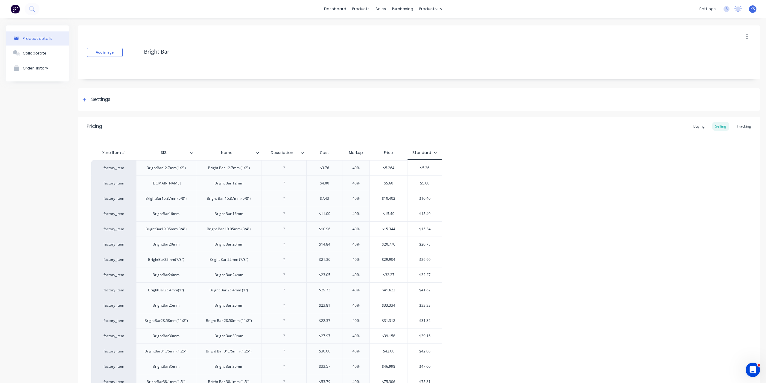
type textarea "x"
click at [387, 28] on link "Sales Orders" at bounding box center [409, 28] width 79 height 12
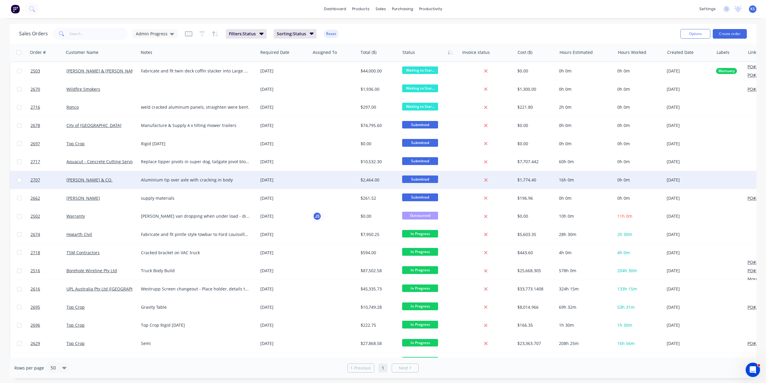
click at [156, 180] on div "Aluminium tip over axle with cracking in body" at bounding box center [195, 180] width 109 height 6
click at [91, 179] on link "[PERSON_NAME] & CO." at bounding box center [89, 180] width 46 height 6
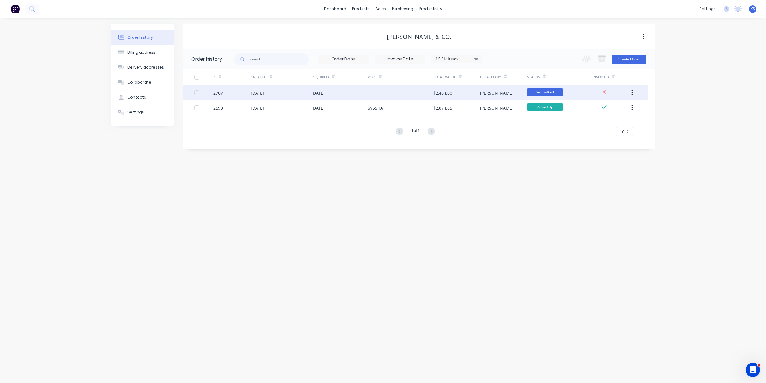
click at [264, 91] on div "[DATE]" at bounding box center [257, 93] width 13 height 6
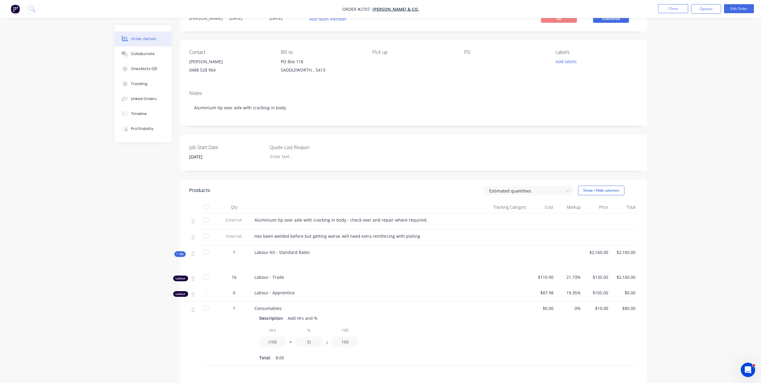
scroll to position [115, 0]
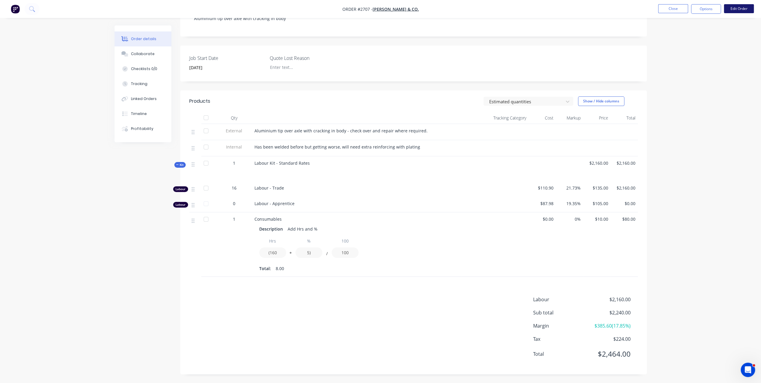
click at [744, 7] on button "Edit Order" at bounding box center [739, 8] width 30 height 9
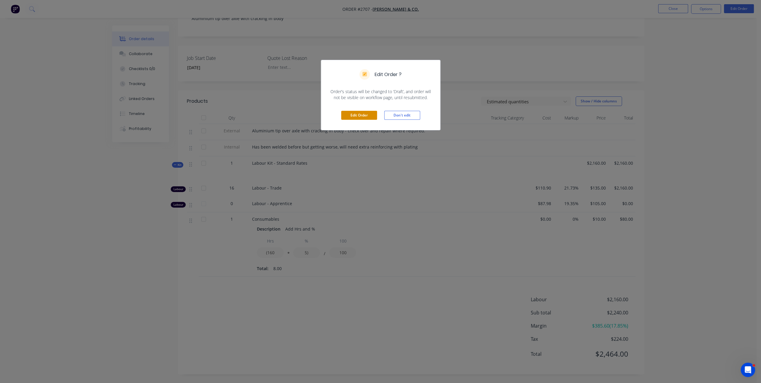
click at [361, 113] on button "Edit Order" at bounding box center [359, 115] width 36 height 9
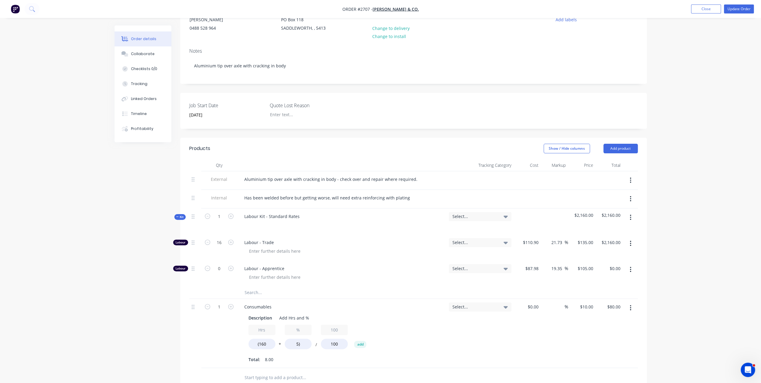
scroll to position [209, 0]
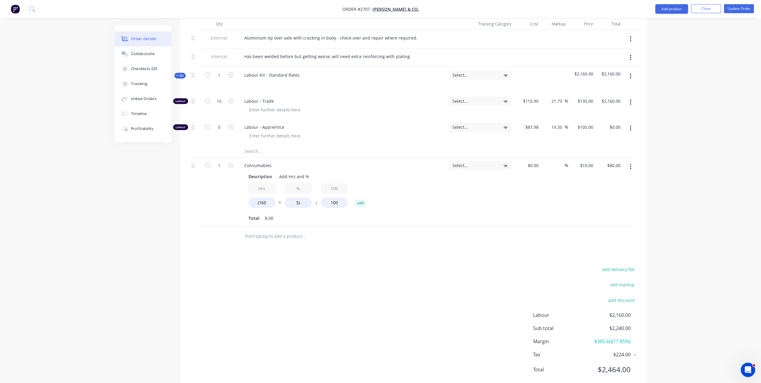
click at [247, 234] on input "text" at bounding box center [304, 236] width 120 height 12
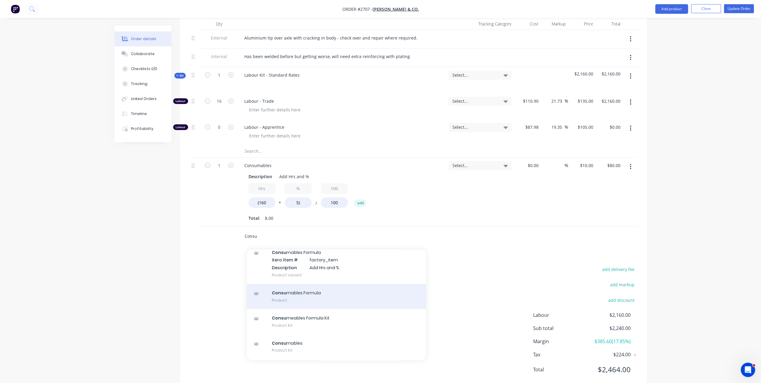
scroll to position [60, 0]
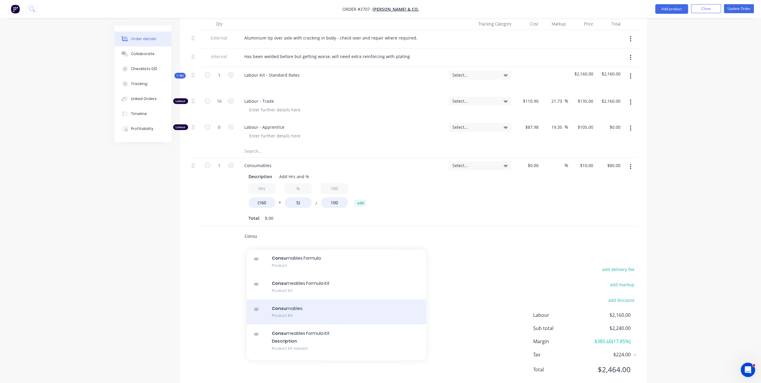
type input "Consu"
click at [300, 312] on div "Consu mables Product Kit" at bounding box center [337, 311] width 180 height 25
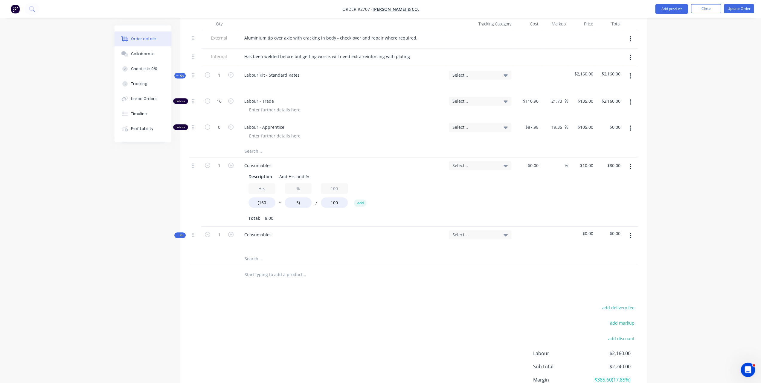
click at [616, 233] on span "$0.00" at bounding box center [609, 233] width 22 height 6
click at [659, 177] on div "Order details Collaborate Checklists 0/0 Tracking Linked Orders Timeline Profit…" at bounding box center [380, 114] width 761 height 646
click at [588, 232] on span "$0.00" at bounding box center [582, 233] width 22 height 6
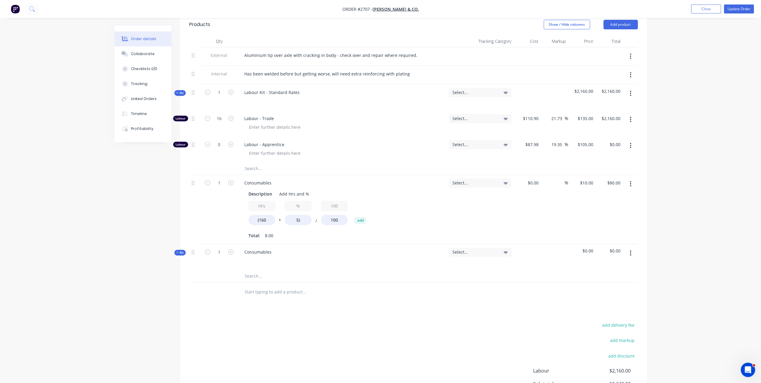
scroll to position [180, 0]
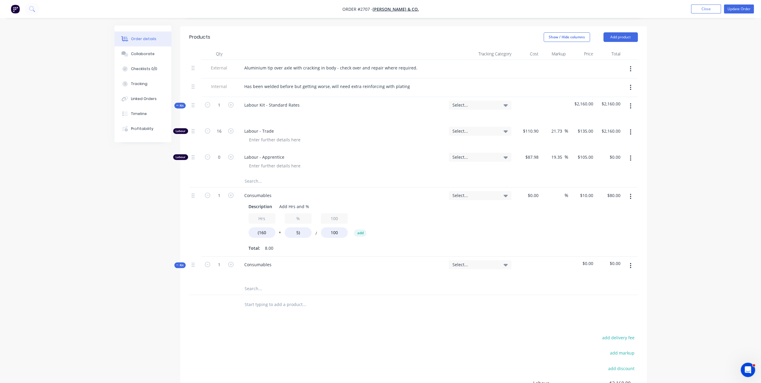
click at [590, 263] on span "$0.00" at bounding box center [582, 263] width 22 height 6
click at [609, 256] on div "$0.00" at bounding box center [609, 269] width 27 height 26
click at [612, 262] on span "$0.00" at bounding box center [609, 263] width 22 height 6
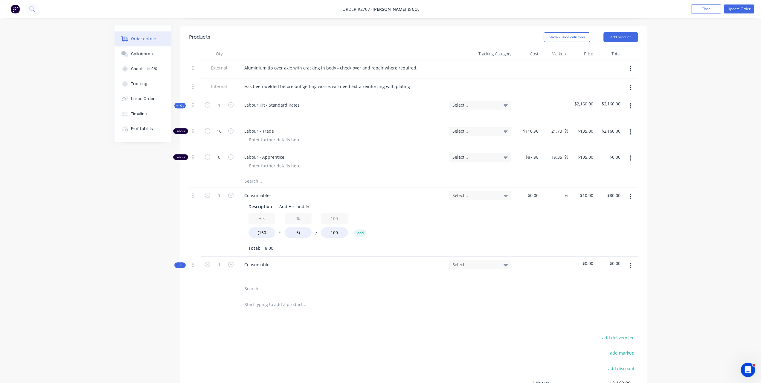
click at [709, 134] on div "Order details Collaborate Checklists 0/0 Tracking Linked Orders Timeline Profit…" at bounding box center [380, 143] width 761 height 646
click at [746, 15] on nav "Order #2707 - A.W. VATER & CO. Add product Close Update Order" at bounding box center [380, 9] width 761 height 18
click at [747, 11] on button "Update Order" at bounding box center [739, 8] width 30 height 9
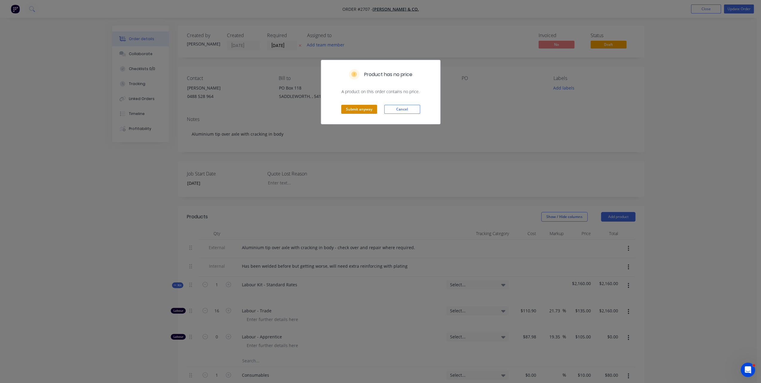
click at [361, 105] on button "Submit anyway" at bounding box center [359, 109] width 36 height 9
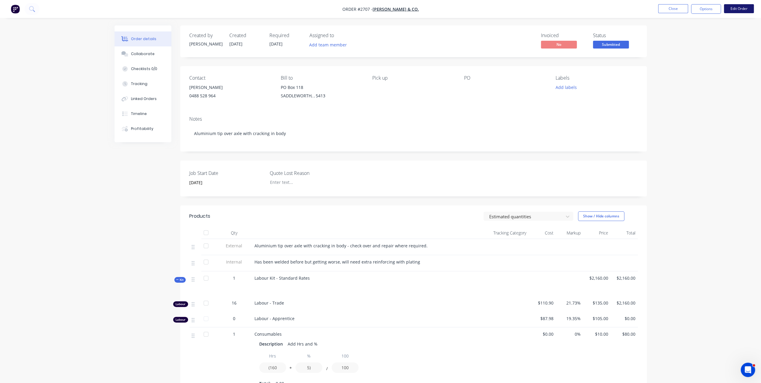
click at [735, 10] on button "Edit Order" at bounding box center [739, 8] width 30 height 9
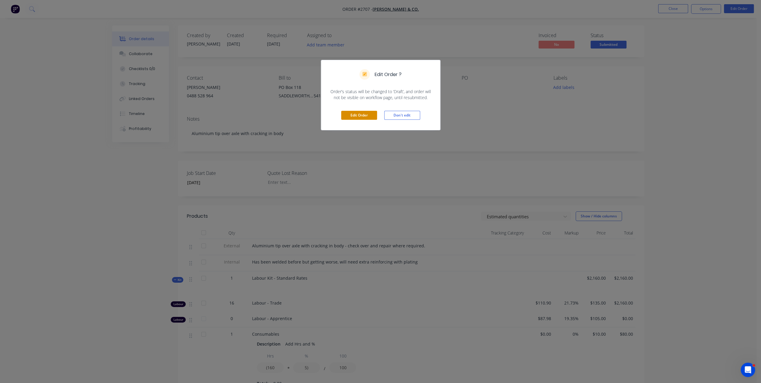
click at [355, 113] on button "Edit Order" at bounding box center [359, 115] width 36 height 9
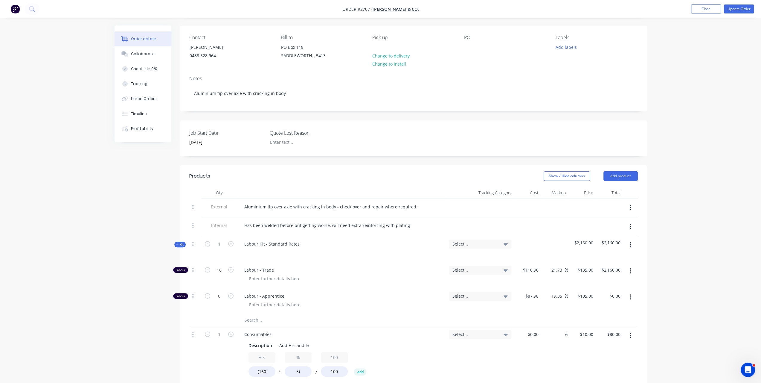
scroll to position [150, 0]
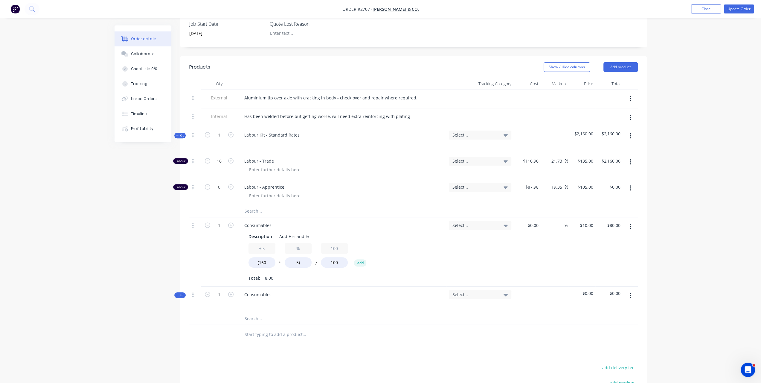
click at [614, 290] on span "$0.00" at bounding box center [609, 293] width 22 height 6
click at [613, 291] on span "$0.00" at bounding box center [609, 293] width 22 height 6
click at [633, 295] on button "button" at bounding box center [631, 295] width 14 height 11
click at [683, 285] on div "Order details Collaborate Checklists 0/0 Tracking Linked Orders Timeline Profit…" at bounding box center [380, 173] width 761 height 646
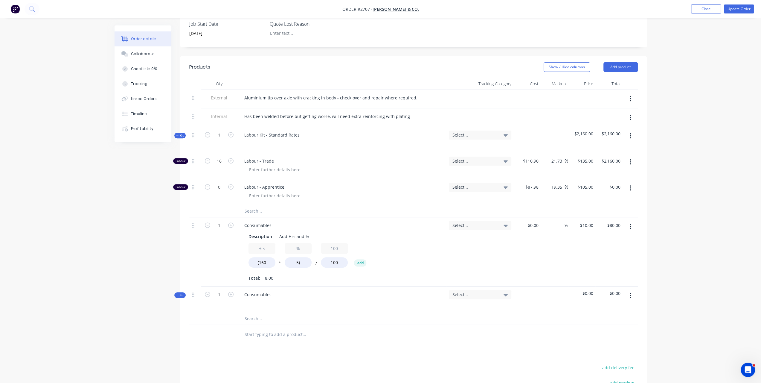
click at [589, 292] on span "$0.00" at bounding box center [582, 293] width 22 height 6
click at [507, 133] on icon at bounding box center [506, 135] width 4 height 7
click at [631, 292] on icon "button" at bounding box center [630, 295] width 1 height 7
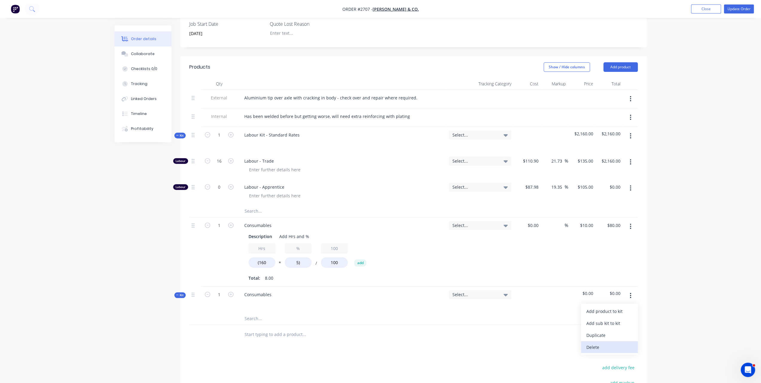
click at [594, 344] on div "Delete" at bounding box center [610, 347] width 46 height 9
click at [258, 297] on input "text" at bounding box center [304, 296] width 120 height 12
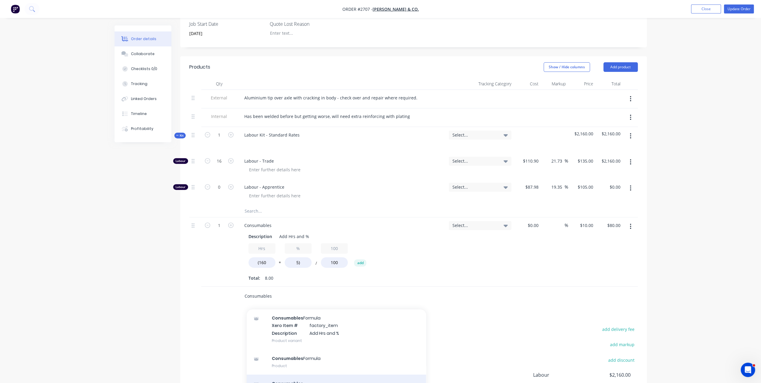
scroll to position [57, 0]
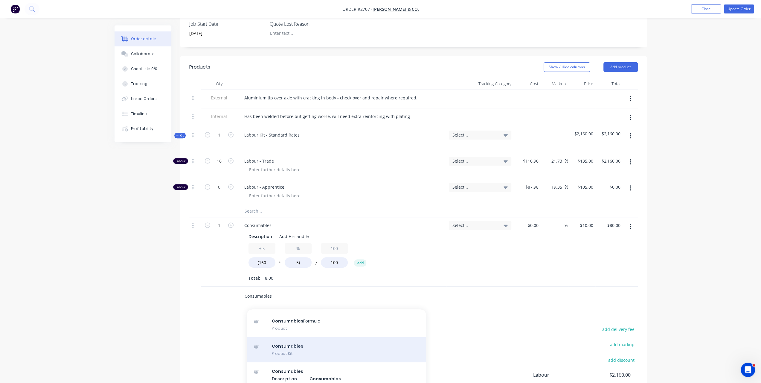
type input "Consumables"
click at [296, 349] on div "Consumables Product Kit" at bounding box center [337, 349] width 180 height 25
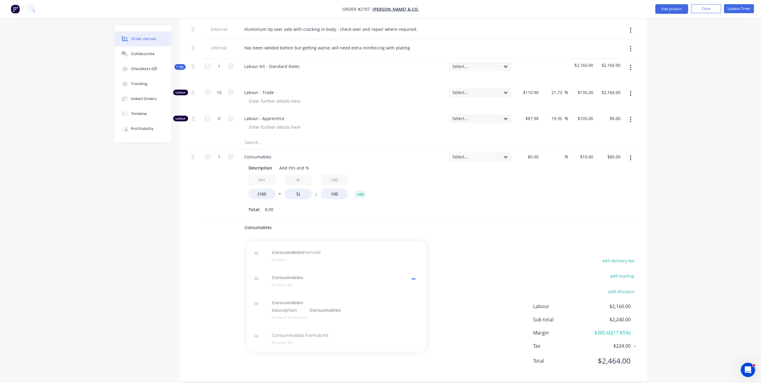
scroll to position [224, 0]
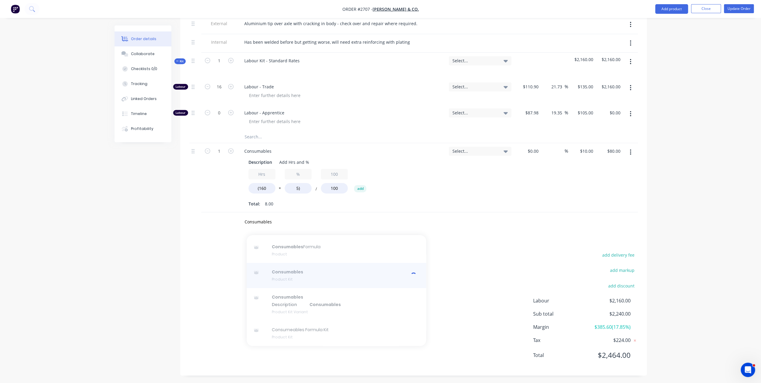
click at [294, 278] on div at bounding box center [337, 275] width 180 height 25
click at [684, 179] on div "Order details Collaborate Checklists 0/0 Tracking Linked Orders Timeline Profit…" at bounding box center [380, 80] width 761 height 608
click at [476, 221] on div "Consumables Add Consumables to order Consumables Formula Xero Item # factory_it…" at bounding box center [413, 221] width 449 height 19
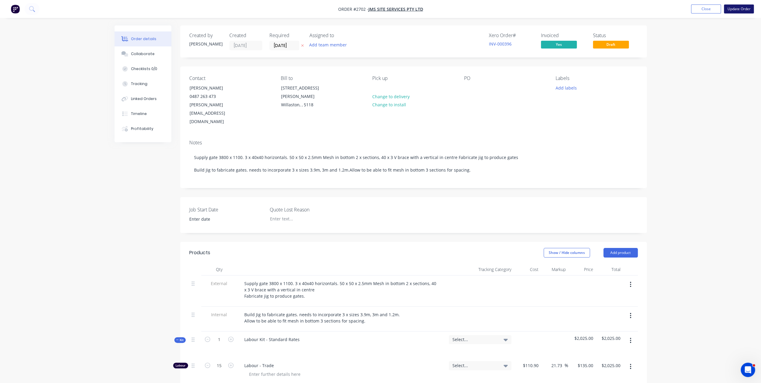
click at [732, 10] on button "Update Order" at bounding box center [739, 8] width 30 height 9
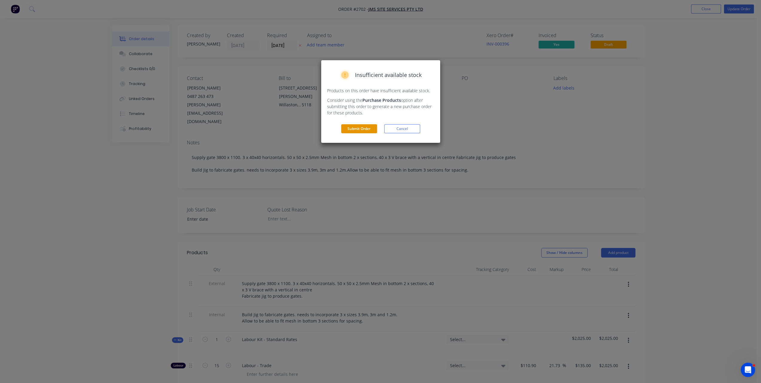
click at [359, 129] on button "Submit Order" at bounding box center [359, 128] width 36 height 9
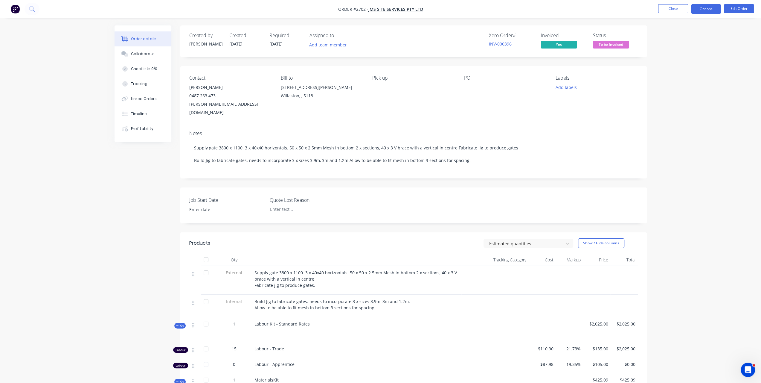
click at [706, 10] on button "Options" at bounding box center [706, 9] width 30 height 10
click at [672, 37] on div "Invoice" at bounding box center [688, 36] width 55 height 9
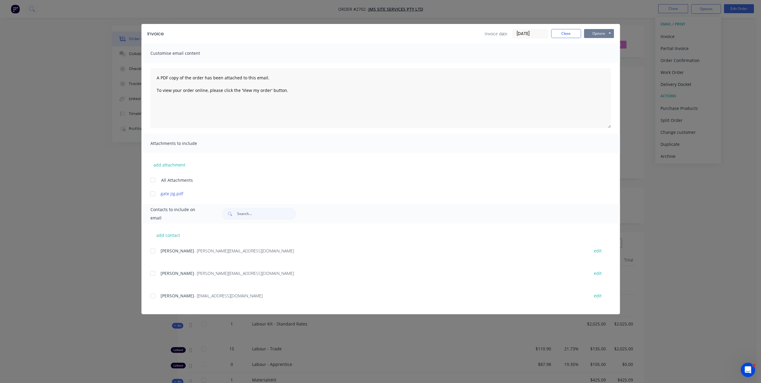
click at [598, 31] on button "Options" at bounding box center [599, 33] width 30 height 9
click at [591, 49] on button "Print" at bounding box center [603, 54] width 38 height 10
click at [562, 35] on button "Close" at bounding box center [566, 33] width 30 height 9
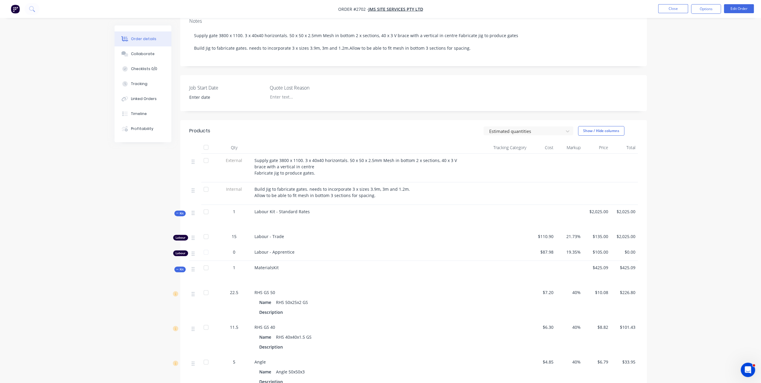
scroll to position [120, 0]
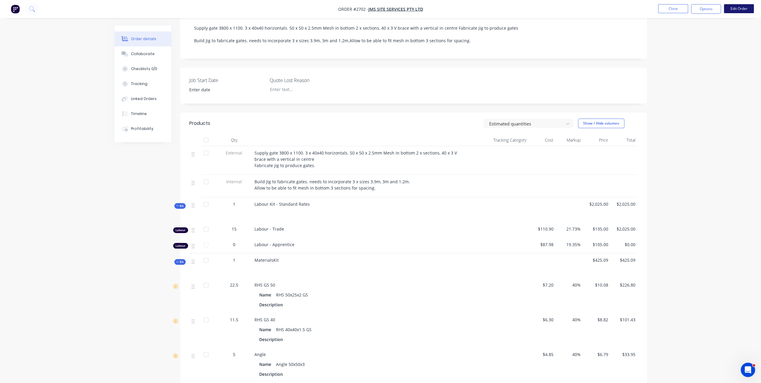
click at [742, 10] on button "Edit Order" at bounding box center [739, 8] width 30 height 9
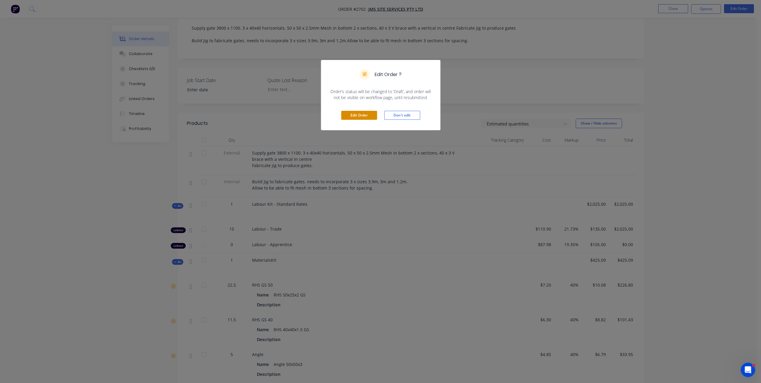
click at [358, 116] on button "Edit Order" at bounding box center [359, 115] width 36 height 9
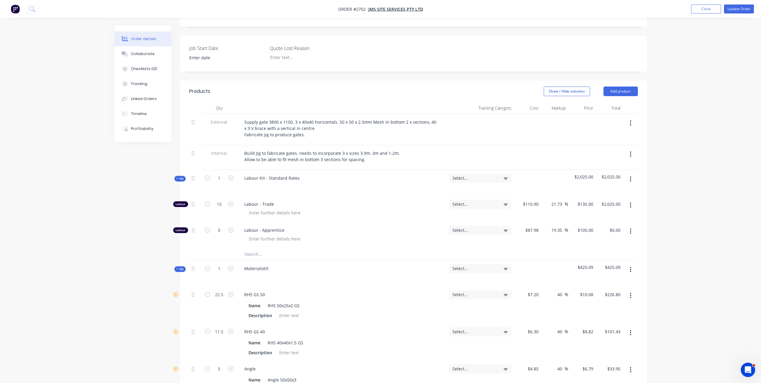
scroll to position [209, 0]
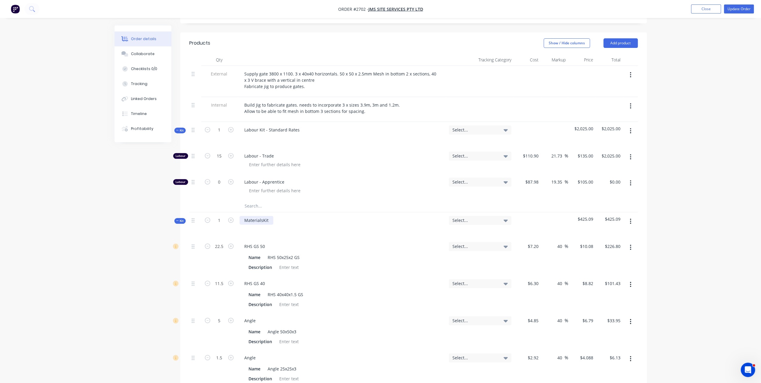
click at [262, 216] on div "MaterialsKit" at bounding box center [257, 220] width 34 height 9
drag, startPoint x: 264, startPoint y: 200, endPoint x: 283, endPoint y: 196, distance: 19.4
click at [283, 212] on div "MaterialsKit" at bounding box center [341, 225] width 209 height 26
click at [747, 8] on button "Update Order" at bounding box center [739, 8] width 30 height 9
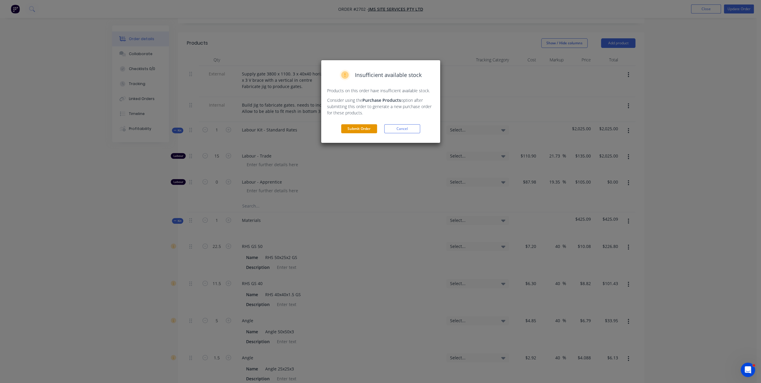
click at [367, 131] on button "Submit Order" at bounding box center [359, 128] width 36 height 9
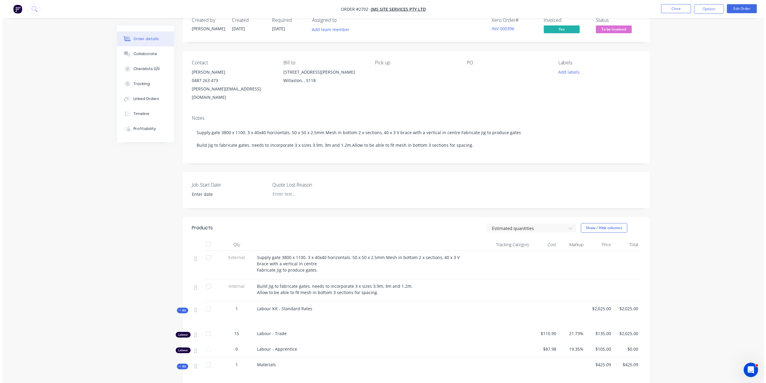
scroll to position [0, 0]
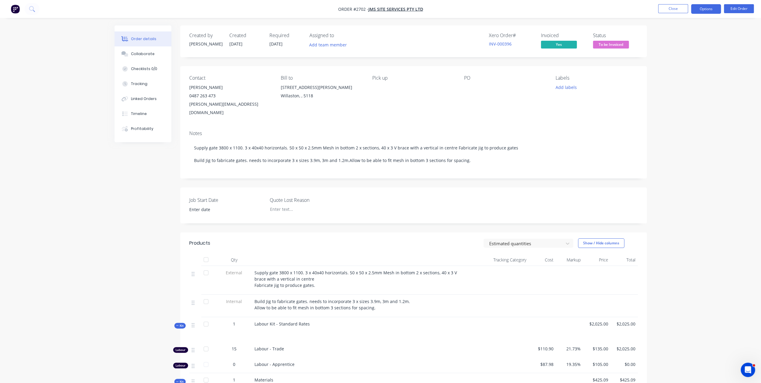
click at [701, 9] on button "Options" at bounding box center [706, 9] width 30 height 10
click at [669, 38] on div "Invoice" at bounding box center [688, 36] width 55 height 9
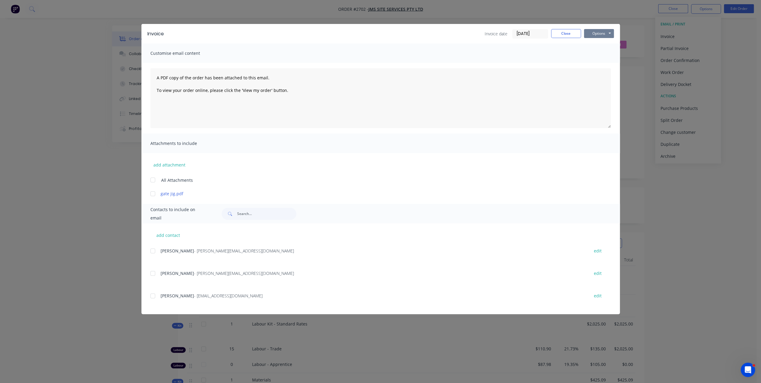
click at [603, 34] on button "Options" at bounding box center [599, 33] width 30 height 9
click at [591, 51] on button "Print" at bounding box center [603, 54] width 38 height 10
click at [576, 30] on button "Close" at bounding box center [566, 33] width 30 height 9
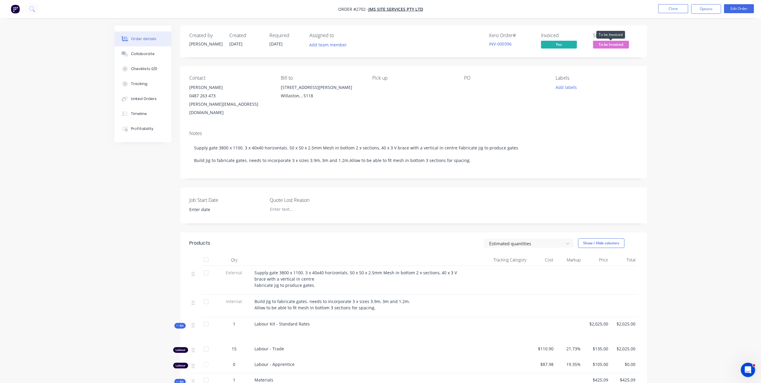
click at [614, 42] on span "To be Invoiced" at bounding box center [611, 44] width 36 height 7
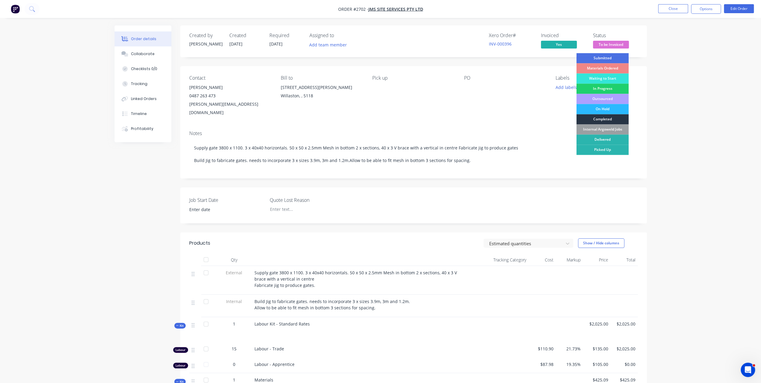
click at [611, 119] on div "Completed" at bounding box center [603, 119] width 52 height 10
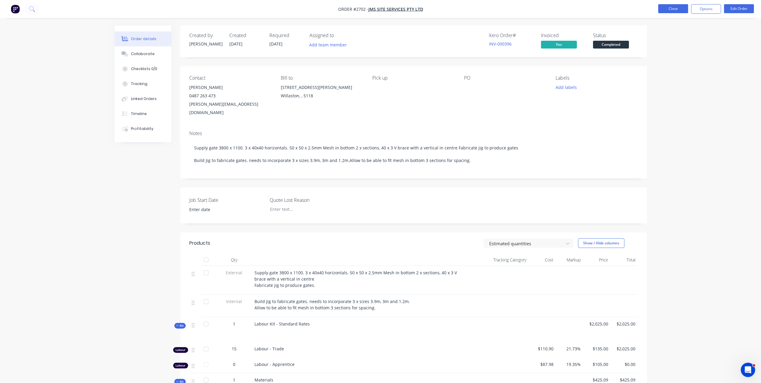
click at [675, 10] on button "Close" at bounding box center [674, 8] width 30 height 9
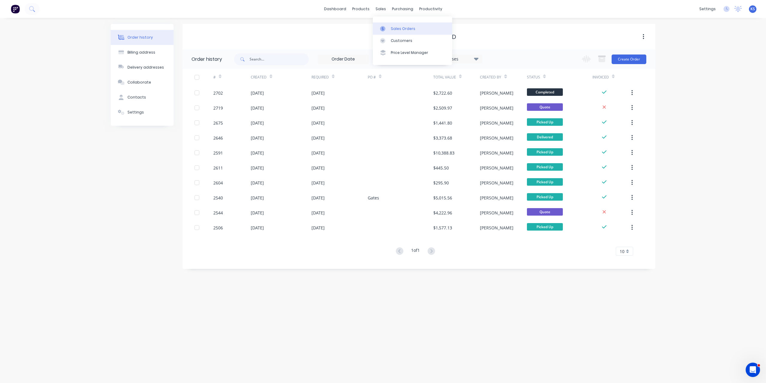
click at [394, 28] on div "Sales Orders" at bounding box center [403, 28] width 25 height 5
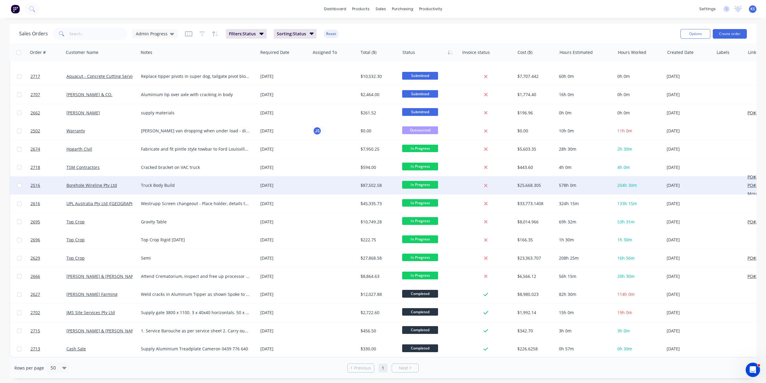
scroll to position [88, 0]
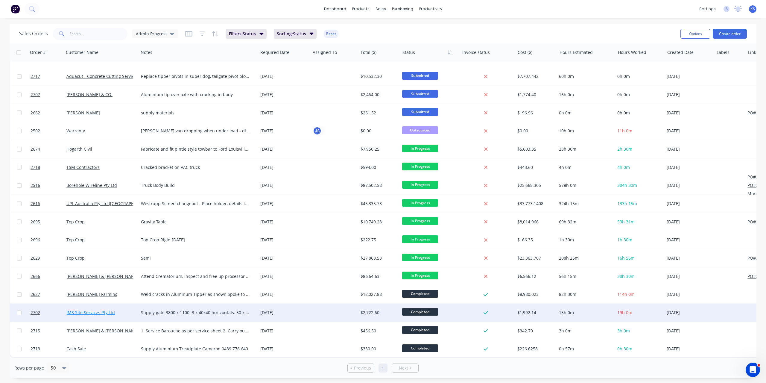
click at [92, 311] on link "JMS Site Services Pty Ltd" at bounding box center [90, 312] width 48 height 6
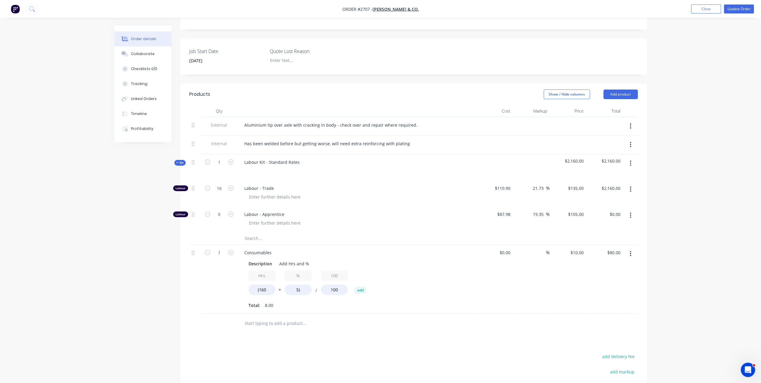
scroll to position [194, 0]
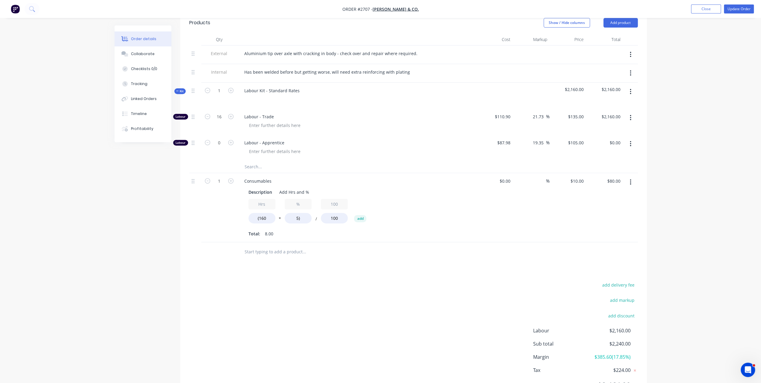
click at [262, 243] on div at bounding box center [344, 251] width 215 height 19
click at [259, 250] on input "text" at bounding box center [304, 252] width 120 height 12
type input "c"
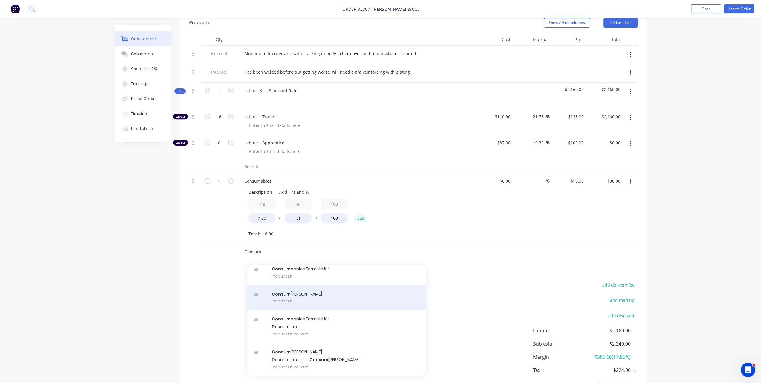
type input "Consum"
click at [294, 292] on div "Consum ables Product Kit" at bounding box center [337, 297] width 180 height 25
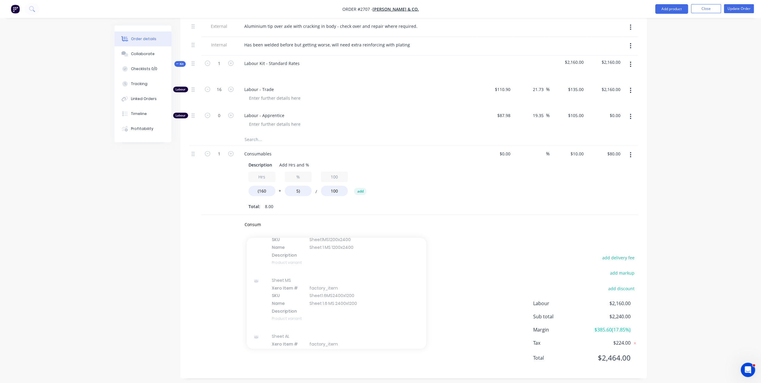
scroll to position [224, 0]
click at [270, 219] on input "Consum" at bounding box center [304, 222] width 120 height 12
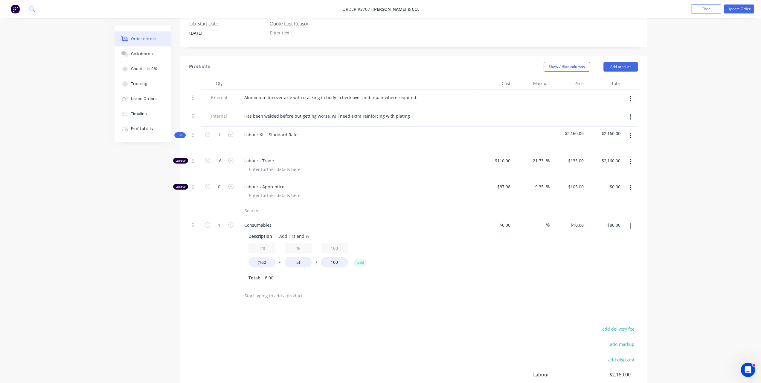
scroll to position [224, 0]
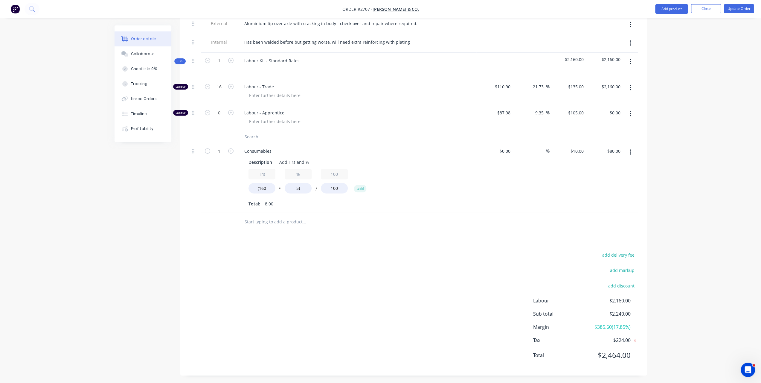
click at [248, 220] on input "text" at bounding box center [304, 222] width 120 height 12
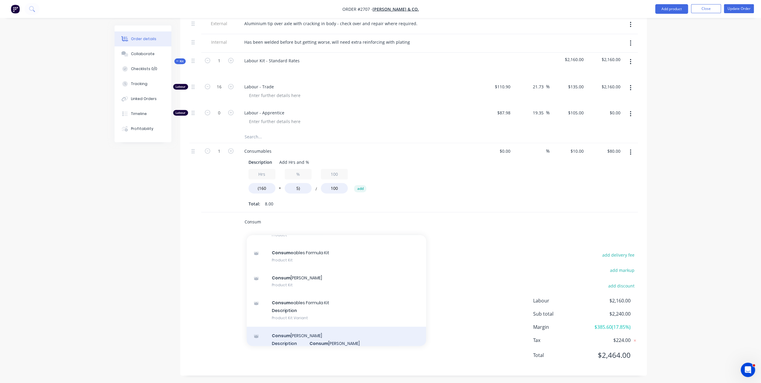
scroll to position [90, 0]
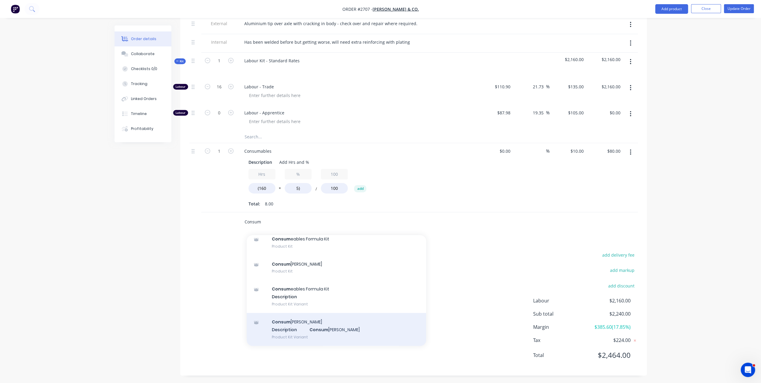
type input "Consum"
click at [308, 329] on div "Consum [PERSON_NAME] Description Consum [PERSON_NAME] Product Kit Variant" at bounding box center [337, 329] width 180 height 33
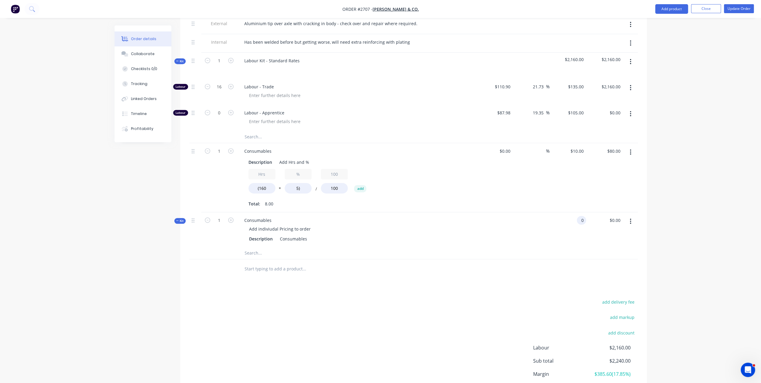
click at [578, 218] on div "0 0" at bounding box center [581, 220] width 9 height 9
type input "$0.00"
type input "80"
type input "$80.00"
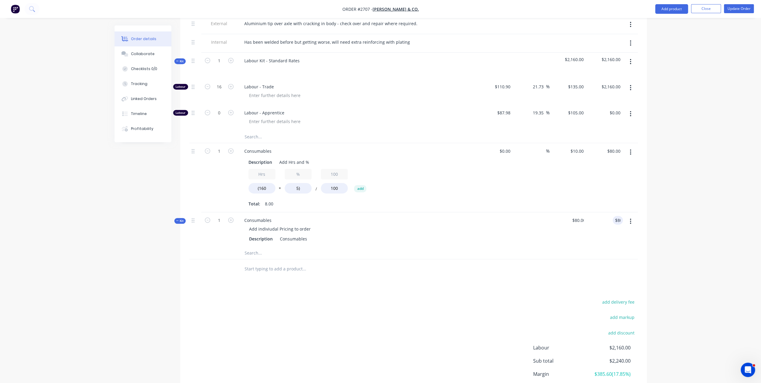
click at [672, 214] on div "Order details Collaborate Checklists 0/0 Tracking Linked Orders Timeline Profit…" at bounding box center [380, 103] width 761 height 655
click at [633, 151] on button "button" at bounding box center [631, 152] width 14 height 11
click at [594, 200] on div "Delete" at bounding box center [610, 203] width 46 height 9
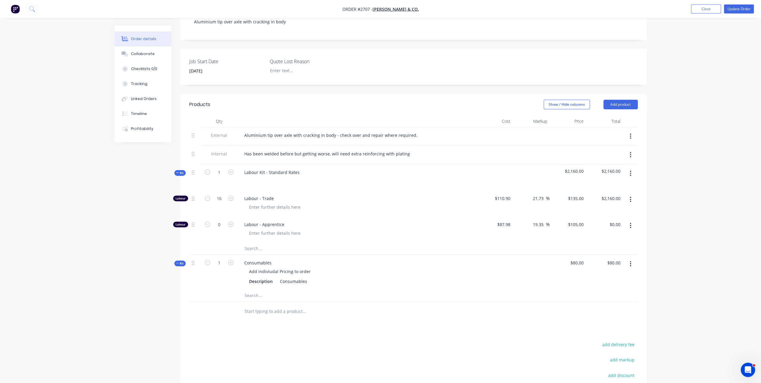
scroll to position [112, 0]
click at [742, 11] on button "Update Order" at bounding box center [739, 8] width 30 height 9
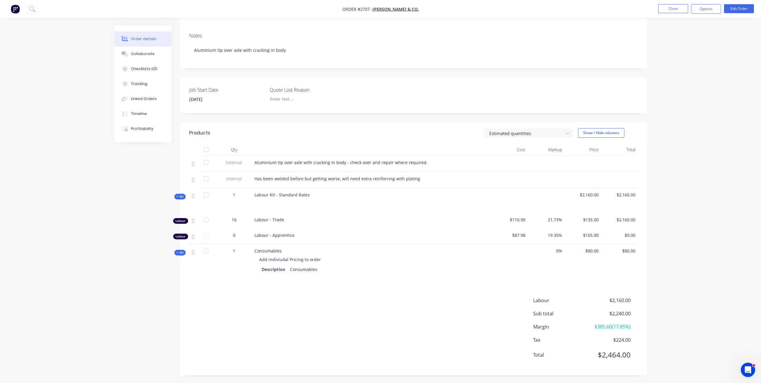
scroll to position [84, 0]
click at [261, 258] on span "Add indiviudal Pricing to order" at bounding box center [290, 259] width 62 height 6
click at [718, 13] on button "Options" at bounding box center [706, 9] width 30 height 10
click at [686, 36] on div "Invoice" at bounding box center [688, 36] width 55 height 9
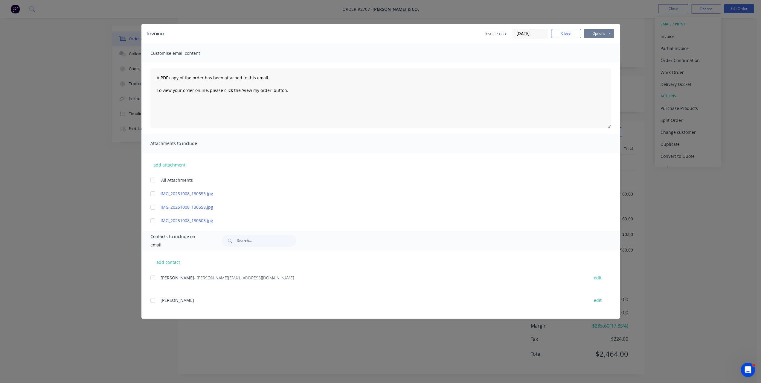
click at [608, 30] on button "Options" at bounding box center [599, 33] width 30 height 9
click at [587, 45] on button "Preview" at bounding box center [603, 44] width 38 height 10
click at [567, 35] on button "Close" at bounding box center [566, 33] width 30 height 9
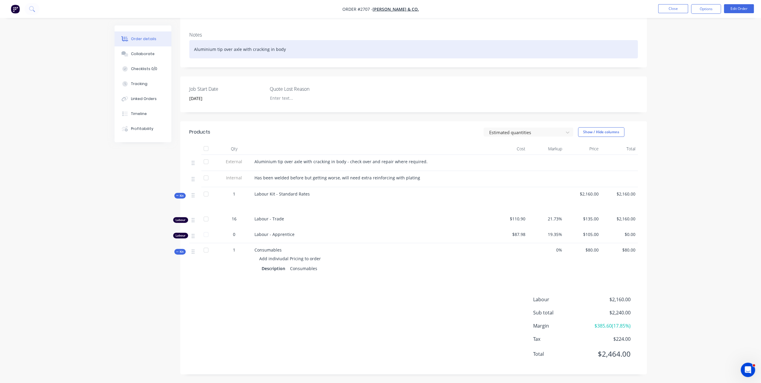
scroll to position [54, 0]
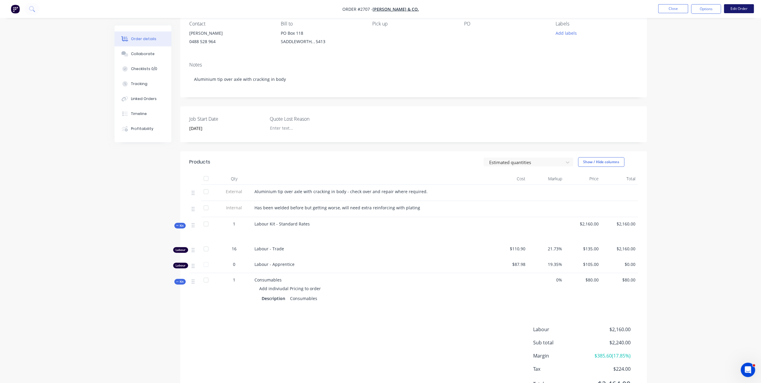
click at [732, 11] on button "Edit Order" at bounding box center [739, 8] width 30 height 9
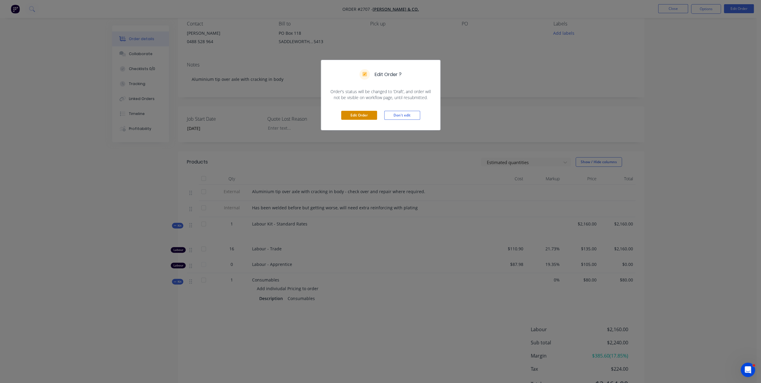
click at [358, 116] on button "Edit Order" at bounding box center [359, 115] width 36 height 9
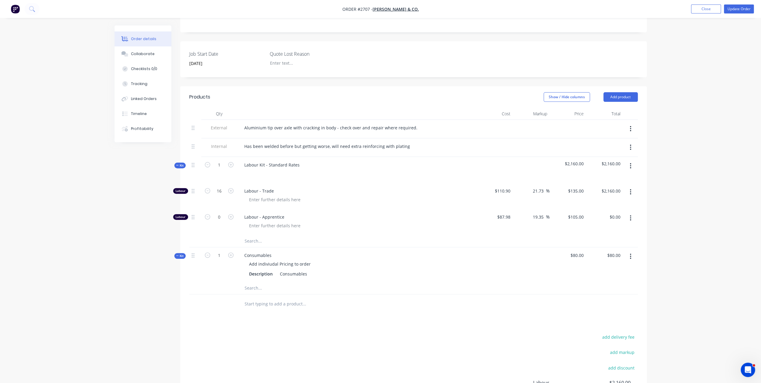
scroll to position [180, 0]
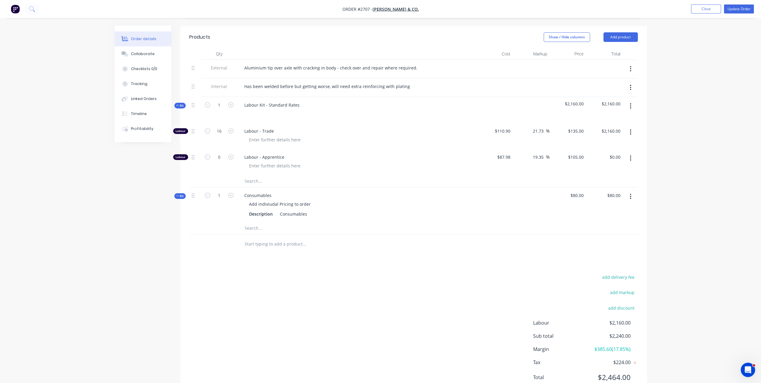
click at [245, 238] on input "text" at bounding box center [304, 244] width 120 height 12
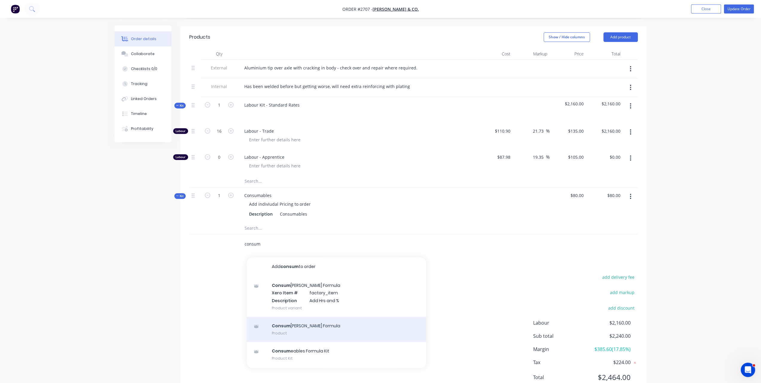
scroll to position [60, 0]
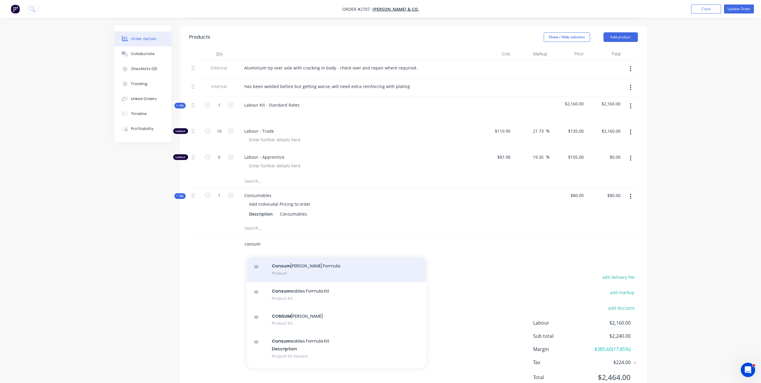
type input "consum"
click at [297, 319] on div "CONSUM [PERSON_NAME] Product Kit" at bounding box center [337, 319] width 180 height 25
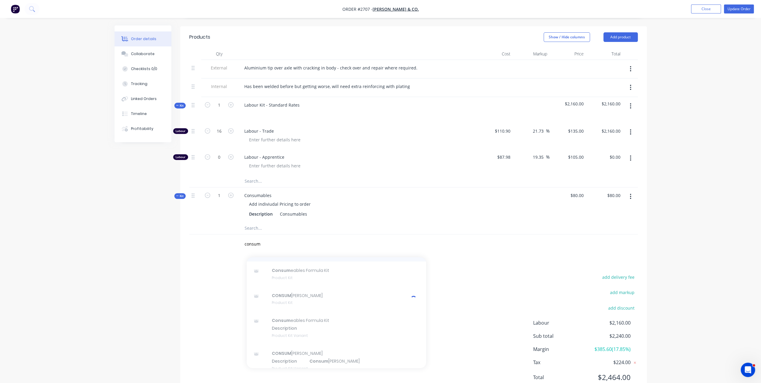
scroll to position [90, 0]
click at [395, 232] on div at bounding box center [330, 228] width 180 height 12
click at [252, 241] on input "text" at bounding box center [304, 244] width 120 height 12
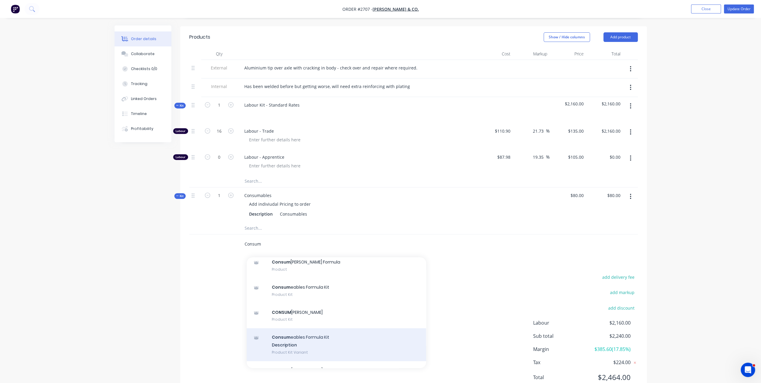
scroll to position [90, 0]
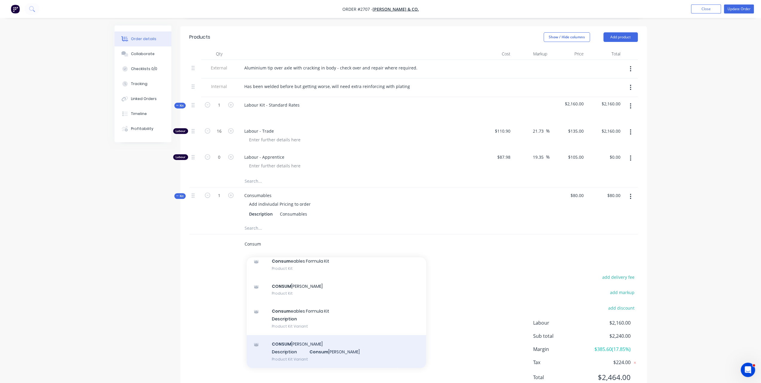
type input "Consum"
click at [281, 352] on div "CONSUM [PERSON_NAME] Description Consum [PERSON_NAME] Product Kit Variant" at bounding box center [337, 351] width 180 height 33
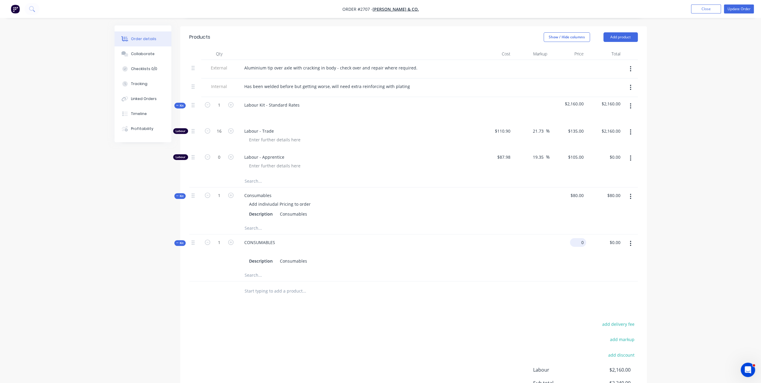
click at [582, 242] on input "0" at bounding box center [580, 242] width 14 height 9
type input "$80.00"
click at [692, 194] on div "Order details Collaborate Checklists 0/0 Tracking Linked Orders Timeline Profit…" at bounding box center [380, 136] width 761 height 633
click at [632, 196] on icon "button" at bounding box center [630, 196] width 1 height 7
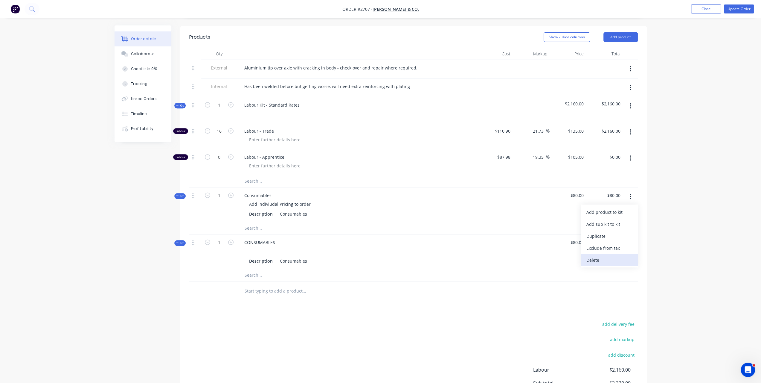
click at [607, 257] on div "Delete" at bounding box center [610, 260] width 46 height 9
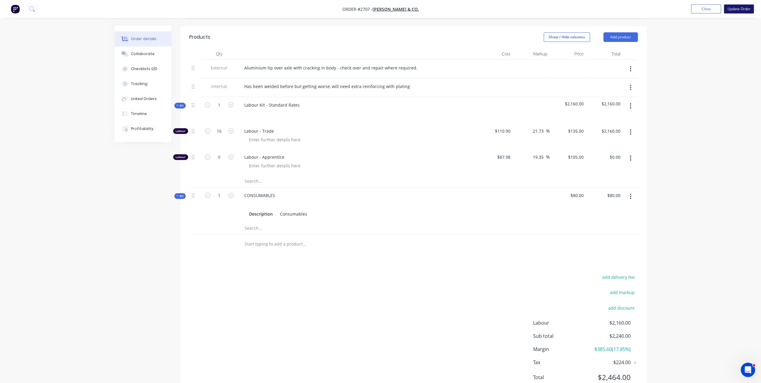
click at [738, 9] on button "Update Order" at bounding box center [739, 8] width 30 height 9
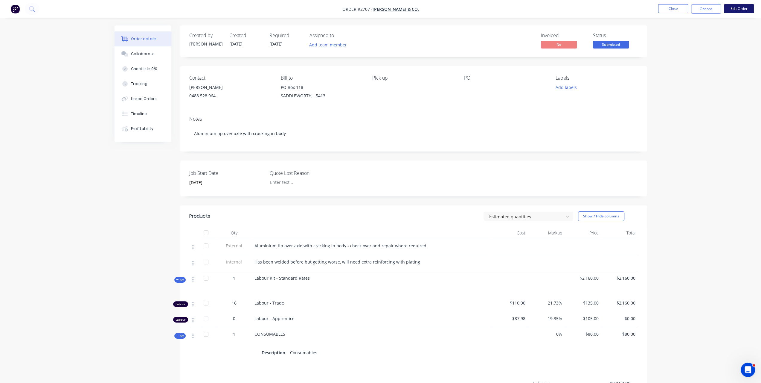
click at [746, 8] on button "Edit Order" at bounding box center [739, 8] width 30 height 9
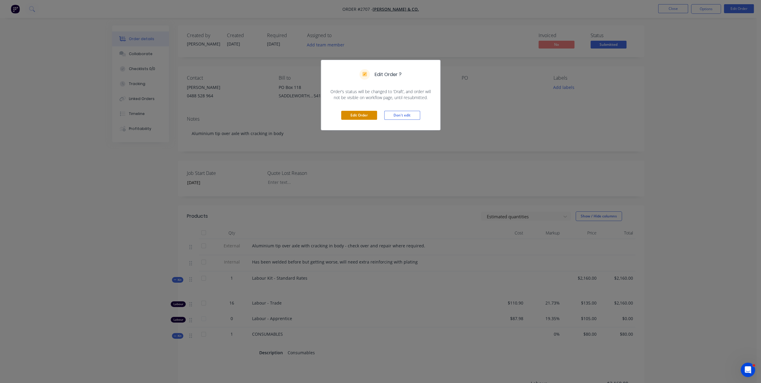
click at [373, 115] on button "Edit Order" at bounding box center [359, 115] width 36 height 9
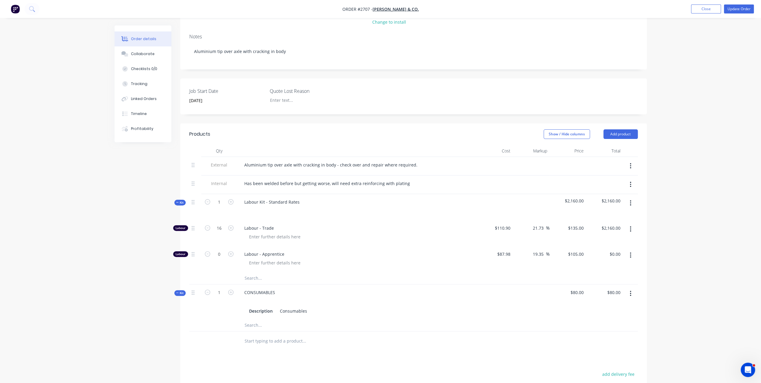
scroll to position [180, 0]
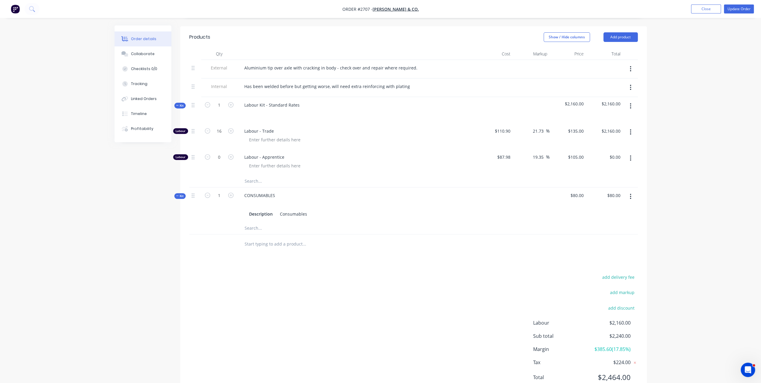
click at [250, 243] on input "text" at bounding box center [304, 244] width 120 height 12
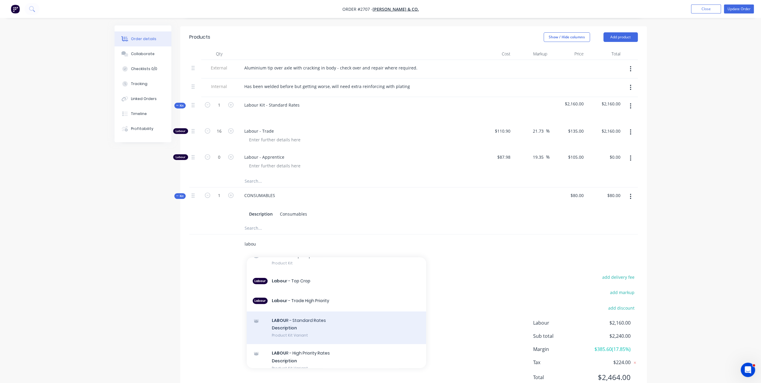
type input "labou"
click at [304, 322] on div "LABOU R - Standard Rates Description Product Kit Variant" at bounding box center [337, 327] width 180 height 33
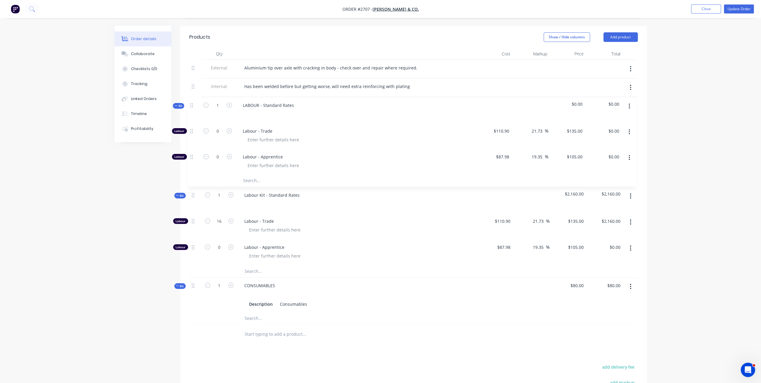
drag, startPoint x: 192, startPoint y: 241, endPoint x: 191, endPoint y: 101, distance: 139.1
click at [191, 101] on div "External Aluminium tip over axle with cracking in body - check over and repair …" at bounding box center [413, 192] width 449 height 265
click at [219, 130] on input "0" at bounding box center [220, 131] width 16 height 9
type input "16"
type input "$2,160.00"
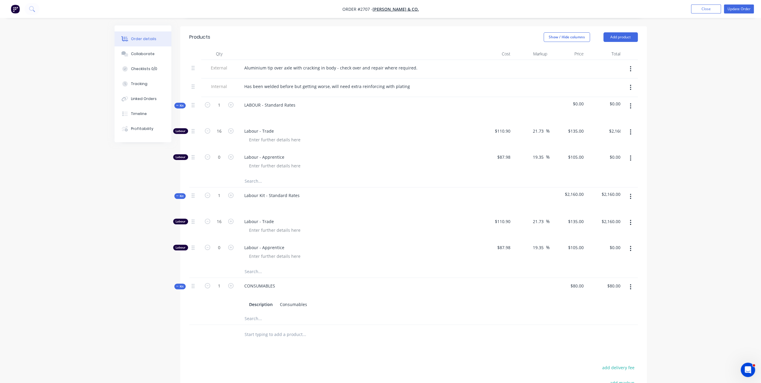
click at [673, 145] on div "Order details Collaborate Checklists 0/0 Tracking Linked Orders Timeline Profit…" at bounding box center [380, 158] width 761 height 676
click at [632, 194] on button "button" at bounding box center [631, 196] width 14 height 11
click at [595, 246] on div "Delete" at bounding box center [610, 248] width 46 height 9
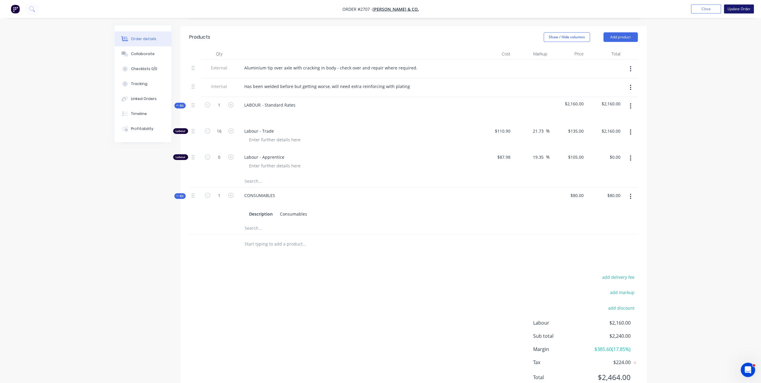
click at [734, 8] on button "Update Order" at bounding box center [739, 8] width 30 height 9
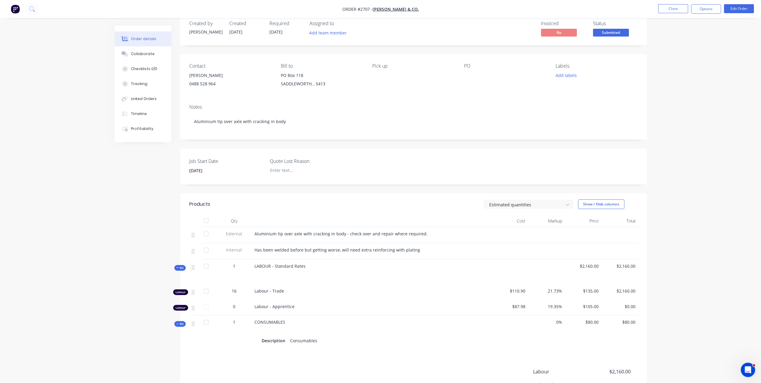
scroll to position [0, 0]
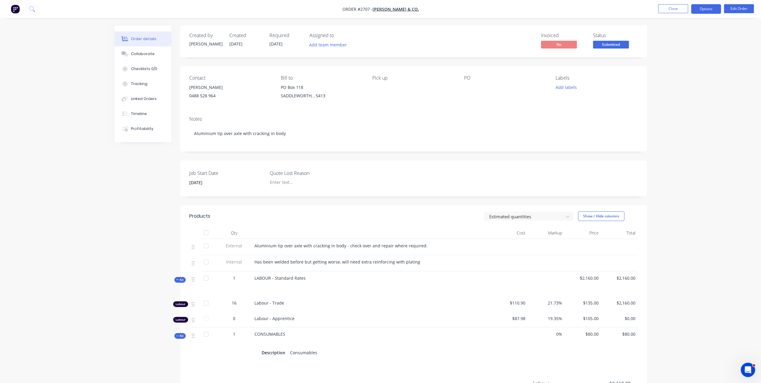
click at [701, 10] on button "Options" at bounding box center [706, 9] width 30 height 10
click at [673, 37] on div "Invoice" at bounding box center [688, 36] width 55 height 9
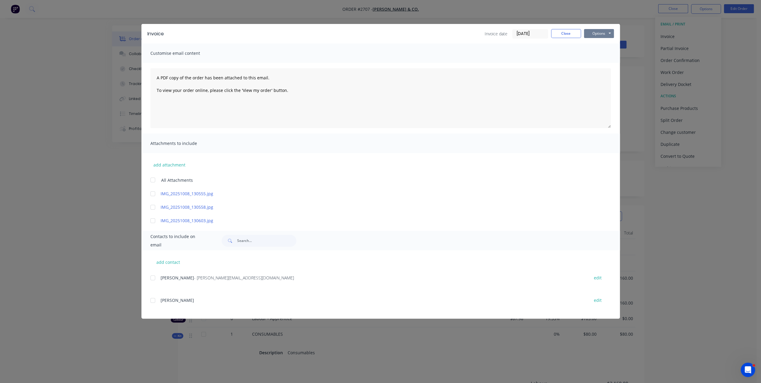
click at [586, 33] on button "Options" at bounding box center [599, 33] width 30 height 9
click at [588, 44] on button "Preview" at bounding box center [603, 44] width 38 height 10
click at [568, 31] on button "Close" at bounding box center [566, 33] width 30 height 9
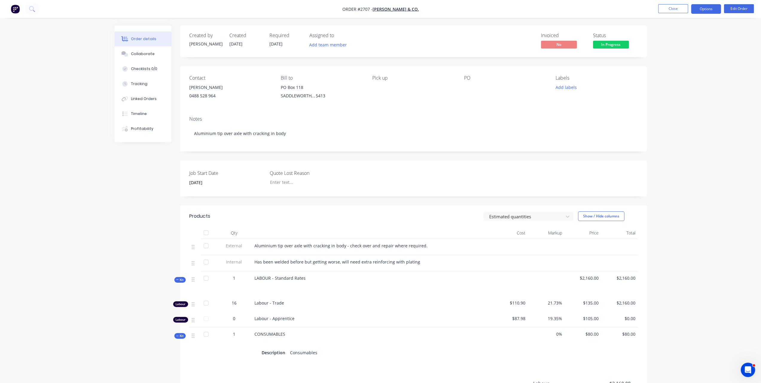
click at [699, 11] on button "Options" at bounding box center [706, 9] width 30 height 10
click at [670, 31] on button "Invoice" at bounding box center [689, 36] width 66 height 12
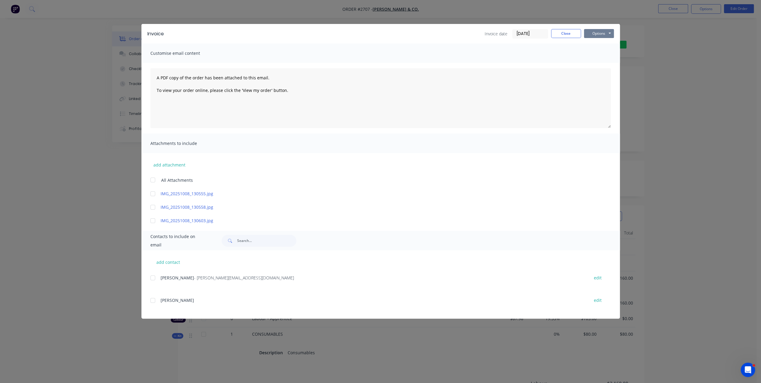
click at [604, 31] on button "Options" at bounding box center [599, 33] width 30 height 9
click at [590, 41] on button "Preview" at bounding box center [603, 44] width 38 height 10
click at [563, 36] on button "Close" at bounding box center [566, 33] width 30 height 9
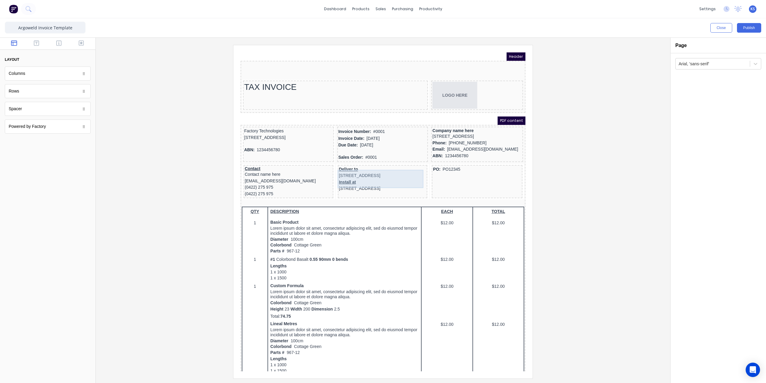
click at [336, 165] on div "Deliver to [STREET_ADDRESS]" at bounding box center [375, 165] width 87 height 13
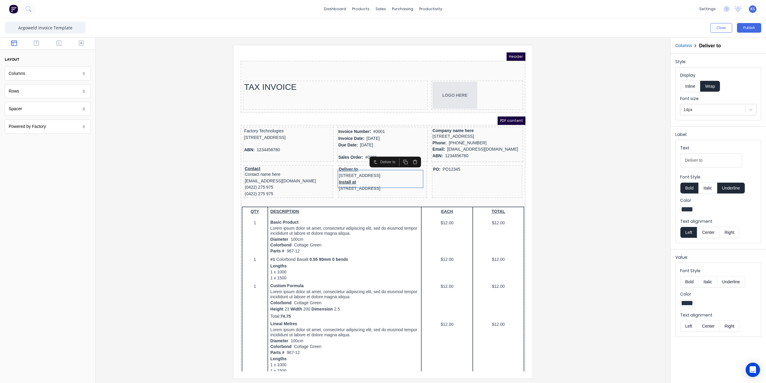
click at [408, 156] on icon "button" at bounding box center [407, 154] width 5 height 5
click at [343, 166] on div "Install at 234 Beach Road Gold Coast, Queensland, Australia" at bounding box center [375, 165] width 87 height 13
click at [405, 155] on icon "button" at bounding box center [407, 154] width 5 height 5
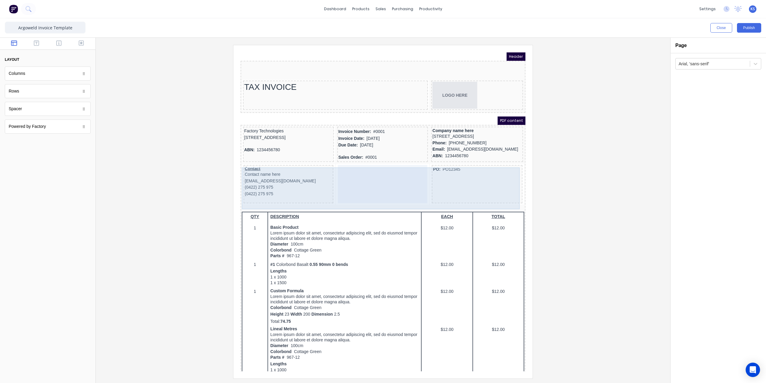
click at [325, 163] on div "Contact Contact name here xxxxxxx@xxxxx.com (0422) 275 975 (0422) 275 975 PO: P…" at bounding box center [376, 177] width 282 height 42
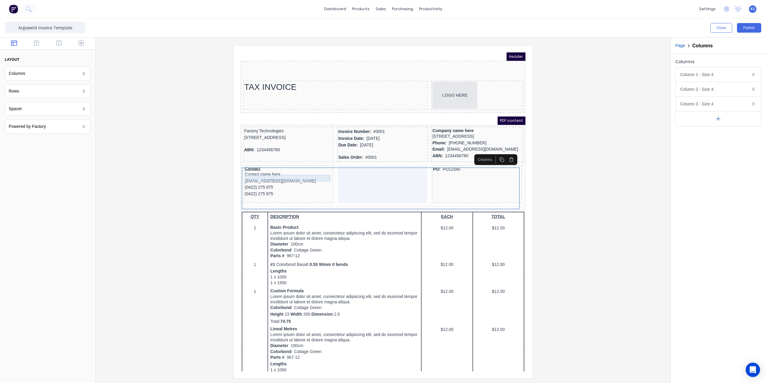
click at [309, 171] on div "Contact name here" at bounding box center [281, 167] width 87 height 7
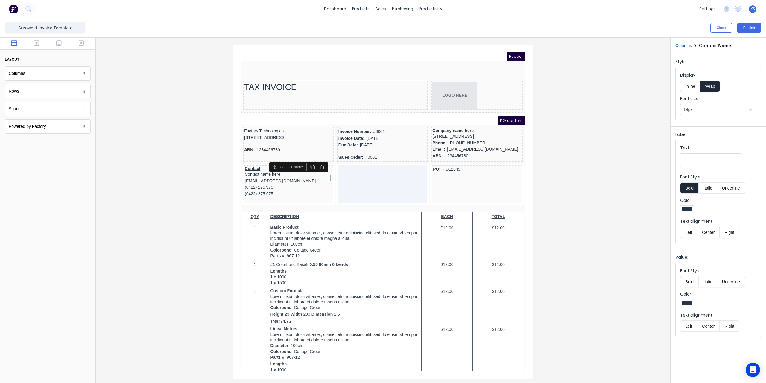
click at [688, 87] on button "Inline" at bounding box center [690, 85] width 20 height 11
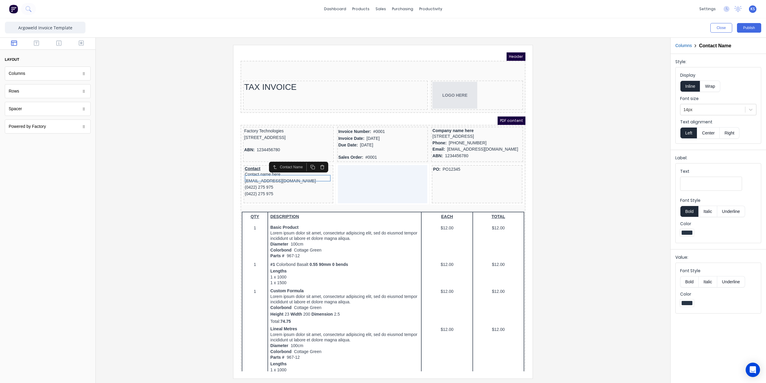
click at [681, 45] on button "Columns" at bounding box center [683, 45] width 16 height 6
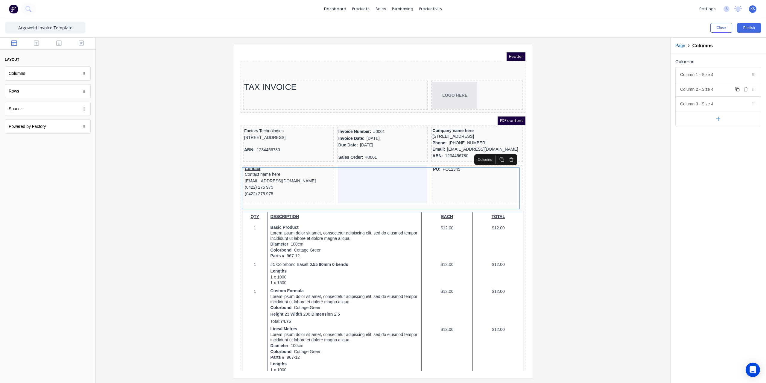
click at [744, 89] on icon "button" at bounding box center [745, 89] width 3 height 3
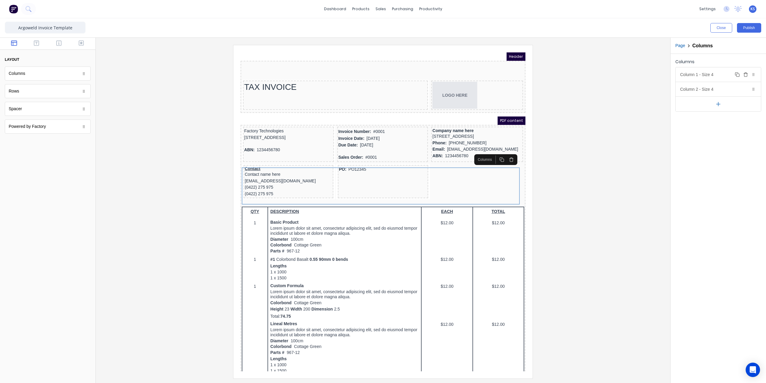
click at [709, 79] on div "Column 1 - Size 4 Duplicate Delete" at bounding box center [718, 74] width 85 height 14
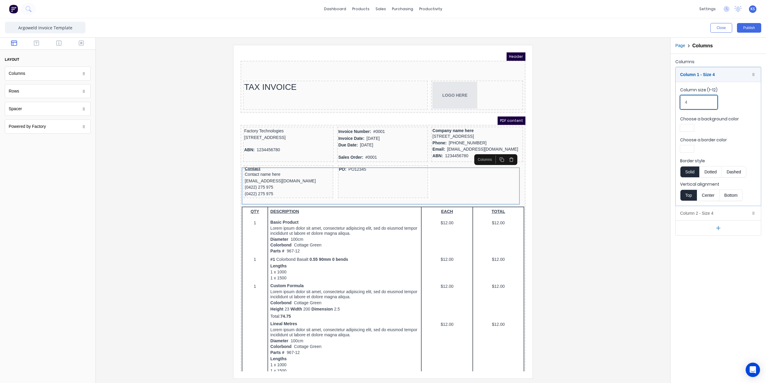
drag, startPoint x: 698, startPoint y: 102, endPoint x: 638, endPoint y: 101, distance: 60.2
click at [638, 101] on div "Close Publish Components layout Columns Columns Rows Rows Spacer Spacer Powered…" at bounding box center [383, 200] width 766 height 364
type input "8"
click at [287, 164] on div "Contact" at bounding box center [328, 161] width 181 height 5
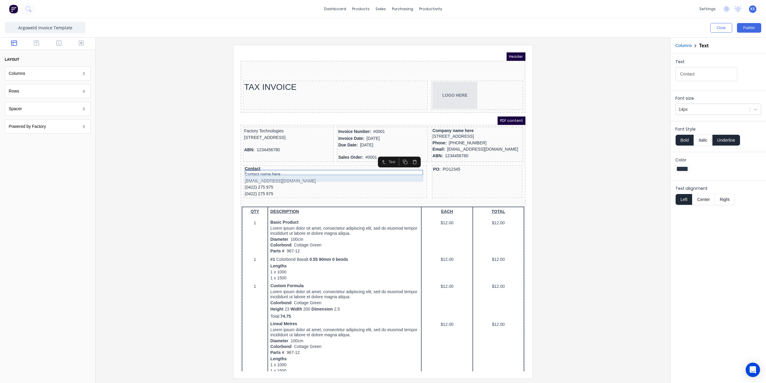
click at [284, 171] on div "Contact name here" at bounding box center [328, 167] width 181 height 7
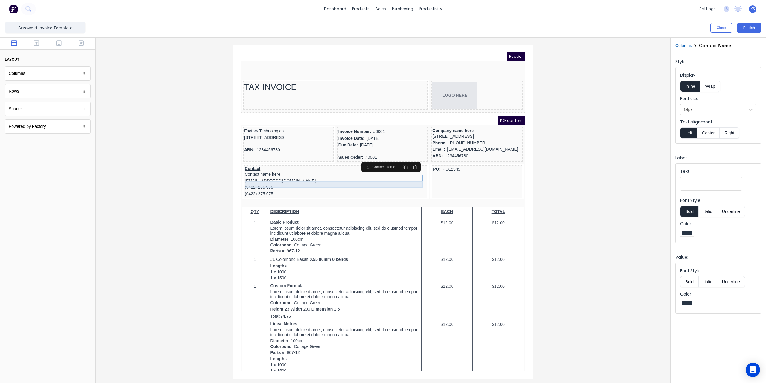
click at [283, 177] on div "xxxxxxx@xxxxx.com" at bounding box center [328, 174] width 181 height 7
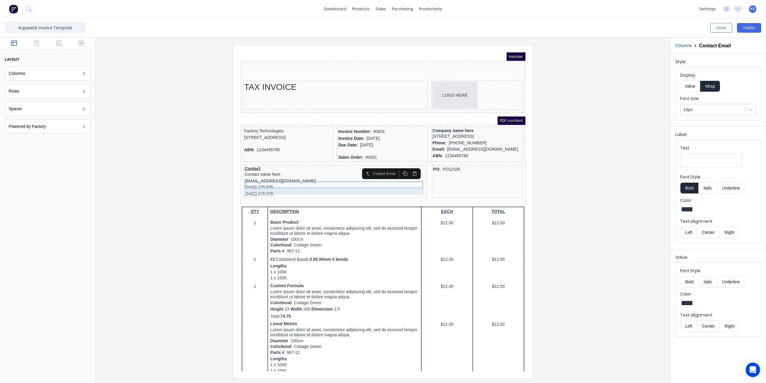
click at [276, 183] on div "(0422) 275 975" at bounding box center [328, 180] width 181 height 7
click at [272, 190] on div "(0422) 275 975" at bounding box center [328, 186] width 181 height 7
click at [271, 183] on div "(0422) 275 975" at bounding box center [328, 180] width 181 height 7
click at [746, 26] on button "Publish" at bounding box center [749, 28] width 24 height 10
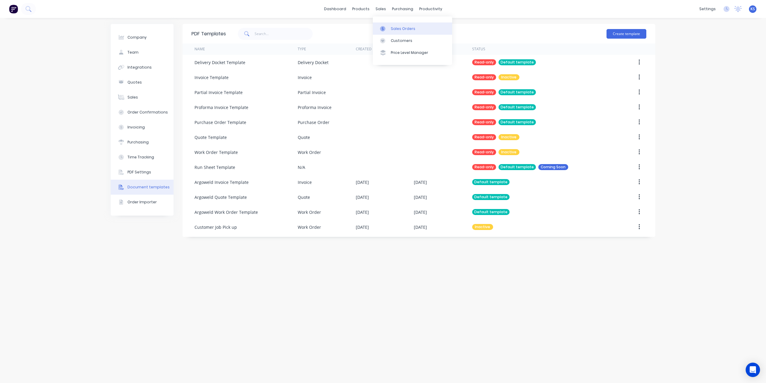
click at [394, 27] on div "Sales Orders" at bounding box center [403, 28] width 25 height 5
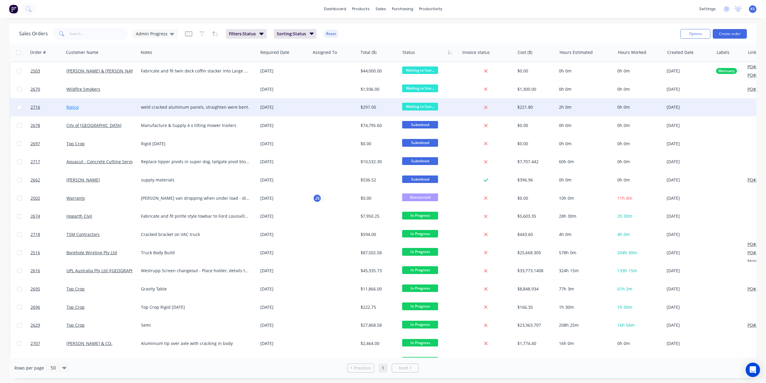
click at [75, 108] on link "Ronco" at bounding box center [72, 107] width 12 height 6
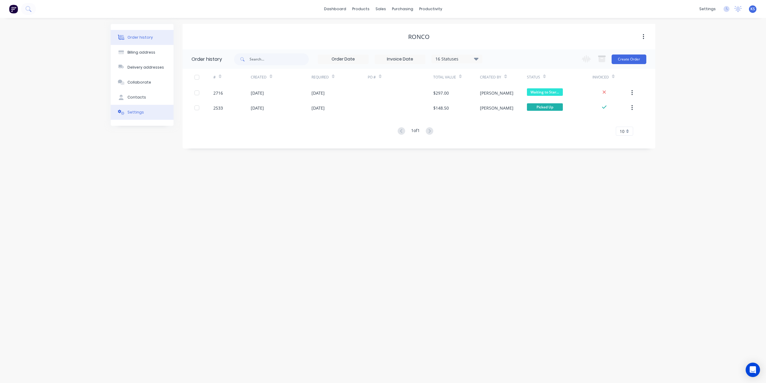
click at [144, 115] on button "Settings" at bounding box center [142, 112] width 63 height 15
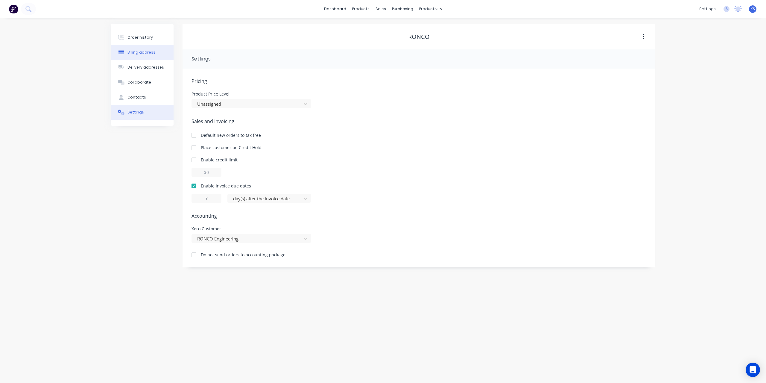
click at [136, 54] on div "Billing address" at bounding box center [141, 52] width 28 height 5
select select "AU"
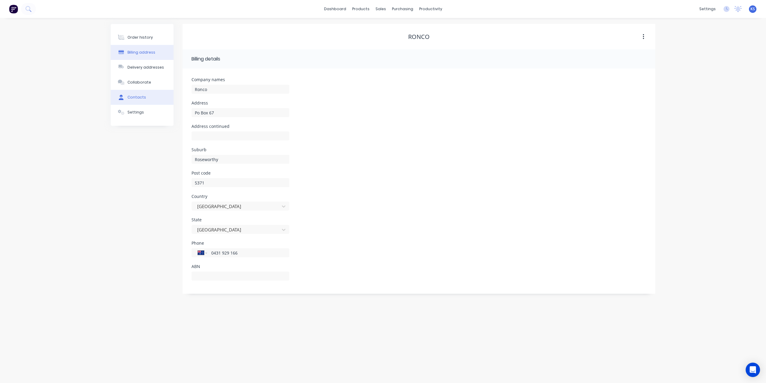
click at [148, 98] on button "Contacts" at bounding box center [142, 97] width 63 height 15
click at [188, 79] on icon "button" at bounding box center [189, 80] width 4 height 4
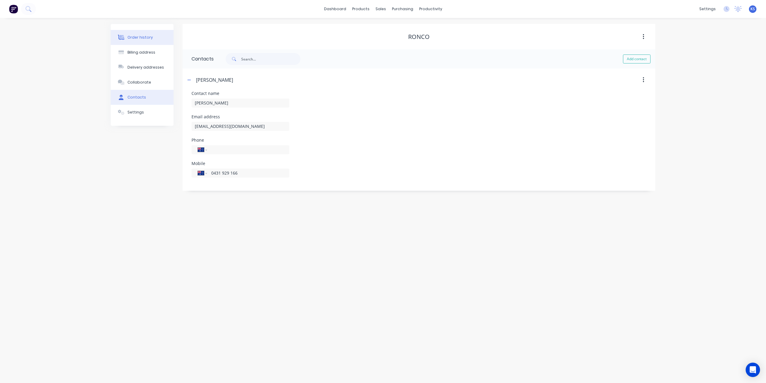
click at [153, 41] on button "Order history" at bounding box center [142, 37] width 63 height 15
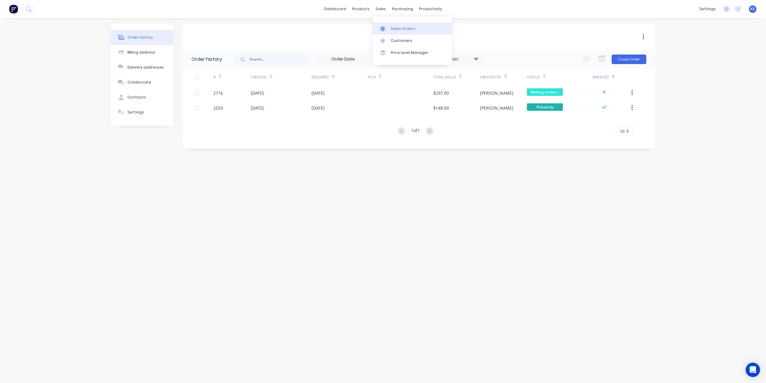
click at [392, 29] on div "Sales Orders" at bounding box center [403, 28] width 25 height 5
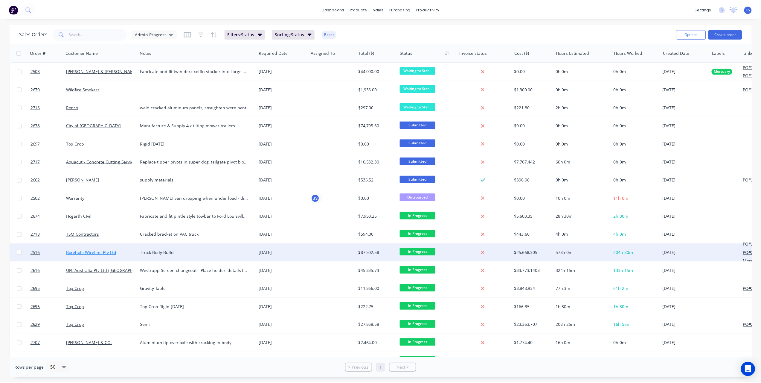
scroll to position [88, 0]
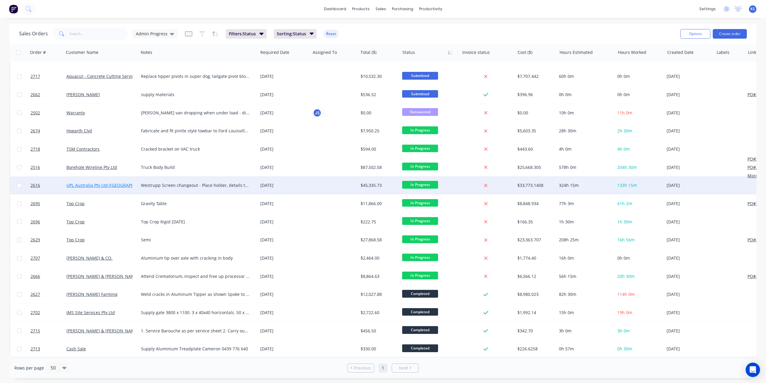
click at [110, 182] on link "UPL Australia Pty Ltd ([GEOGRAPHIC_DATA])" at bounding box center [109, 185] width 86 height 6
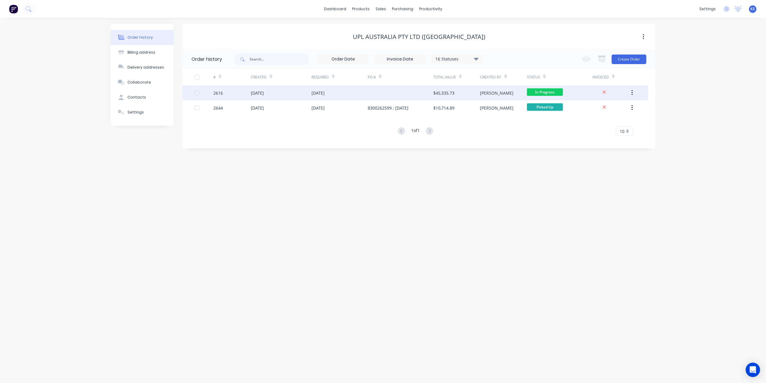
click at [322, 93] on div "[DATE]" at bounding box center [317, 93] width 13 height 6
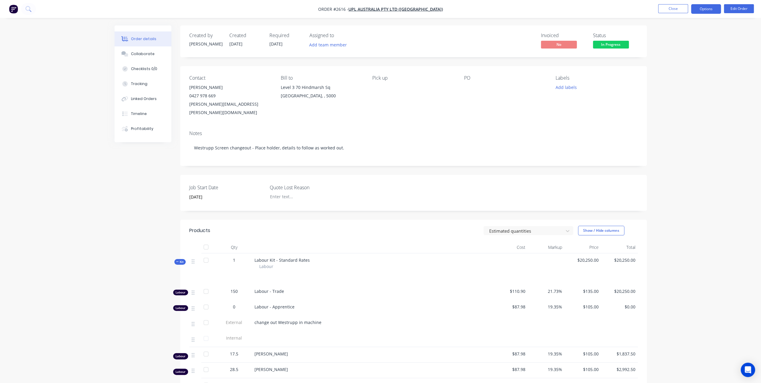
click at [710, 12] on button "Options" at bounding box center [706, 9] width 30 height 10
click at [745, 103] on div "Order details Collaborate Checklists 0/0 Tracking Linked Orders Timeline Profit…" at bounding box center [380, 368] width 761 height 736
click at [382, 9] on span "UPL Australia Pty Ltd ([GEOGRAPHIC_DATA])" at bounding box center [396, 9] width 95 height 6
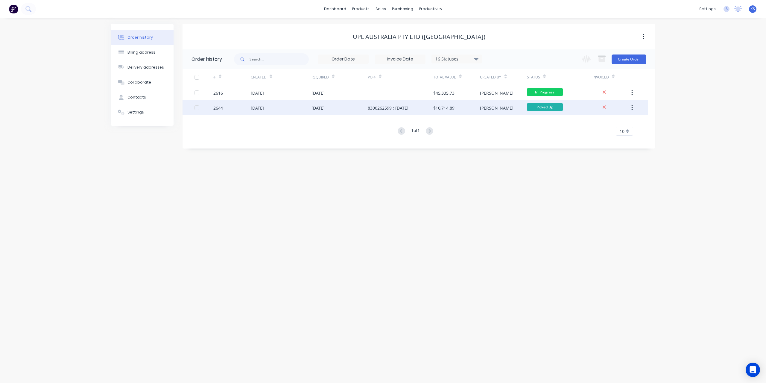
click at [264, 109] on div "[DATE]" at bounding box center [257, 108] width 13 height 6
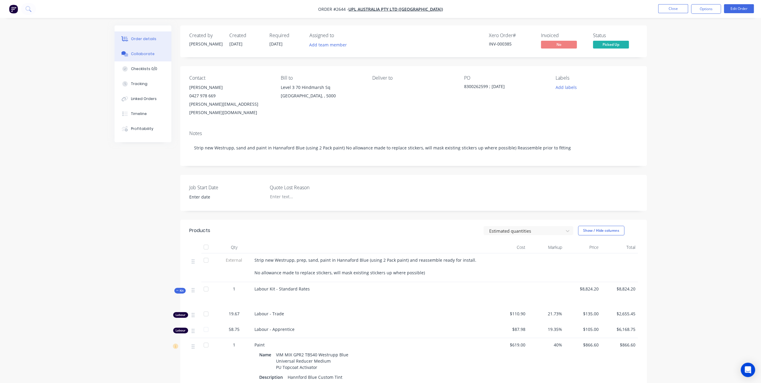
click at [146, 57] on button "Collaborate" at bounding box center [143, 53] width 57 height 15
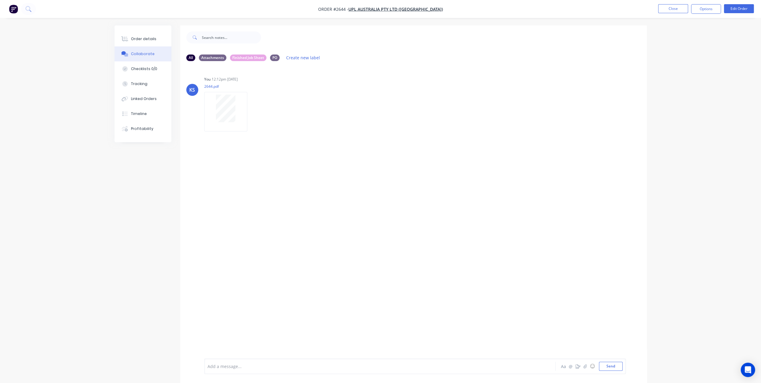
click at [216, 368] on div at bounding box center [363, 366] width 311 height 6
click at [462, 366] on div "Invoicing - removed from total amount 9h Trade (Paul 23/09/25) & 0.83h Apprenti…" at bounding box center [363, 366] width 311 height 6
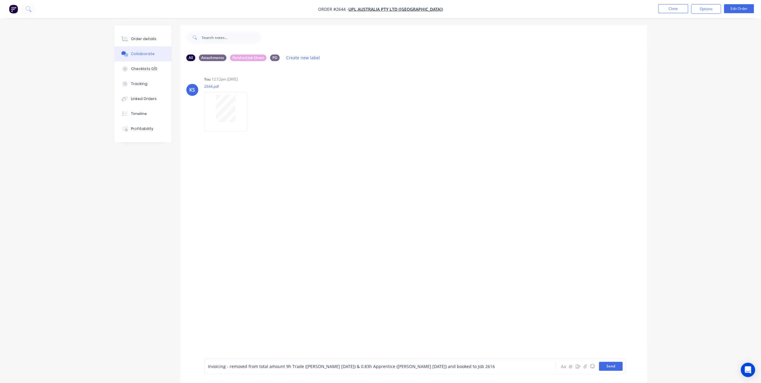
click at [622, 364] on button "Send" at bounding box center [611, 365] width 24 height 9
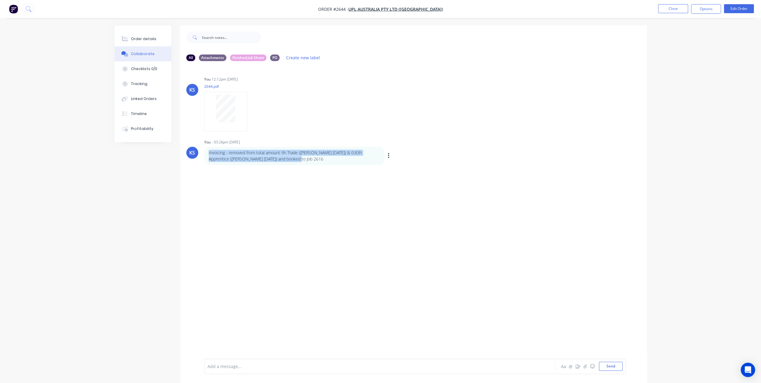
drag, startPoint x: 209, startPoint y: 151, endPoint x: 303, endPoint y: 164, distance: 94.7
click at [303, 164] on div "Invoicing - removed from total amount 9h Trade (Paul 23/09/25) & 0.83h Apprenti…" at bounding box center [294, 156] width 180 height 18
copy p "Invoicing - removed from total amount 9h Trade (Paul 23/09/25) & 0.83h Apprenti…"
click at [139, 42] on button "Order details" at bounding box center [143, 38] width 57 height 15
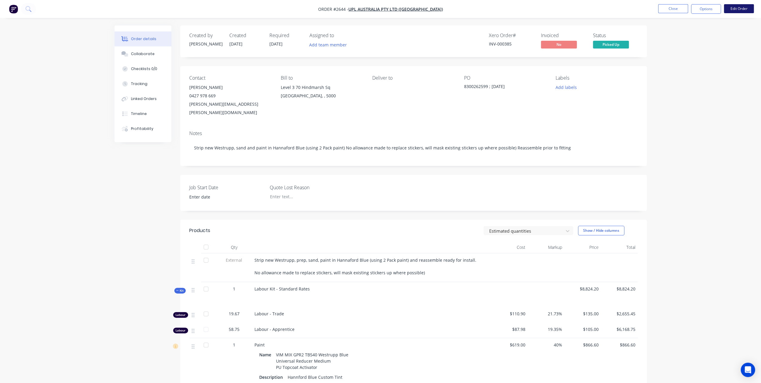
click at [740, 6] on button "Edit Order" at bounding box center [739, 8] width 30 height 9
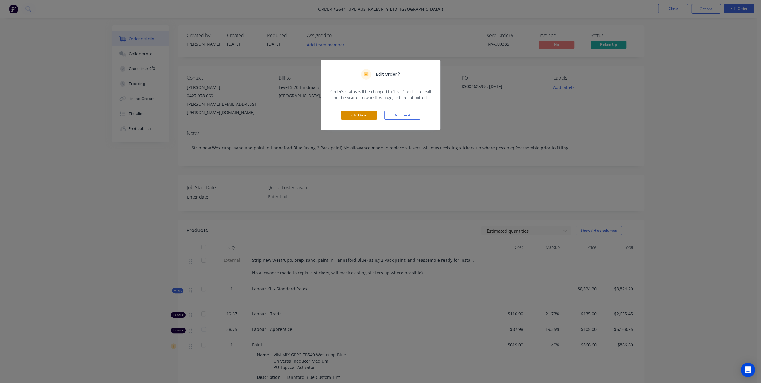
click at [369, 116] on button "Edit Order" at bounding box center [359, 115] width 36 height 9
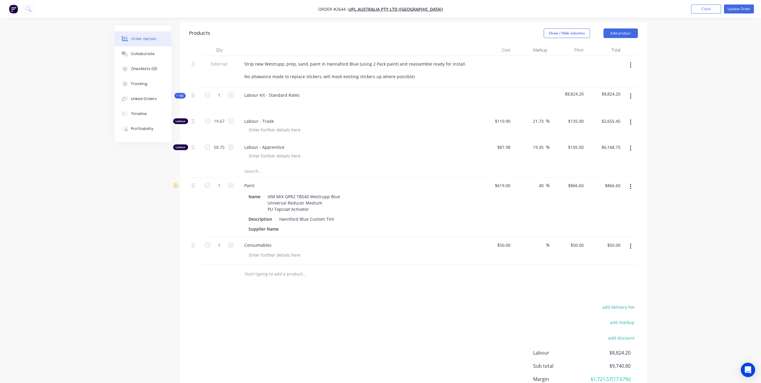
scroll to position [254, 0]
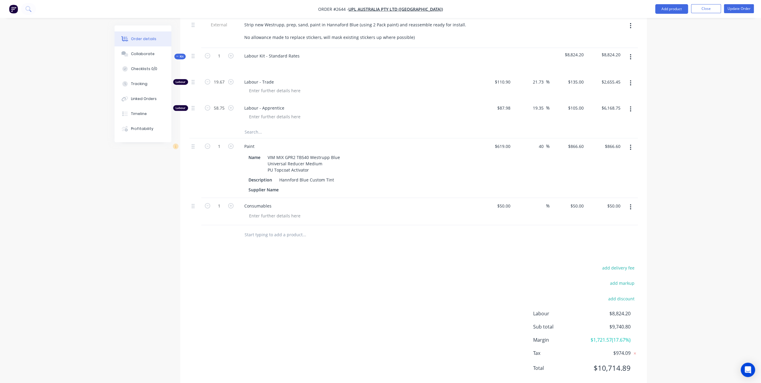
click at [281, 229] on input "text" at bounding box center [304, 235] width 120 height 12
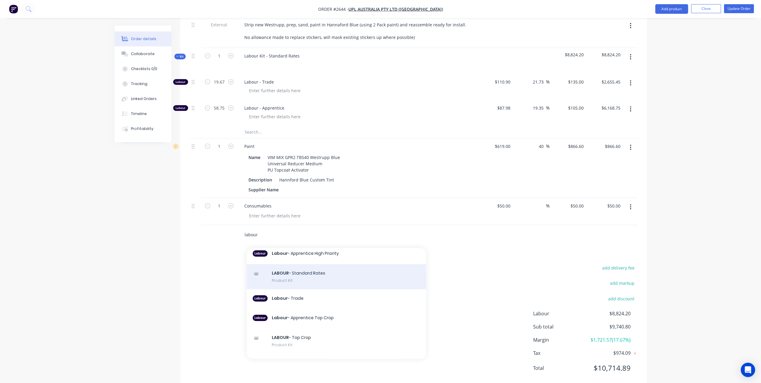
scroll to position [120, 0]
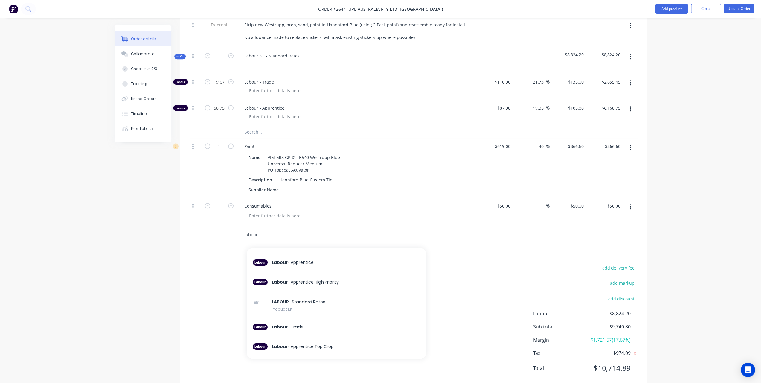
click at [135, 229] on div "Created by Leigh Created 12/09/25 Required 10/09/25 Assigned to Add team member…" at bounding box center [381, 84] width 533 height 626
click at [282, 227] on div "labour Add labour to order Weld Rim Xero Item # factory_ labour Description Wel…" at bounding box center [344, 234] width 215 height 19
drag, startPoint x: 258, startPoint y: 220, endPoint x: 205, endPoint y: 217, distance: 53.4
click at [205, 225] on div "labour Add labour to order Weld Rim Xero Item # factory_ labour Description Wel…" at bounding box center [413, 234] width 449 height 19
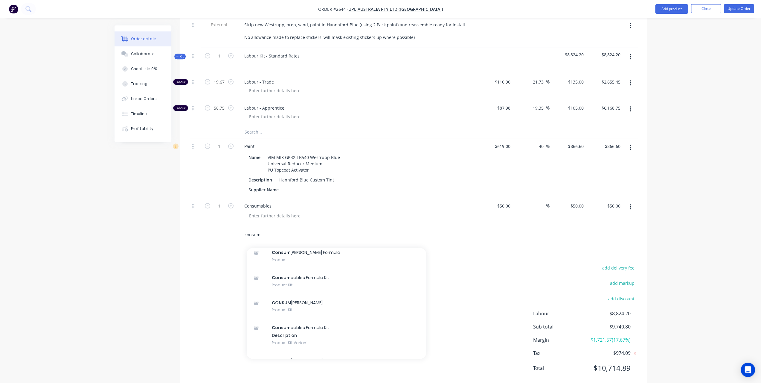
scroll to position [90, 0]
type input "consum"
drag, startPoint x: 274, startPoint y: 218, endPoint x: 207, endPoint y: 218, distance: 67.3
click at [207, 225] on div "consum Add consum to order Consum ables Formula Xero Item # factory_item Descri…" at bounding box center [413, 234] width 449 height 19
type input "Mater"
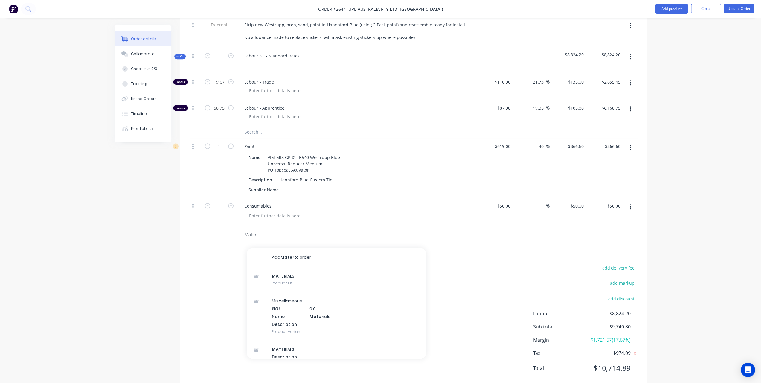
drag, startPoint x: 278, startPoint y: 224, endPoint x: 218, endPoint y: 218, distance: 60.4
click at [218, 225] on div "Mater Add Mater to order MATER IALS Product Kit Miscellaneous SKU 0.0 Name Mate…" at bounding box center [413, 234] width 449 height 19
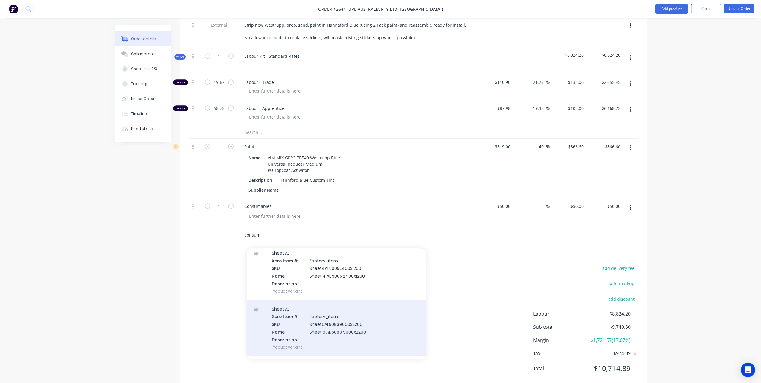
scroll to position [254, 0]
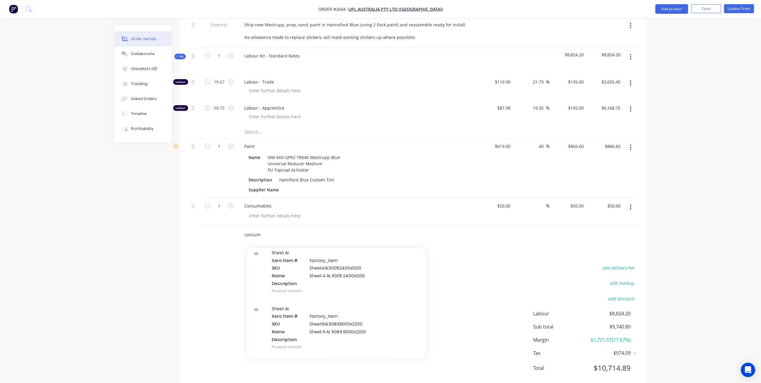
click at [269, 229] on input "consum" at bounding box center [304, 235] width 120 height 12
drag, startPoint x: 269, startPoint y: 219, endPoint x: 218, endPoint y: 216, distance: 51.3
click at [218, 225] on div "consum Add consum to order Aluminium Xero Item # factory_item Item Code PT5356X…" at bounding box center [413, 234] width 449 height 19
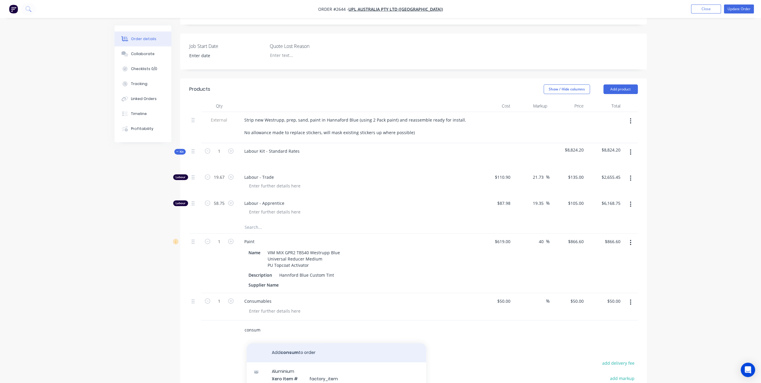
scroll to position [165, 0]
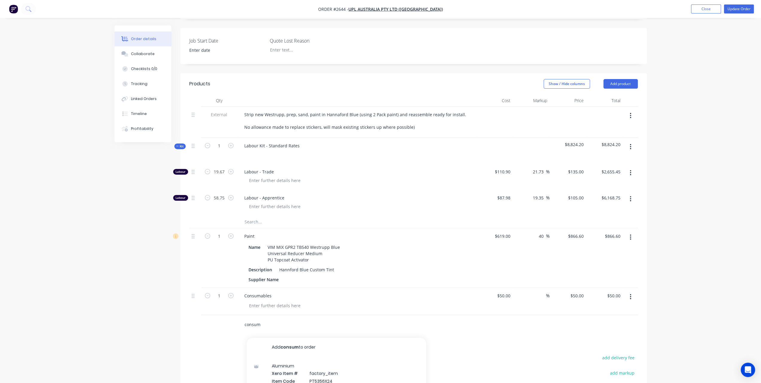
drag, startPoint x: 278, startPoint y: 314, endPoint x: 254, endPoint y: 309, distance: 24.4
click at [254, 318] on input "consum" at bounding box center [304, 324] width 120 height 12
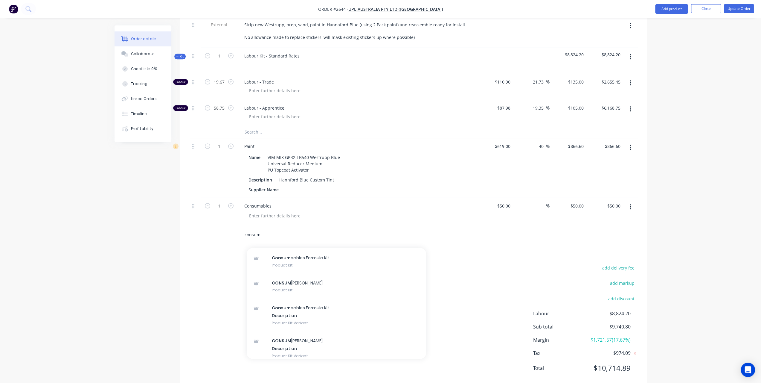
scroll to position [90, 0]
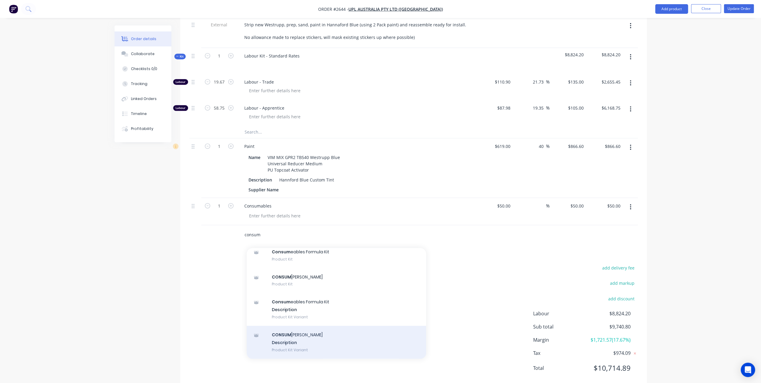
type input "consum"
click at [292, 328] on div "CONSUM ABLES Description Product Kit Variant" at bounding box center [337, 342] width 180 height 33
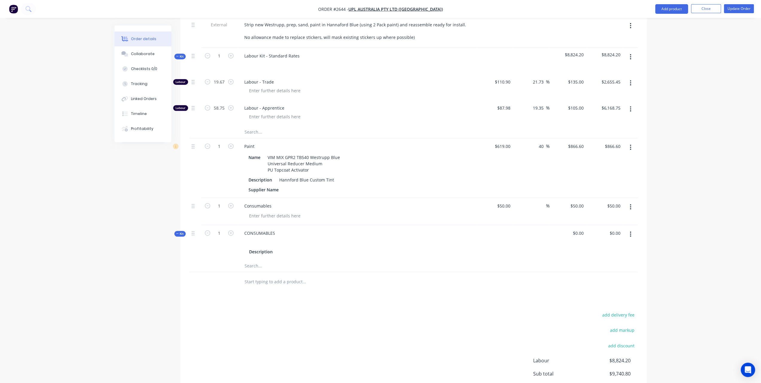
click at [630, 229] on button "button" at bounding box center [631, 234] width 14 height 11
click at [589, 293] on div "Delete" at bounding box center [610, 297] width 46 height 9
click at [249, 229] on input "text" at bounding box center [304, 235] width 120 height 12
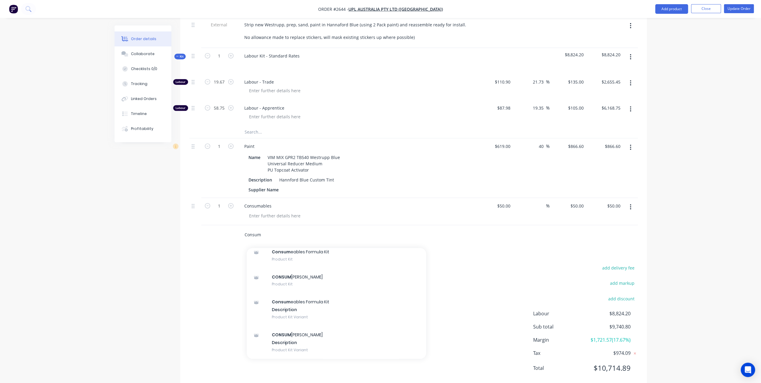
click at [271, 229] on input "Consum" at bounding box center [304, 235] width 120 height 12
drag, startPoint x: 251, startPoint y: 218, endPoint x: 235, endPoint y: 218, distance: 15.6
click at [235, 225] on div "Consum Add Consum to order Consum ables Formula Xero Item # factory_item Descri…" at bounding box center [413, 234] width 449 height 19
type input "Mater"
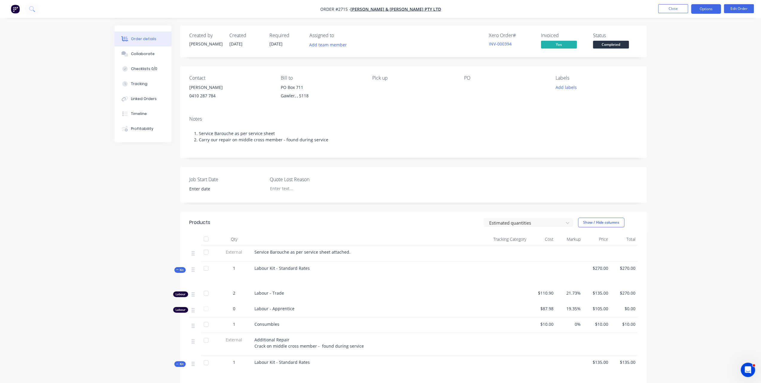
click at [714, 10] on button "Options" at bounding box center [706, 9] width 30 height 10
click at [686, 39] on div "Invoice" at bounding box center [688, 36] width 55 height 9
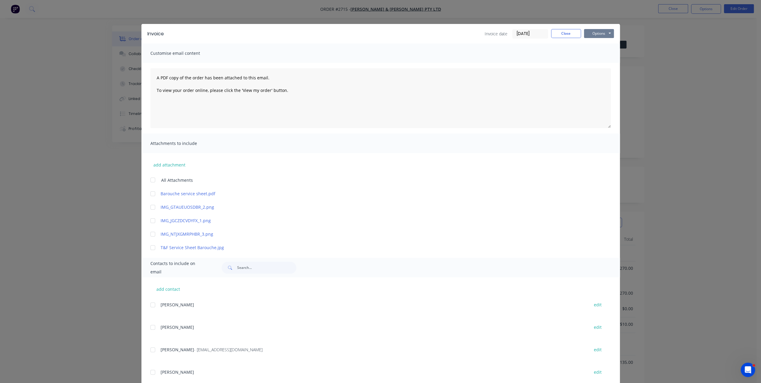
click at [588, 33] on button "Options" at bounding box center [599, 33] width 30 height 9
click at [586, 42] on button "Preview" at bounding box center [603, 44] width 38 height 10
click at [555, 31] on button "Close" at bounding box center [566, 33] width 30 height 9
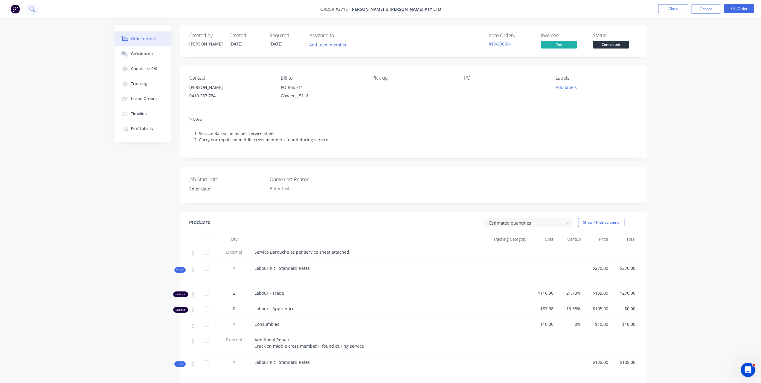
click at [31, 8] on icon at bounding box center [32, 9] width 6 height 6
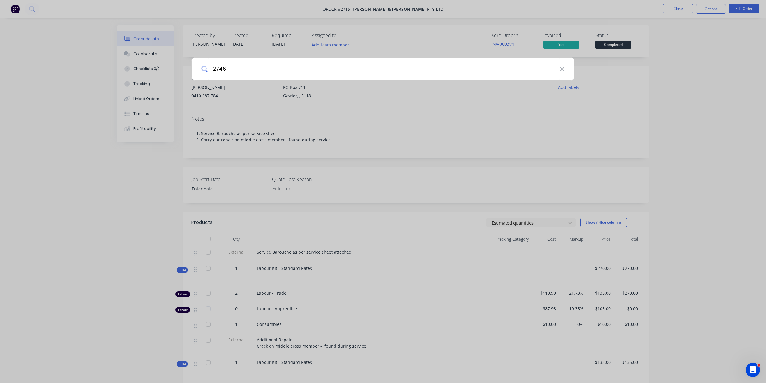
type input "2746"
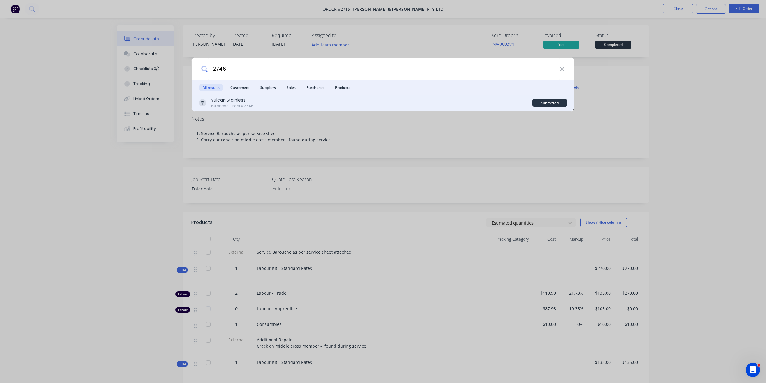
click at [246, 105] on div "Purchase Order #2746" at bounding box center [232, 105] width 42 height 5
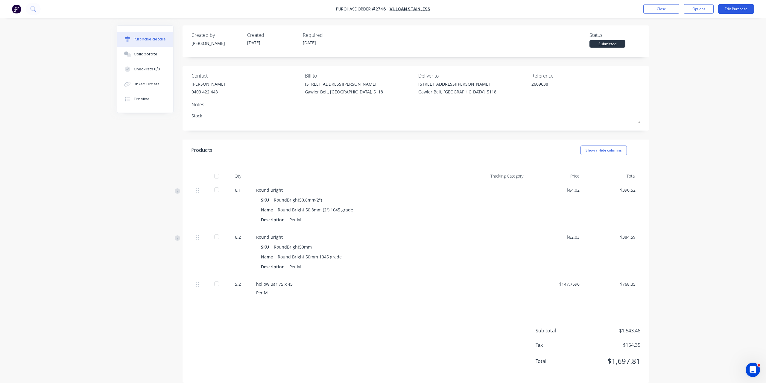
click at [729, 9] on button "Edit Purchase" at bounding box center [736, 9] width 36 height 10
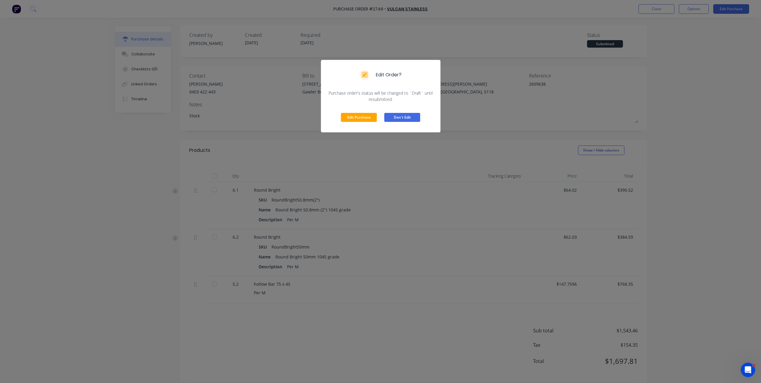
click at [414, 118] on button "Don't Edit" at bounding box center [402, 117] width 36 height 9
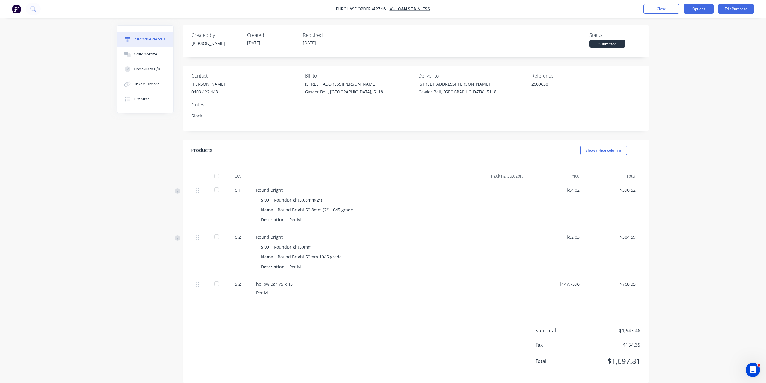
click at [691, 11] on button "Options" at bounding box center [699, 9] width 30 height 10
click at [669, 37] on div "Convert to Bill" at bounding box center [685, 36] width 46 height 9
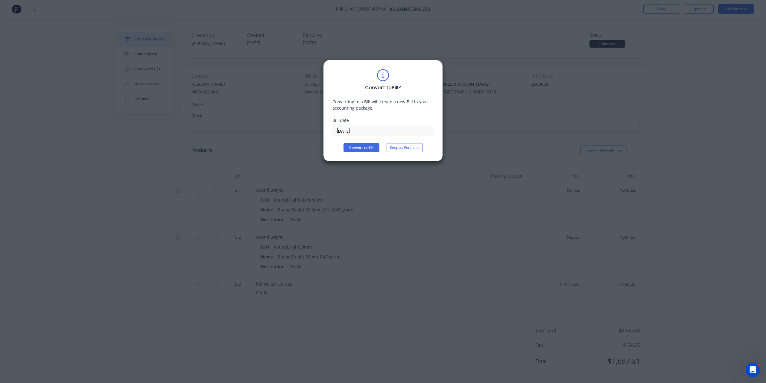
click at [394, 130] on input "13/10/25" at bounding box center [383, 131] width 101 height 9
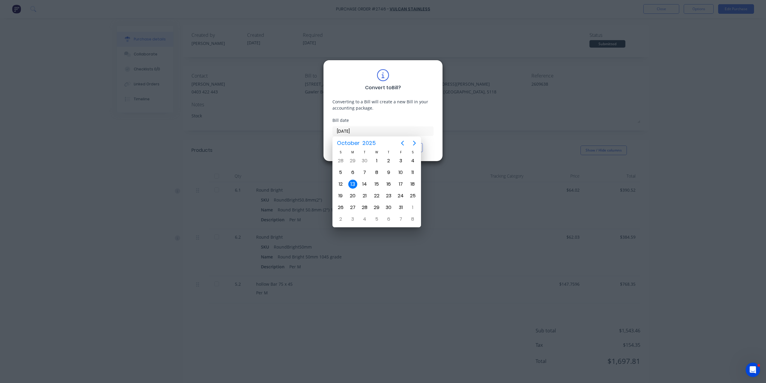
click at [356, 184] on div "13" at bounding box center [352, 184] width 9 height 9
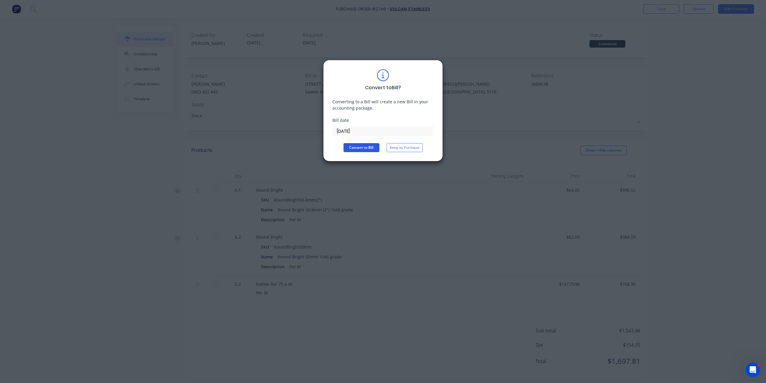
click at [370, 148] on button "Convert to Bill" at bounding box center [361, 147] width 36 height 9
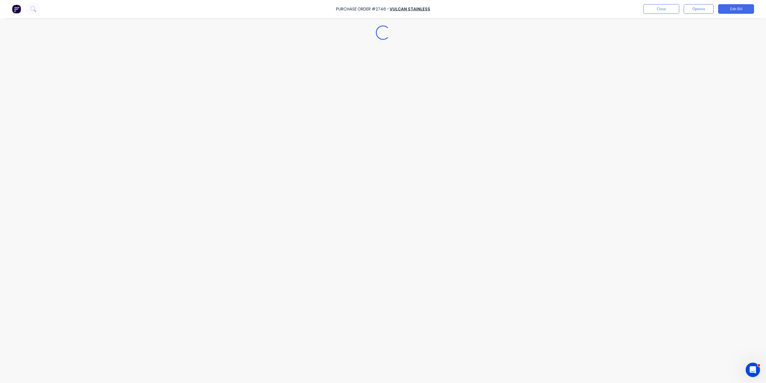
type textarea "x"
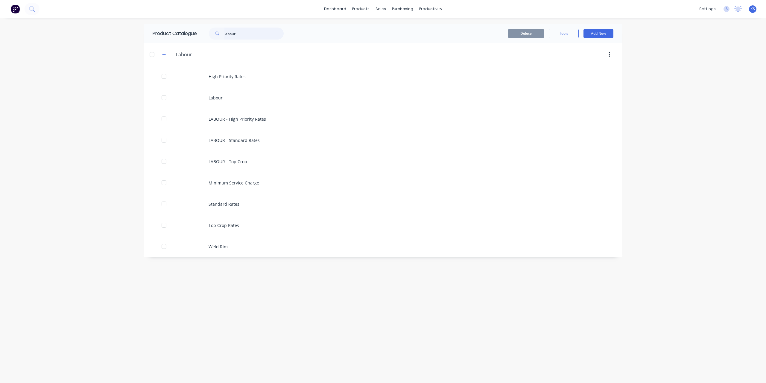
click at [245, 36] on input "labour" at bounding box center [253, 34] width 59 height 12
drag, startPoint x: 241, startPoint y: 31, endPoint x: 207, endPoint y: 30, distance: 33.8
click at [207, 30] on div "labour" at bounding box center [243, 34] width 81 height 12
drag, startPoint x: 247, startPoint y: 36, endPoint x: 209, endPoint y: 37, distance: 38.6
click at [209, 37] on div "kit" at bounding box center [243, 34] width 81 height 12
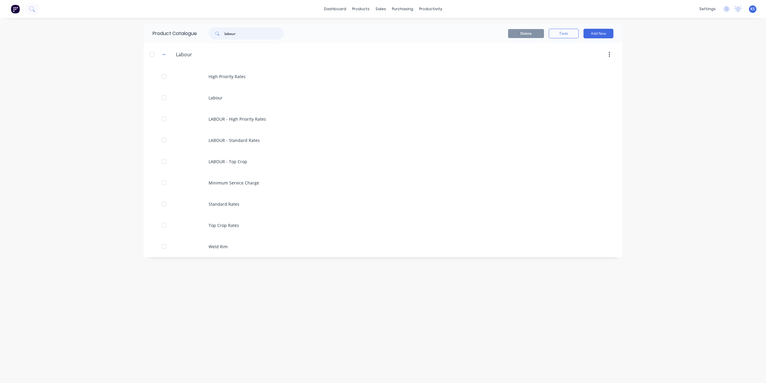
drag, startPoint x: 252, startPoint y: 35, endPoint x: 174, endPoint y: 34, distance: 77.8
click at [174, 34] on div "Product Catalogue labour" at bounding box center [221, 33] width 155 height 19
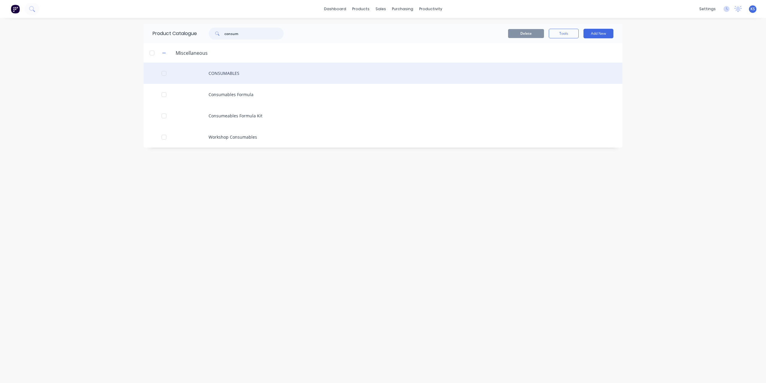
type input "consum"
click at [228, 78] on div "CONSUMABLES" at bounding box center [383, 73] width 479 height 21
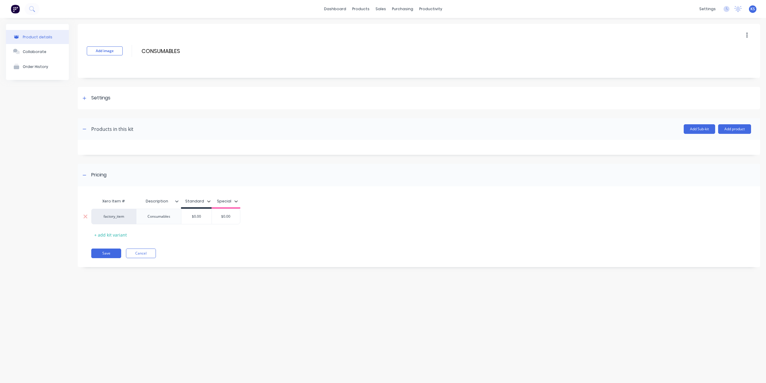
click at [151, 219] on div "Consumables" at bounding box center [159, 216] width 32 height 8
drag, startPoint x: 150, startPoint y: 219, endPoint x: 175, endPoint y: 219, distance: 25.4
click at [175, 219] on div "Consumables" at bounding box center [158, 217] width 45 height 16
click at [327, 242] on div "Xero Item # Description Standard Special factory_item $0.00 $0.00 + add kit var…" at bounding box center [419, 229] width 682 height 75
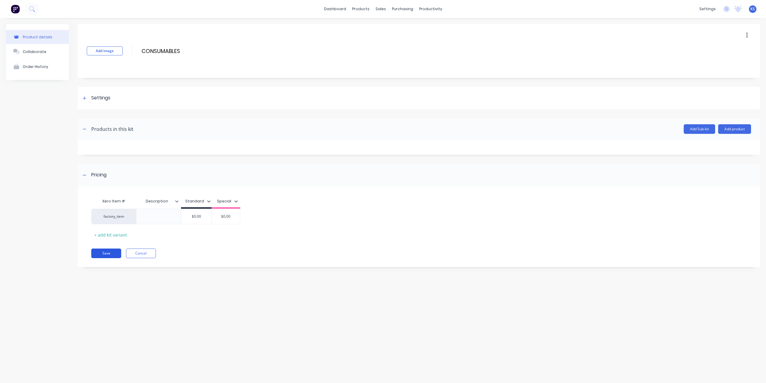
click at [99, 253] on button "Save" at bounding box center [106, 253] width 30 height 10
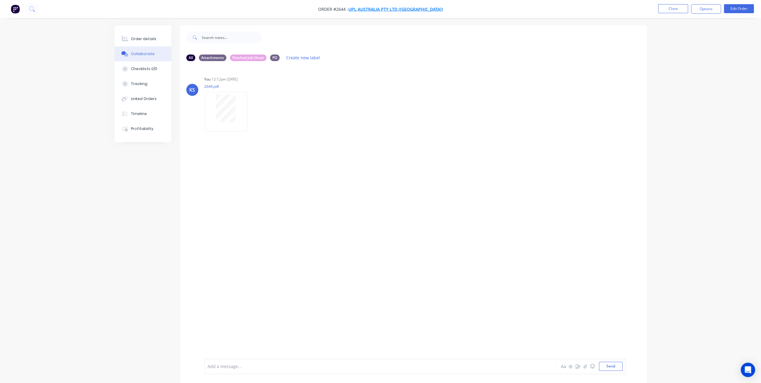
click at [373, 9] on span "UPL Australia Pty Ltd ([GEOGRAPHIC_DATA])" at bounding box center [396, 9] width 95 height 6
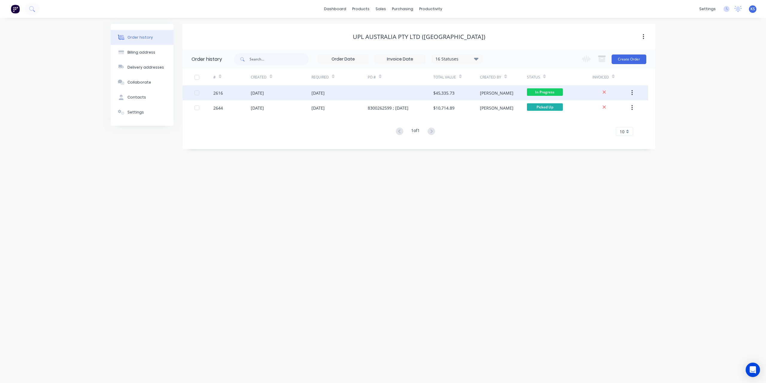
click at [320, 94] on div "[DATE]" at bounding box center [317, 93] width 13 height 6
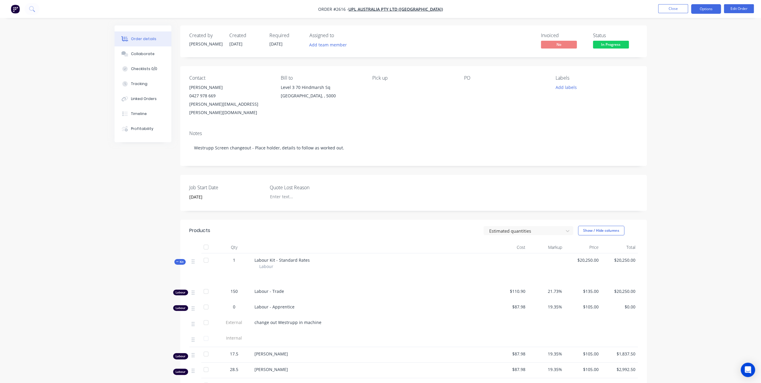
click at [715, 13] on button "Options" at bounding box center [706, 9] width 30 height 10
click at [147, 83] on button "Tracking" at bounding box center [143, 83] width 57 height 15
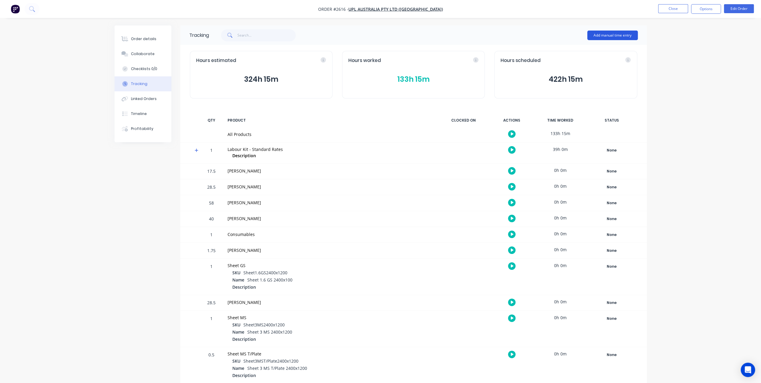
click at [622, 35] on button "Add manual time entry" at bounding box center [613, 36] width 51 height 10
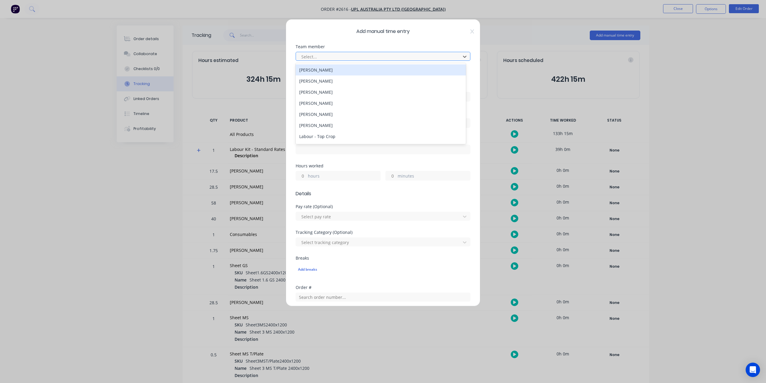
click at [375, 54] on div at bounding box center [379, 56] width 157 height 7
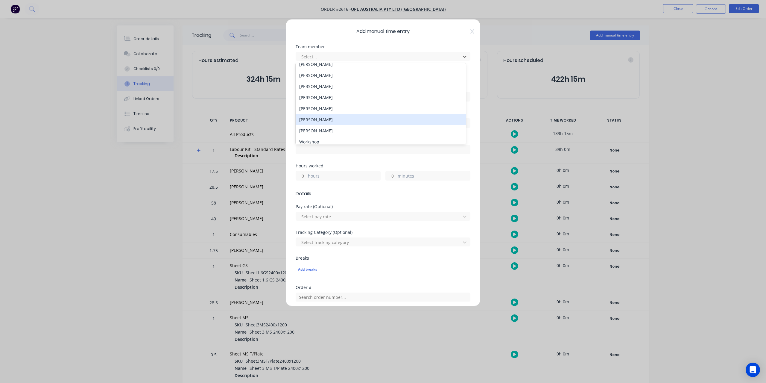
click at [318, 122] on div "[PERSON_NAME]" at bounding box center [381, 119] width 170 height 11
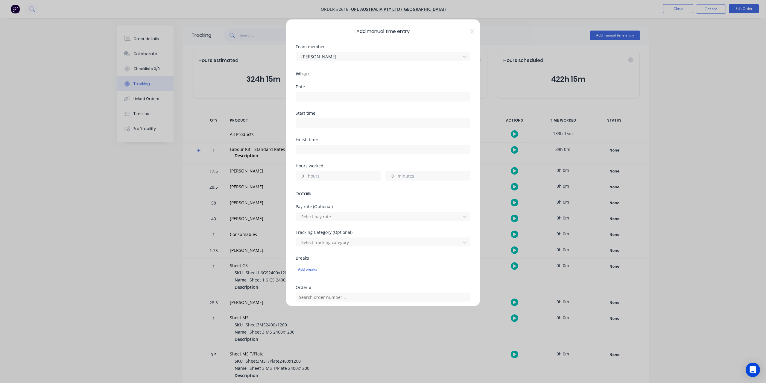
click at [317, 95] on input at bounding box center [383, 96] width 174 height 9
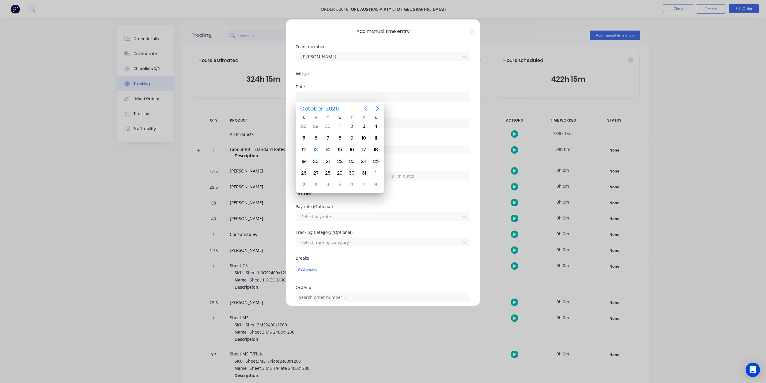
click at [367, 107] on icon "Previous page" at bounding box center [365, 108] width 7 height 7
click at [329, 160] on div "23" at bounding box center [327, 161] width 9 height 9
type input "[DATE]"
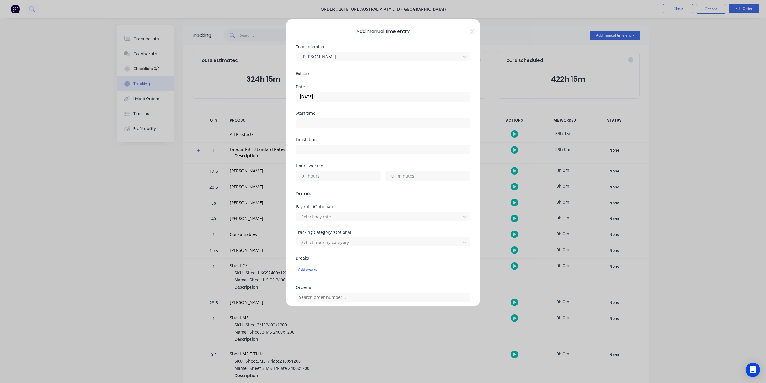
click at [311, 111] on div "Start time" at bounding box center [383, 113] width 175 height 4
click at [302, 173] on input "hours" at bounding box center [301, 175] width 10 height 9
drag, startPoint x: 305, startPoint y: 173, endPoint x: 280, endPoint y: 176, distance: 25.5
click at [280, 176] on div "Add manual time entry Team member [PERSON_NAME] When Date [DATE] Start time Fin…" at bounding box center [383, 191] width 766 height 383
type input "9"
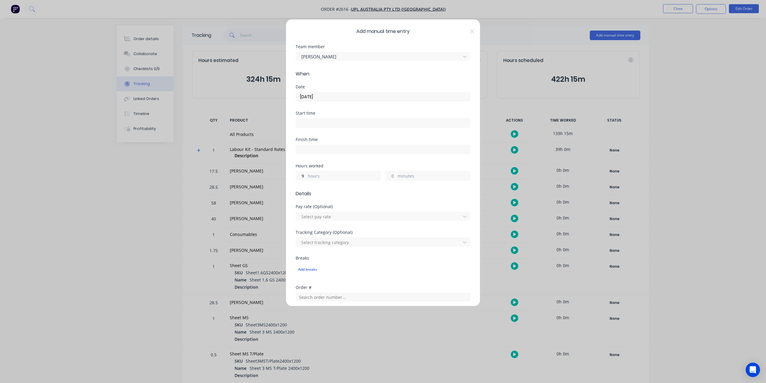
click at [359, 205] on div "Pay rate (Optional)" at bounding box center [383, 206] width 175 height 4
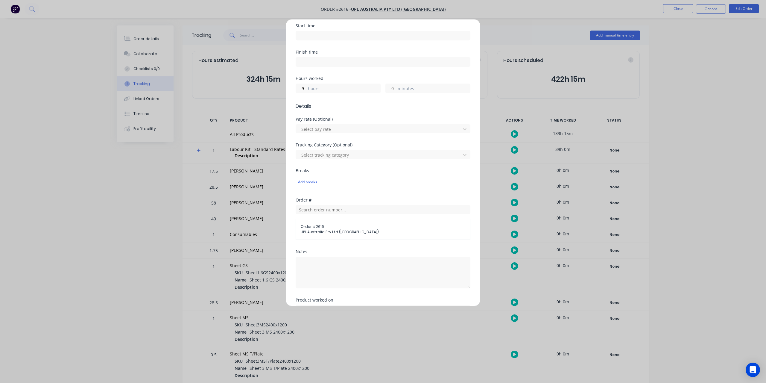
scroll to position [90, 0]
click at [320, 264] on textarea at bounding box center [383, 270] width 175 height 32
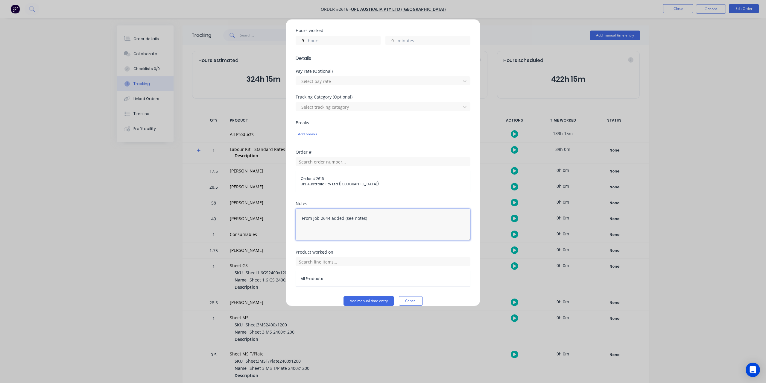
scroll to position [142, 0]
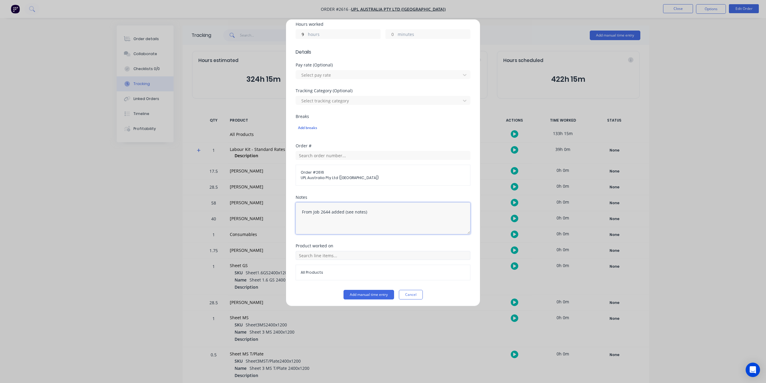
type textarea "From Job 2644 added (see notes)"
click at [337, 255] on input "text" at bounding box center [383, 255] width 175 height 9
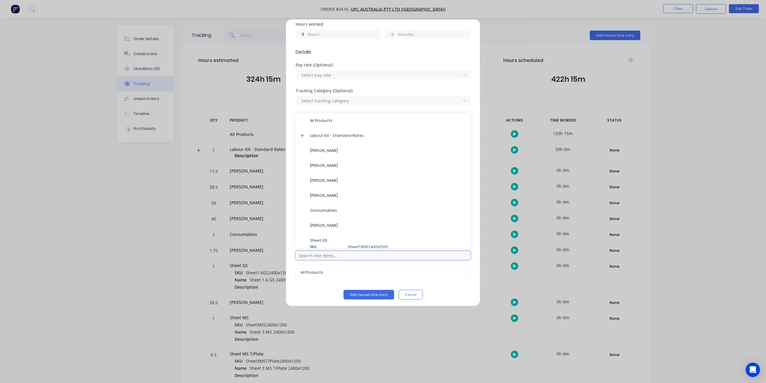
click at [337, 255] on input "text" at bounding box center [383, 255] width 175 height 9
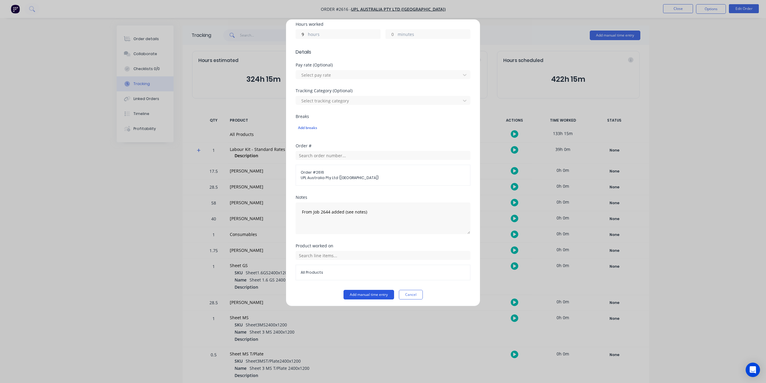
click at [368, 294] on button "Add manual time entry" at bounding box center [368, 295] width 51 height 10
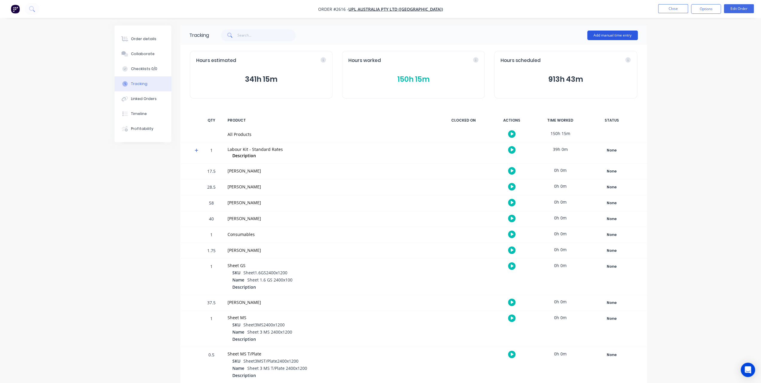
click at [621, 33] on button "Add manual time entry" at bounding box center [613, 36] width 51 height 10
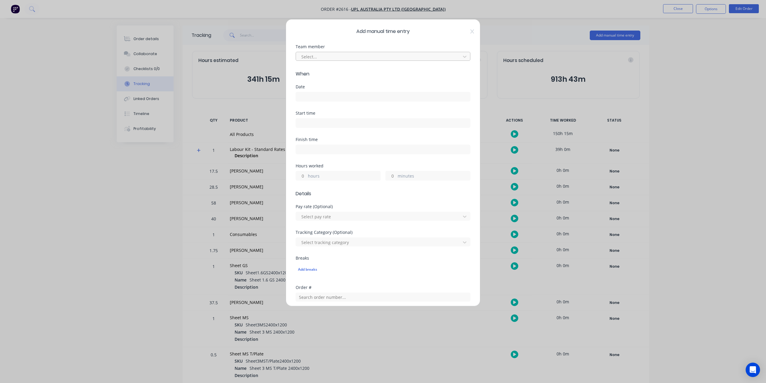
click at [396, 58] on div at bounding box center [379, 56] width 157 height 7
click at [315, 81] on div "Clayton Gilbert" at bounding box center [381, 80] width 170 height 11
click at [311, 92] on input at bounding box center [383, 96] width 174 height 9
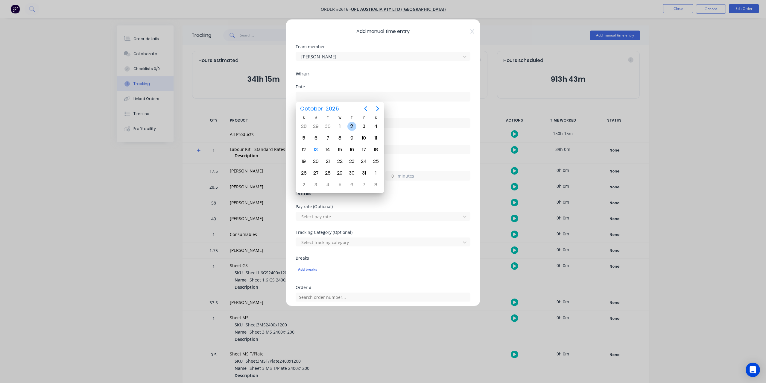
click at [351, 127] on div "2" at bounding box center [351, 126] width 9 height 9
type input "02/10/2025"
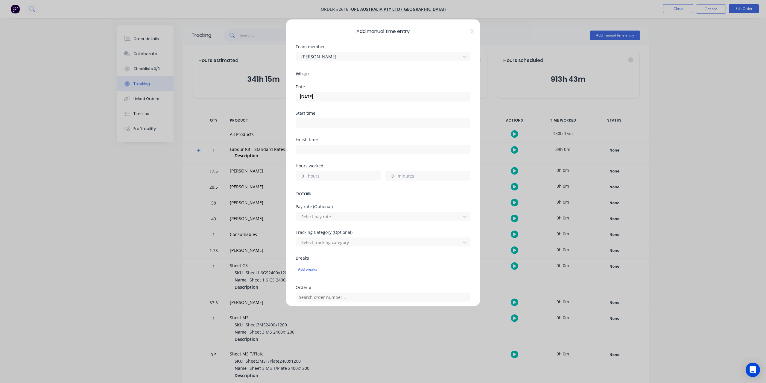
click at [305, 173] on input "hours" at bounding box center [301, 175] width 10 height 9
click at [389, 174] on input "minutes" at bounding box center [391, 175] width 10 height 9
click at [302, 175] on input "hours" at bounding box center [301, 175] width 10 height 9
click at [304, 173] on input "hours" at bounding box center [301, 175] width 10 height 9
type input "0"
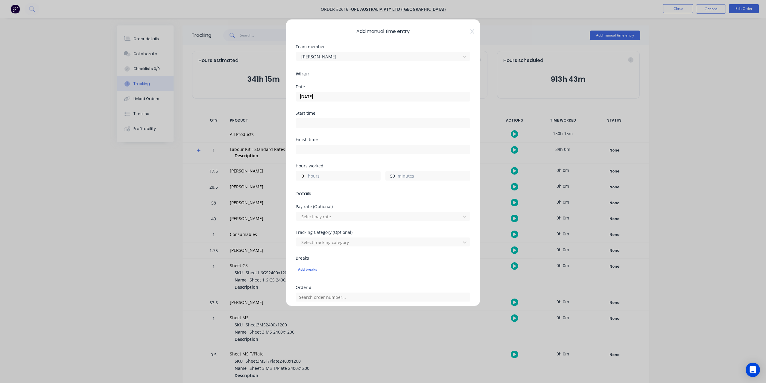
type input "50"
click at [396, 194] on span "Details" at bounding box center [383, 193] width 175 height 7
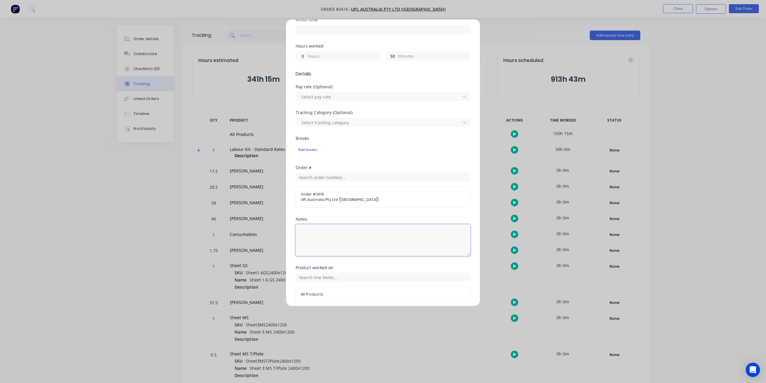
click at [320, 240] on textarea at bounding box center [383, 240] width 175 height 32
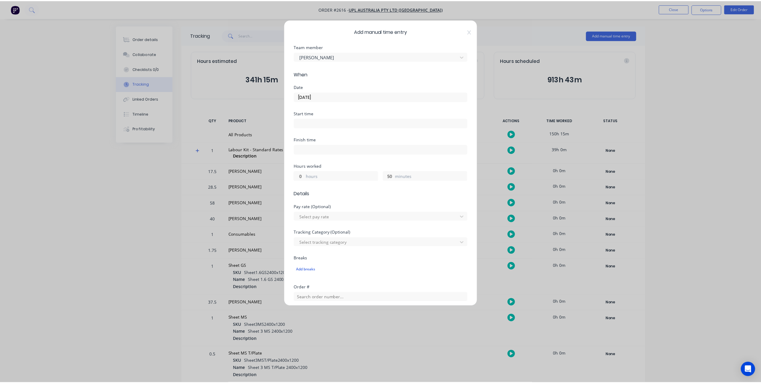
scroll to position [142, 0]
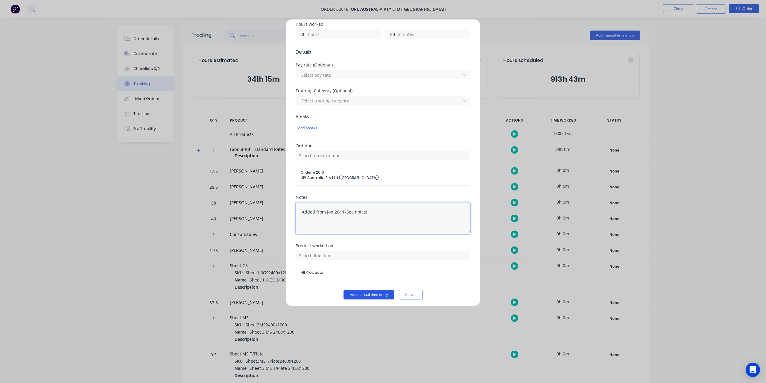
type textarea "Added from Job 2644 (See notes)"
click at [366, 291] on button "Add manual time entry" at bounding box center [368, 295] width 51 height 10
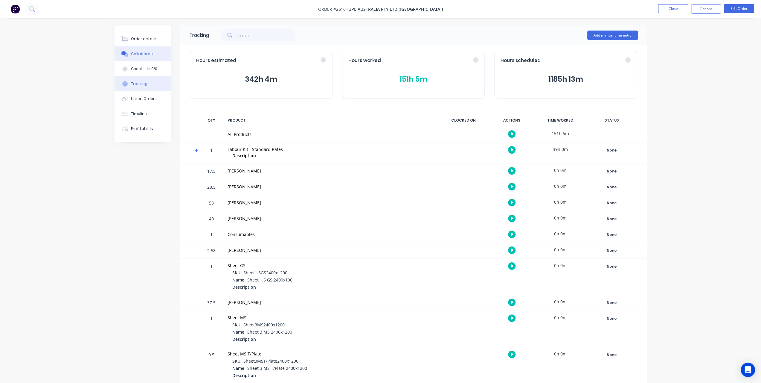
click at [141, 53] on div "Collaborate" at bounding box center [143, 53] width 24 height 5
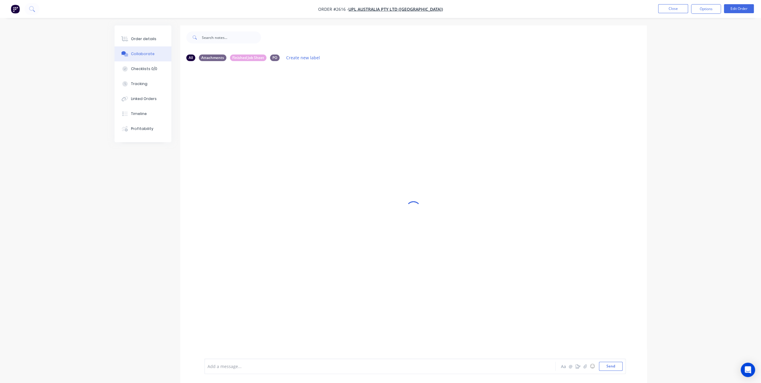
click at [247, 360] on div "Add a message... Aa @ ☺ Send" at bounding box center [415, 366] width 422 height 16
click at [231, 368] on div at bounding box center [363, 366] width 311 height 6
click at [284, 367] on div at bounding box center [363, 366] width 311 height 6
click at [231, 366] on span "Invoicing - removed from total amount 9h Trade (Paul 23/09/25) & 0.83h Apprenti…" at bounding box center [351, 366] width 287 height 6
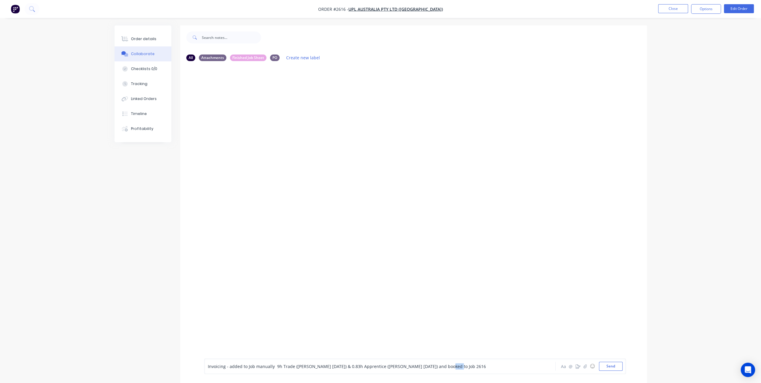
drag, startPoint x: 435, startPoint y: 367, endPoint x: 454, endPoint y: 365, distance: 19.2
click at [454, 365] on div "Invoicing - added to Job manually 9h Trade (Paul 23/09/25) & 0.83h Apprentice (…" at bounding box center [363, 366] width 311 height 6
click at [405, 364] on span "Invoicing - added to Job manually 9h Trade (Paul 23/09/25) & 0.83h Apprentice (…" at bounding box center [347, 366] width 278 height 6
drag, startPoint x: 406, startPoint y: 367, endPoint x: 476, endPoint y: 364, distance: 69.5
click at [476, 364] on div "Invoicing - added to Job manually 9h Trade (Paul 23/09/25) & 0.83h Apprentice (…" at bounding box center [363, 366] width 311 height 6
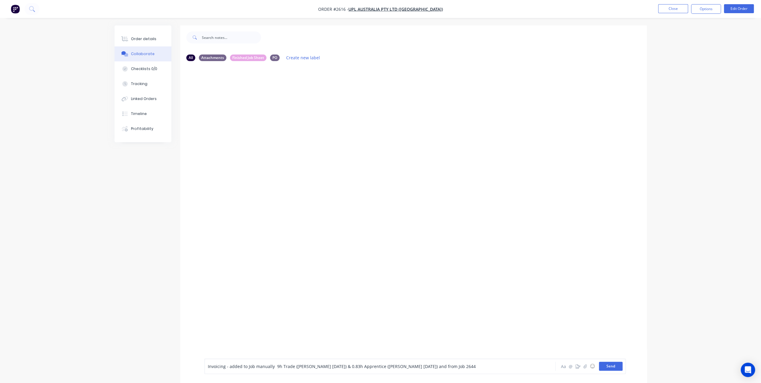
click at [607, 366] on button "Send" at bounding box center [611, 365] width 24 height 9
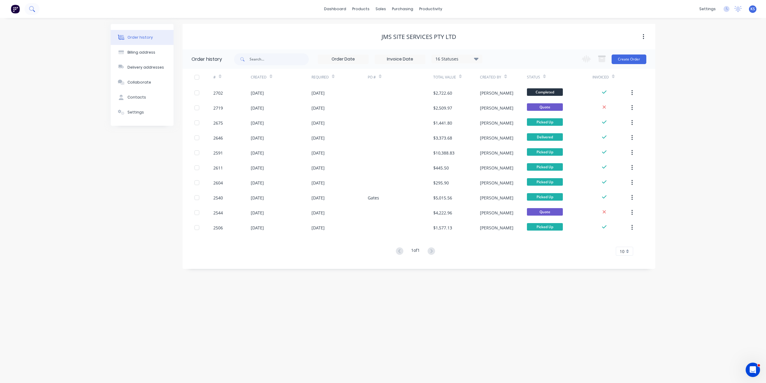
click at [36, 10] on button at bounding box center [32, 9] width 15 height 12
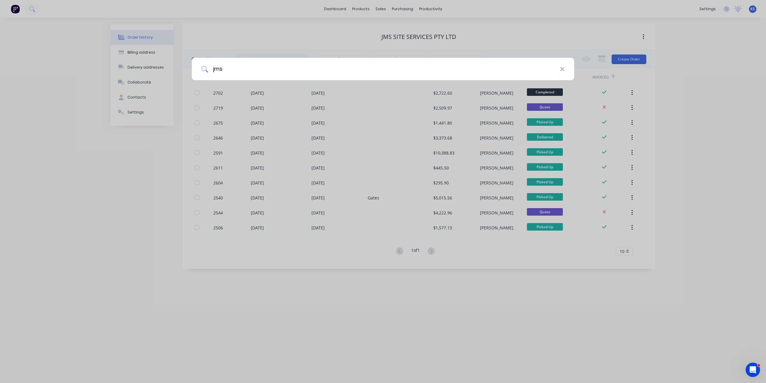
type input "jms"
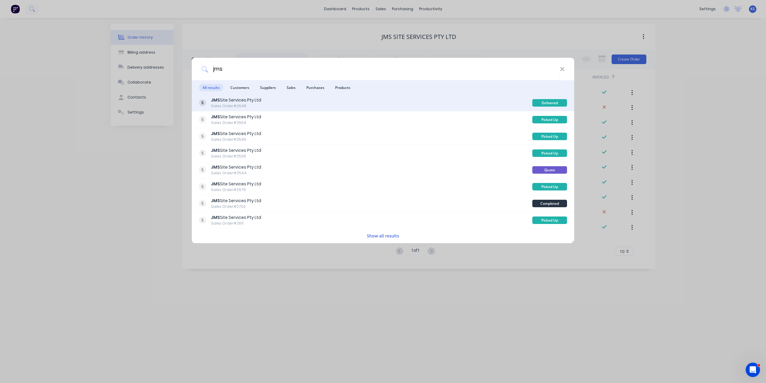
click at [245, 103] on div "Sales Order #2646" at bounding box center [236, 105] width 50 height 5
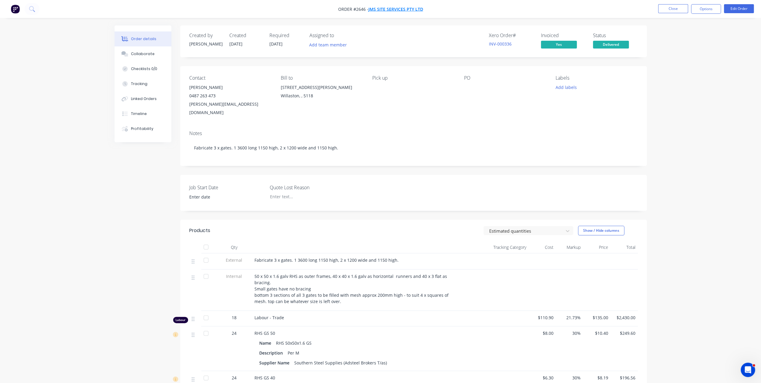
click at [379, 8] on span "JMS Site Services Pty Ltd" at bounding box center [396, 9] width 55 height 6
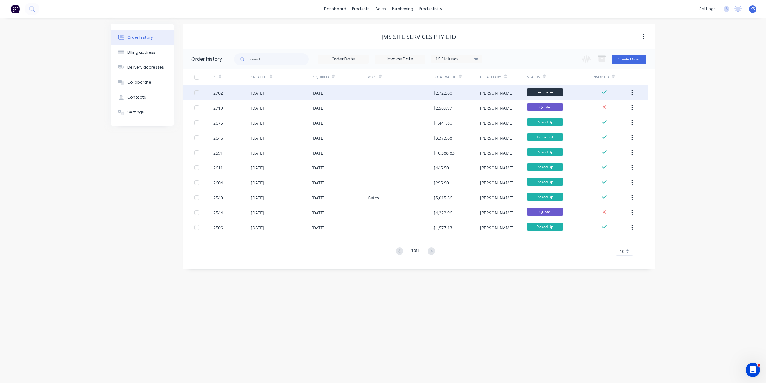
click at [263, 98] on div "[DATE]" at bounding box center [281, 92] width 61 height 15
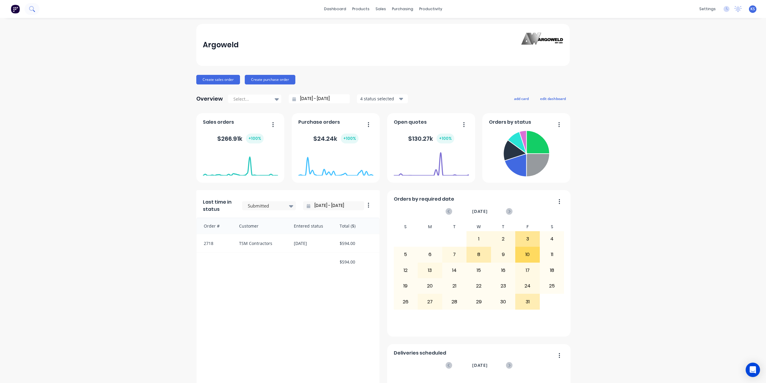
click at [33, 10] on icon at bounding box center [31, 8] width 5 height 5
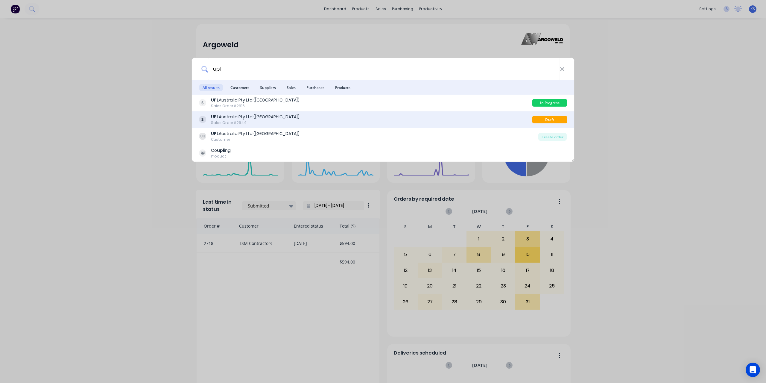
type input "upl"
click at [235, 115] on div "UPL Australia Pty Ltd ([GEOGRAPHIC_DATA])" at bounding box center [255, 117] width 89 height 6
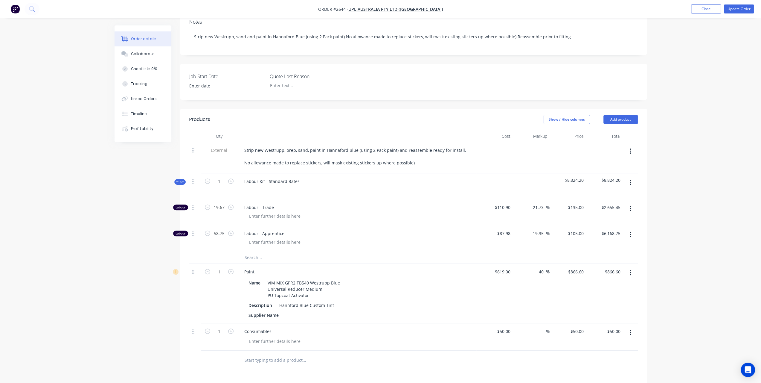
scroll to position [30, 0]
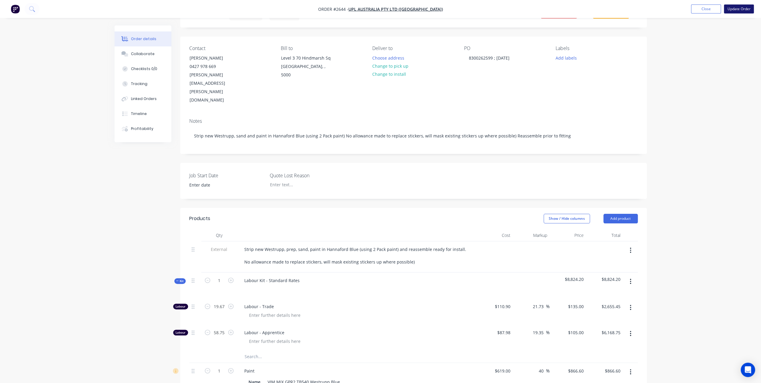
click at [753, 10] on button "Update Order" at bounding box center [739, 8] width 30 height 9
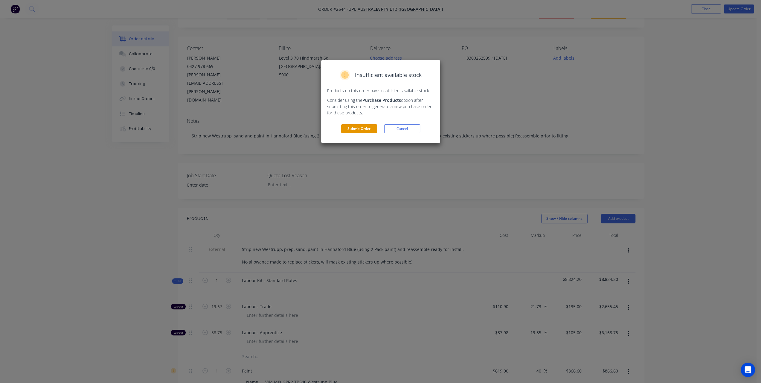
click at [364, 124] on button "Submit Order" at bounding box center [359, 128] width 36 height 9
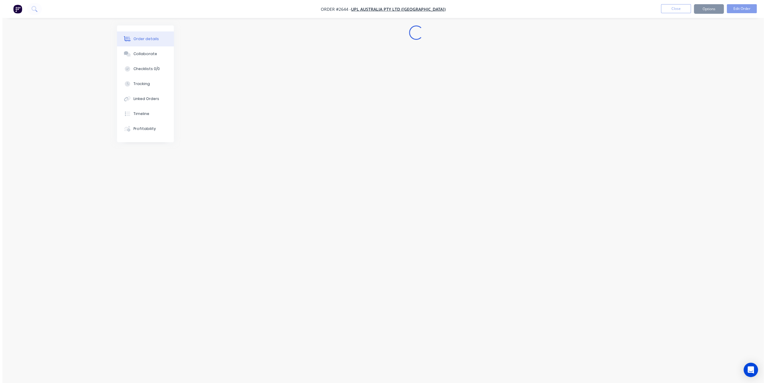
scroll to position [0, 0]
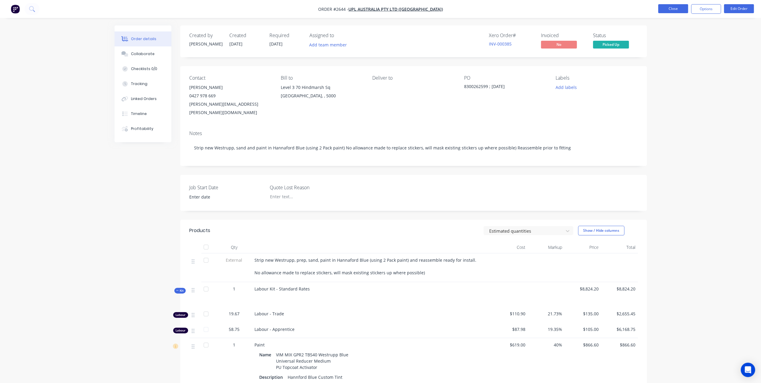
click at [662, 7] on button "Close" at bounding box center [674, 8] width 30 height 9
